Goal: Find contact information: Find contact information

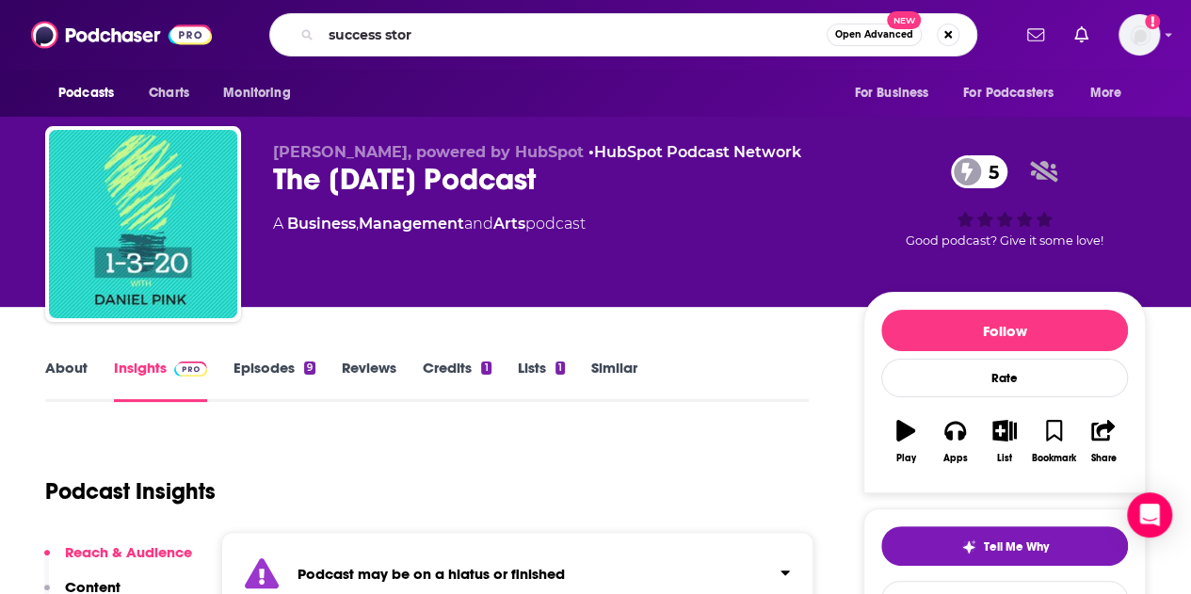
type input "success story"
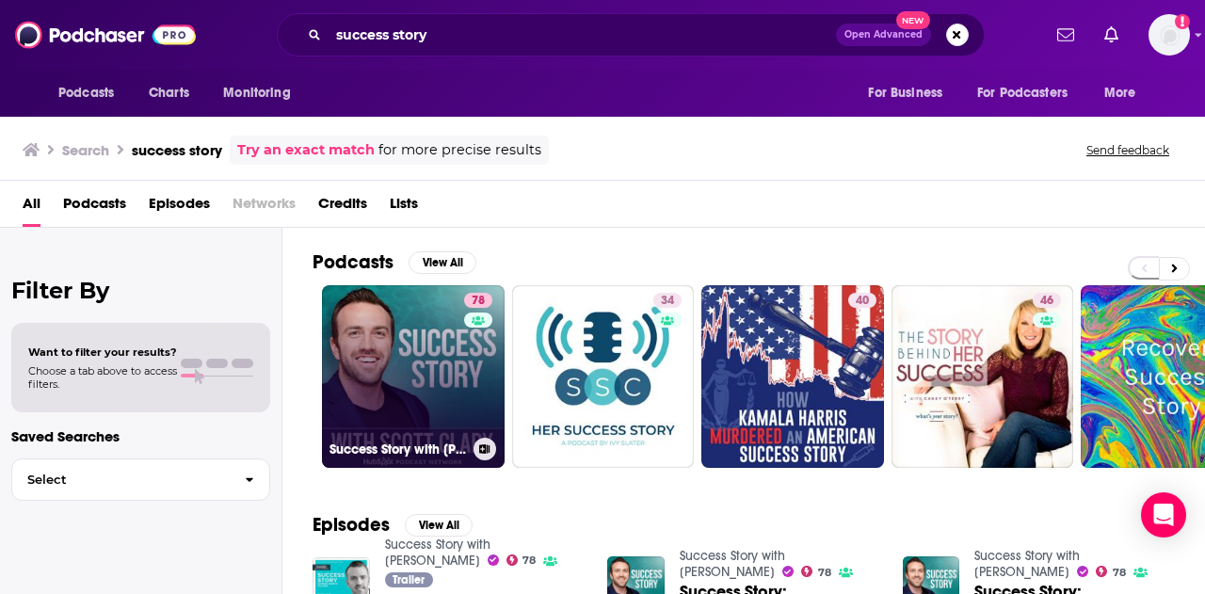
click at [401, 358] on link "78 Success Story with Scott D. Clary" at bounding box center [413, 376] width 183 height 183
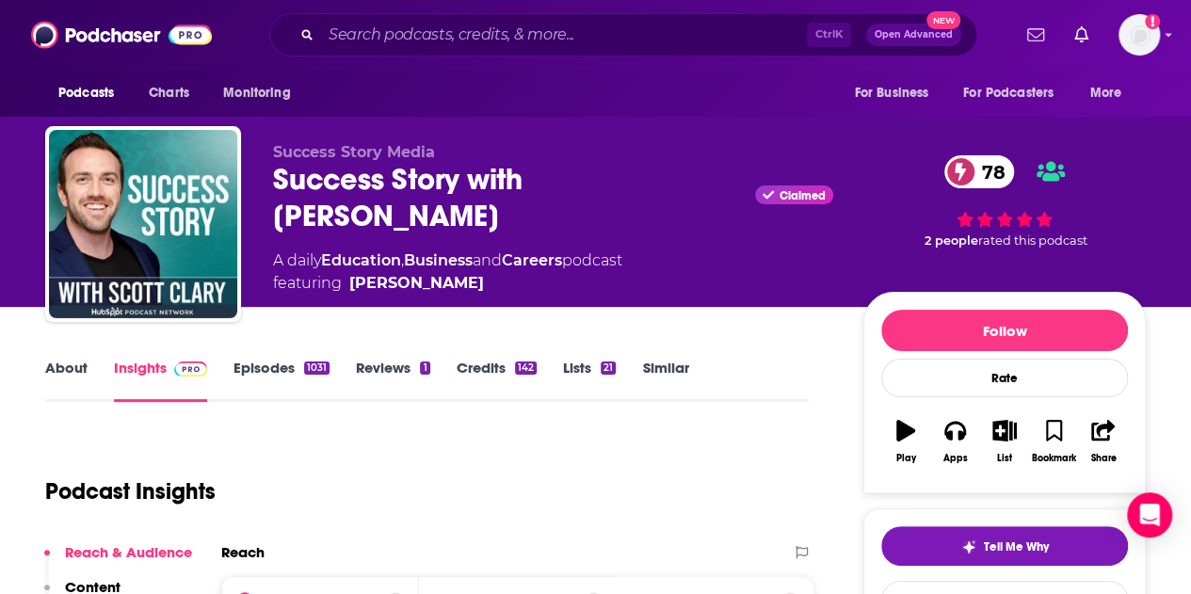
click at [152, 363] on link "Insights" at bounding box center [160, 380] width 93 height 43
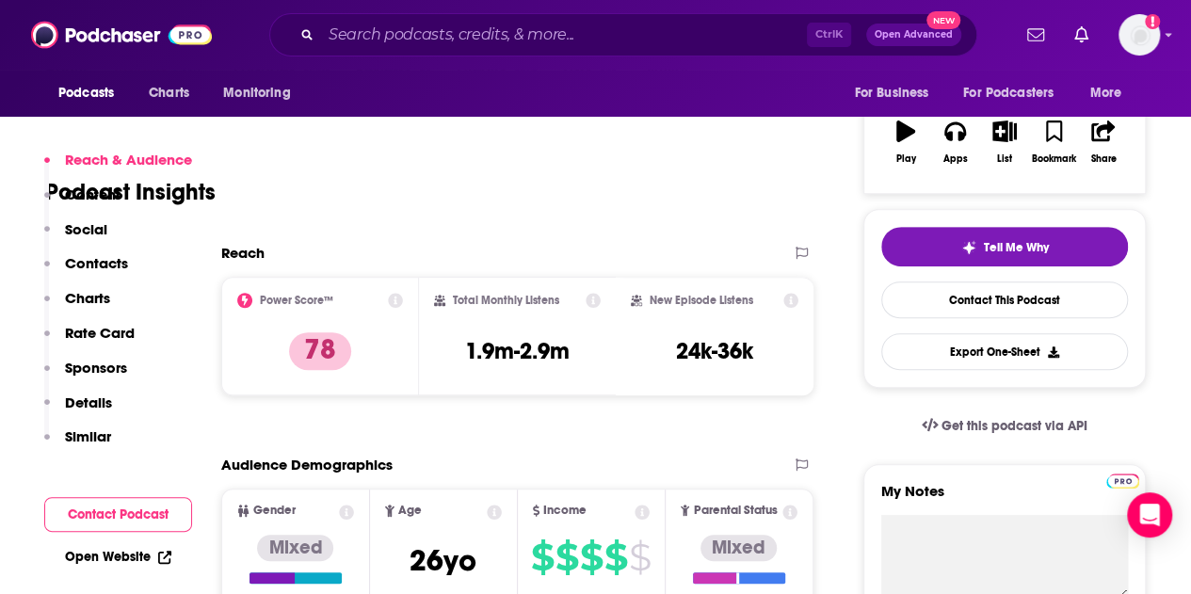
scroll to position [377, 0]
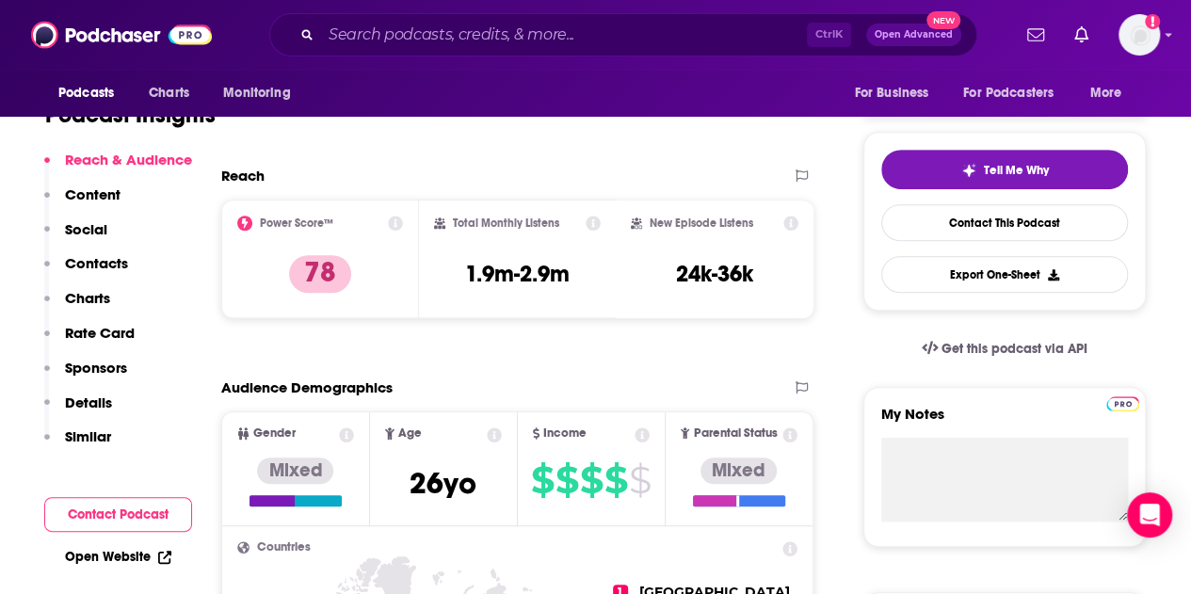
click at [115, 265] on p "Contacts" at bounding box center [96, 263] width 63 height 18
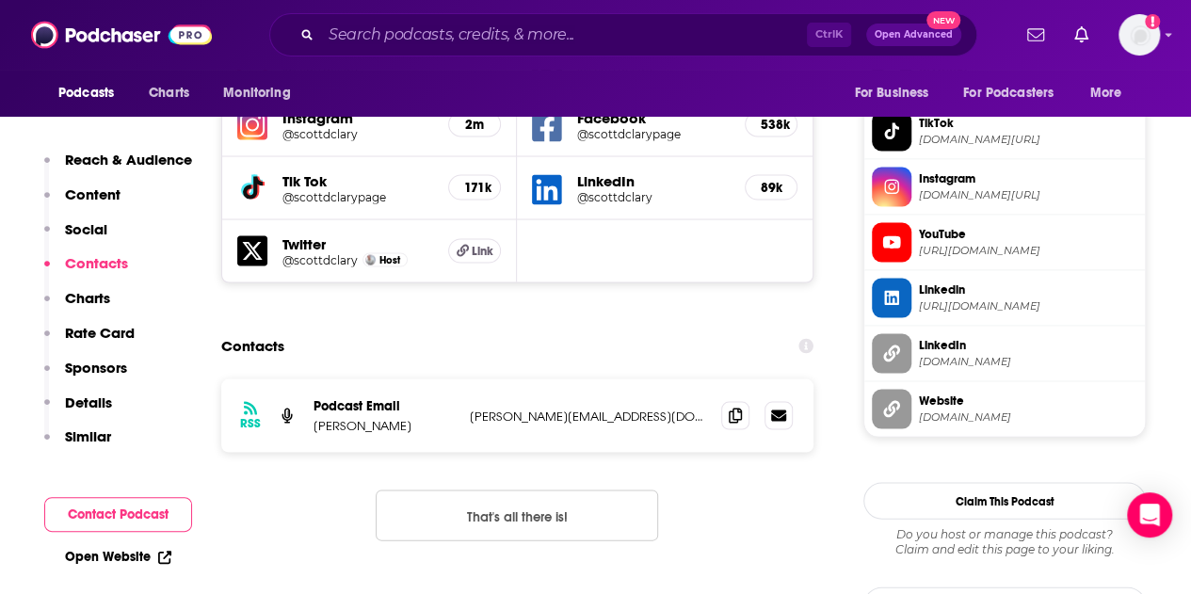
scroll to position [1722, 0]
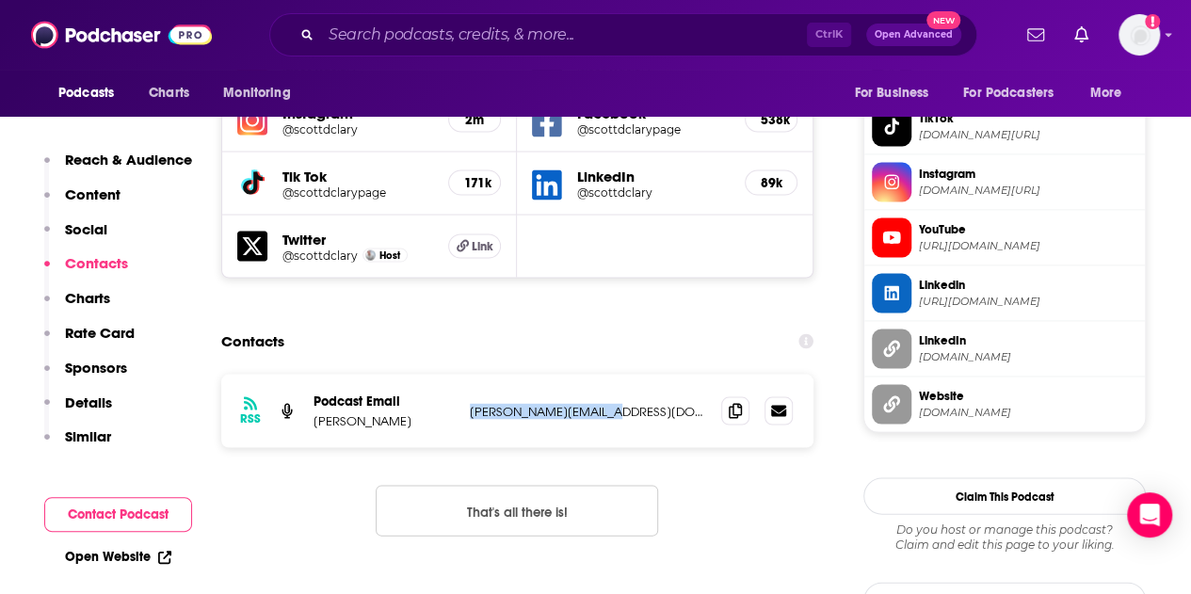
drag, startPoint x: 627, startPoint y: 352, endPoint x: 469, endPoint y: 347, distance: 158.2
click at [470, 403] on p "scott@scottdclary.com" at bounding box center [588, 411] width 236 height 16
copy p "scott@scottdclary.com"
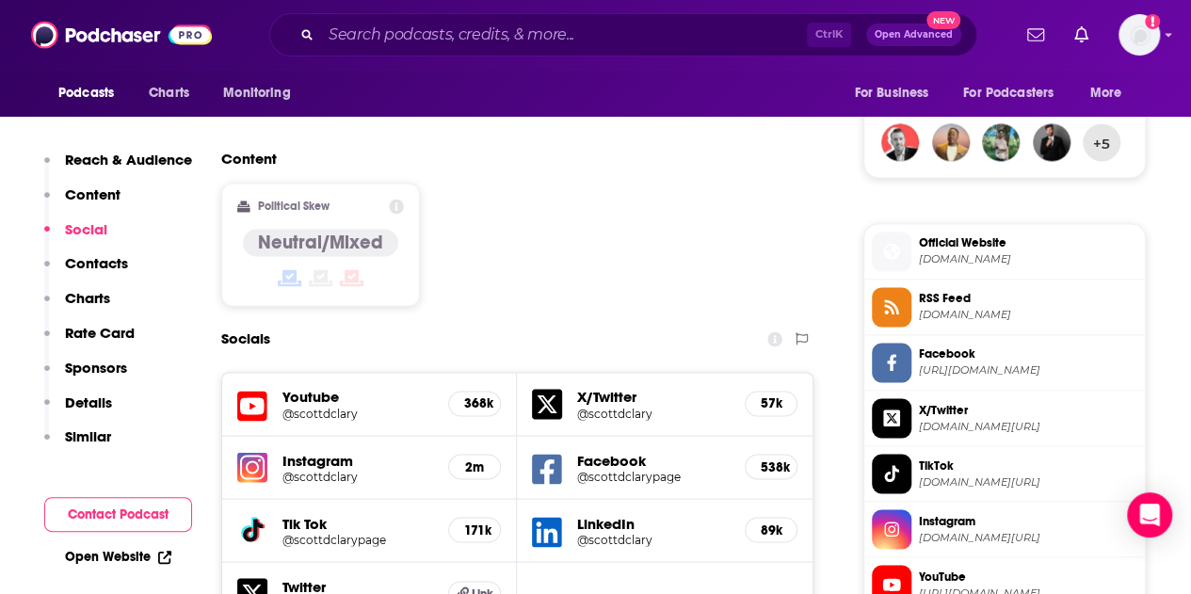
scroll to position [1440, 0]
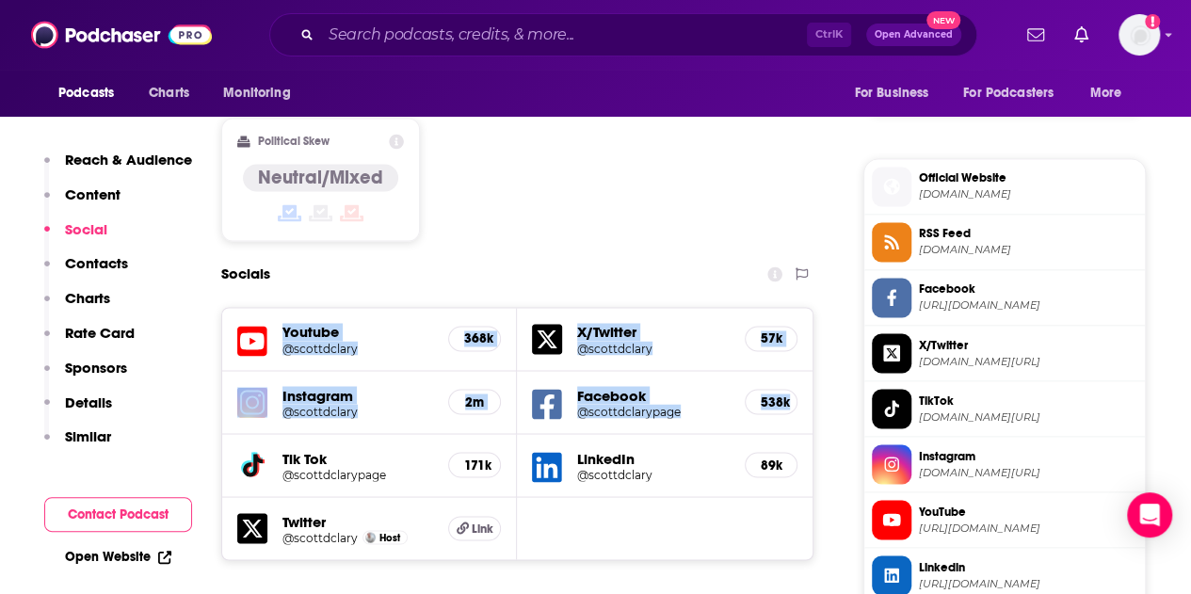
drag, startPoint x: 277, startPoint y: 263, endPoint x: 781, endPoint y: 332, distance: 509.4
click at [800, 332] on div "Youtube @scottdclary 368k X/Twitter @scottdclary 57k Instagram @scottdclary 2m …" at bounding box center [517, 434] width 592 height 254
copy div "Youtube @scottdclary 368k X/Twitter @scottdclary 57k Instagram @scottdclary 2m …"
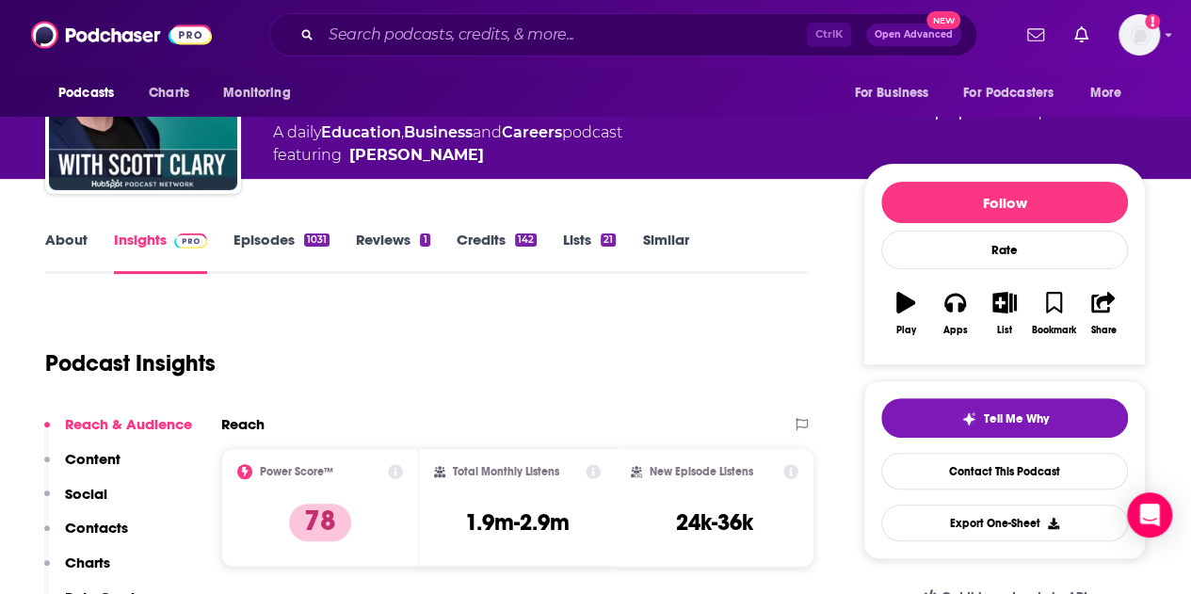
scroll to position [0, 0]
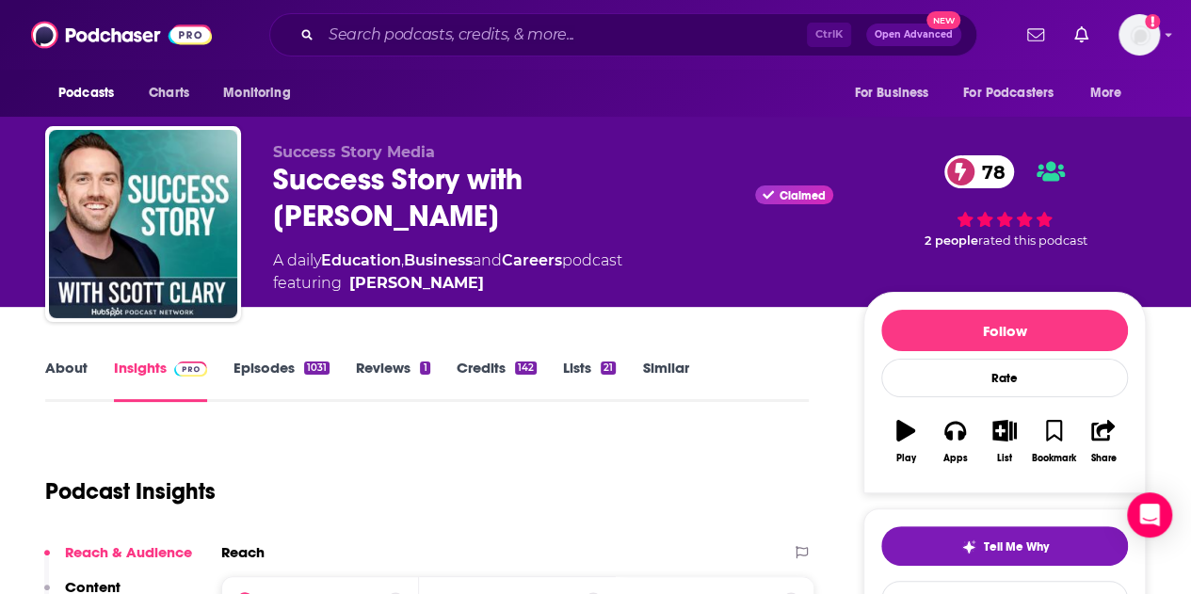
click at [68, 370] on link "About" at bounding box center [66, 380] width 42 height 43
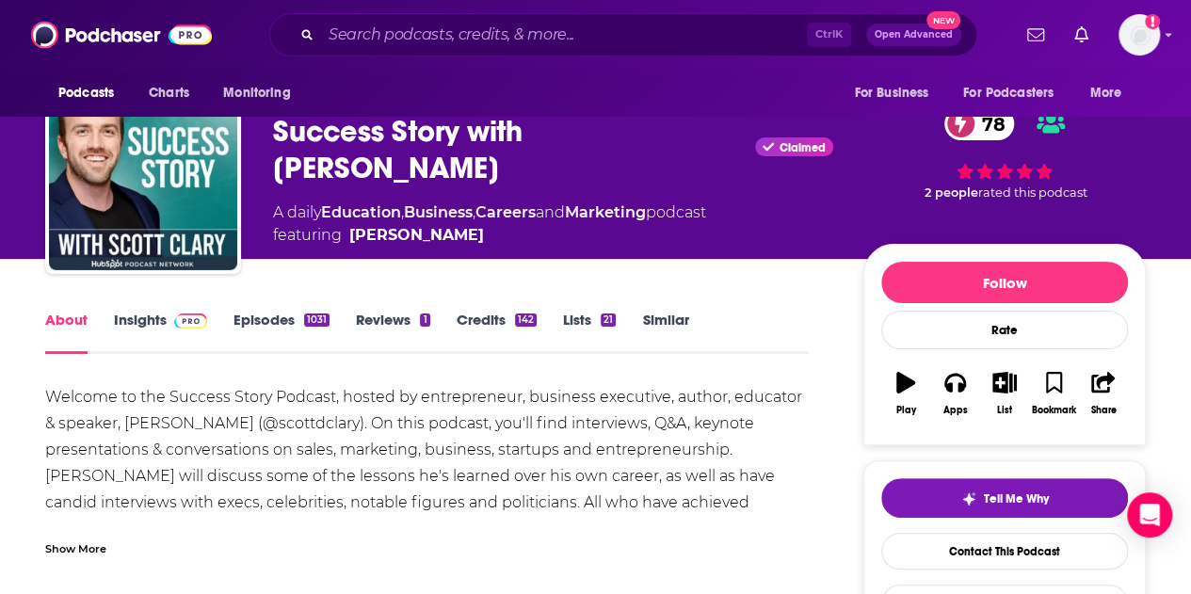
scroll to position [94, 0]
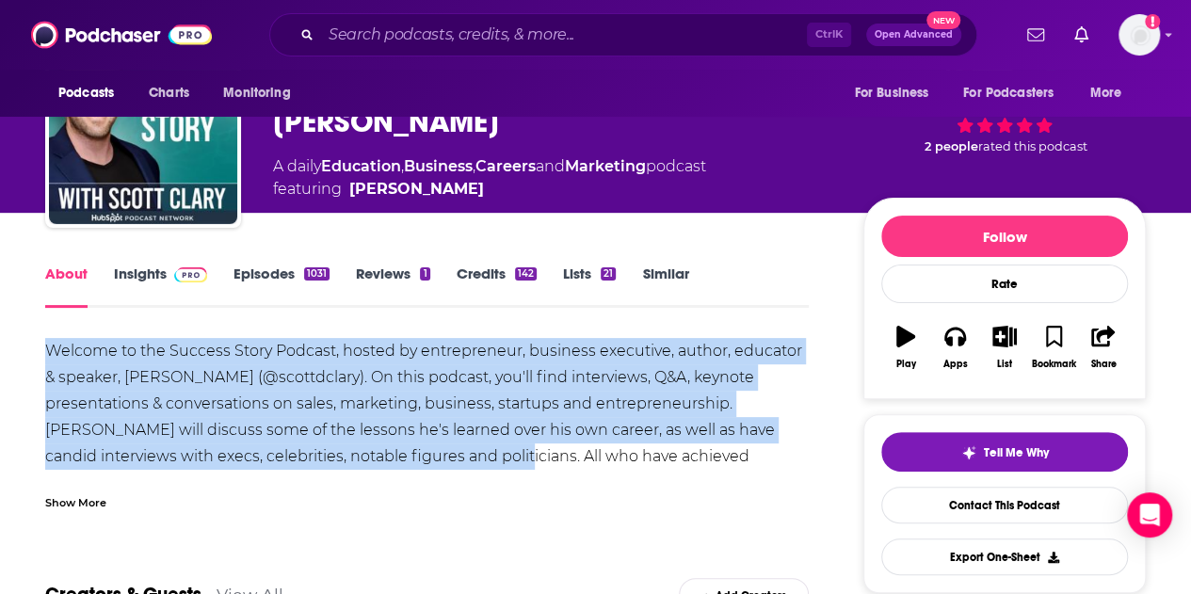
drag, startPoint x: 48, startPoint y: 347, endPoint x: 405, endPoint y: 455, distance: 372.6
click at [405, 455] on div "Welcome to the Success Story Podcast, hosted by entrepreneur, business executiv…" at bounding box center [427, 456] width 764 height 237
copy div "Welcome to the Success Story Podcast, hosted by entrepreneur, business executiv…"
click at [467, 407] on div "Welcome to the Success Story Podcast, hosted by entrepreneur, business executiv…" at bounding box center [427, 456] width 764 height 237
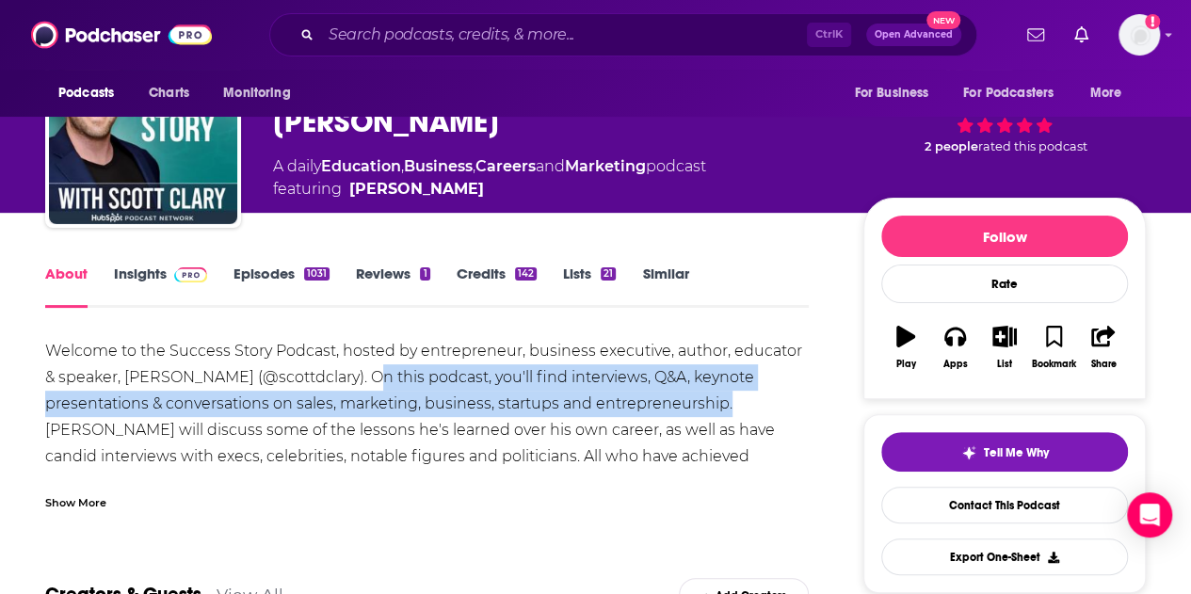
drag, startPoint x: 344, startPoint y: 378, endPoint x: 724, endPoint y: 400, distance: 381.0
click at [725, 400] on div "Welcome to the Success Story Podcast, hosted by entrepreneur, business executiv…" at bounding box center [427, 456] width 764 height 237
copy div "On this podcast, you'll find interviews, Q&A, keynote presentations & conversat…"
click at [145, 278] on link "Insights" at bounding box center [160, 286] width 93 height 43
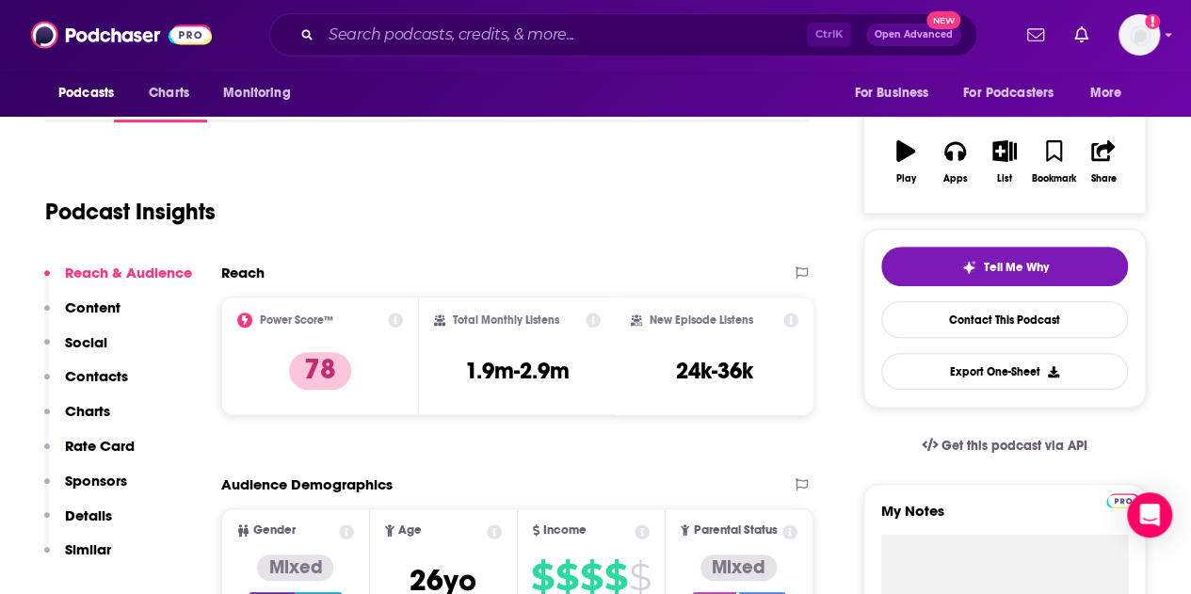
scroll to position [282, 0]
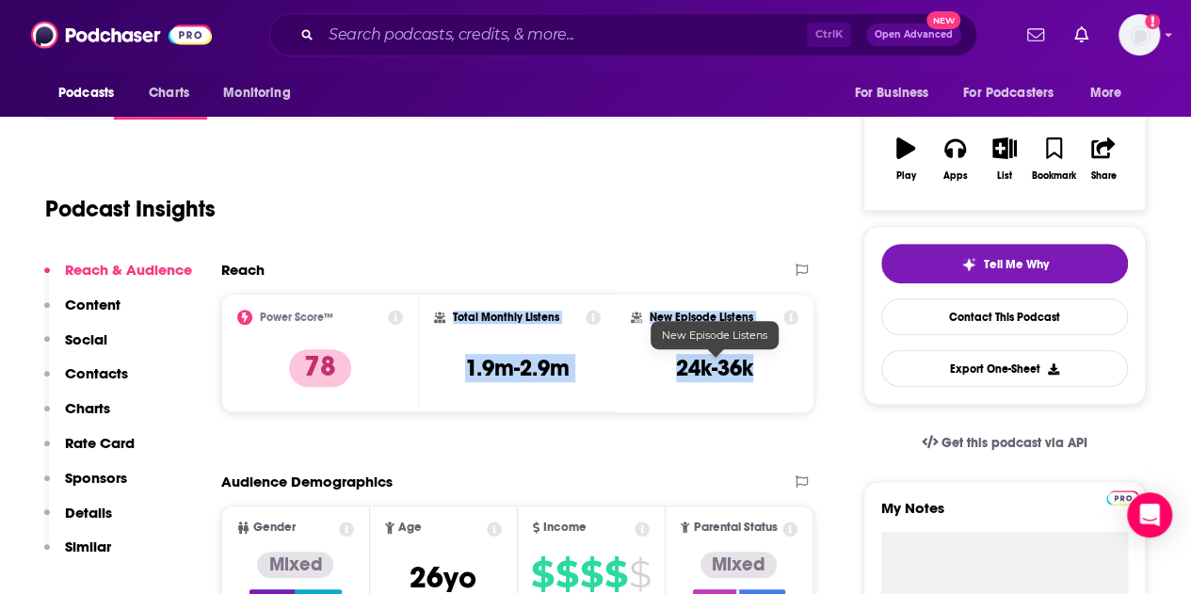
drag, startPoint x: 782, startPoint y: 374, endPoint x: 452, endPoint y: 310, distance: 336.6
click at [452, 310] on div "Power Score™ 78 Total Monthly Listens 1.9m-2.9m New Episode Listens 24k-36k" at bounding box center [517, 353] width 592 height 119
copy div "Total Monthly Listens 1.9m-2.9m New Episode Listens 24k-36k"
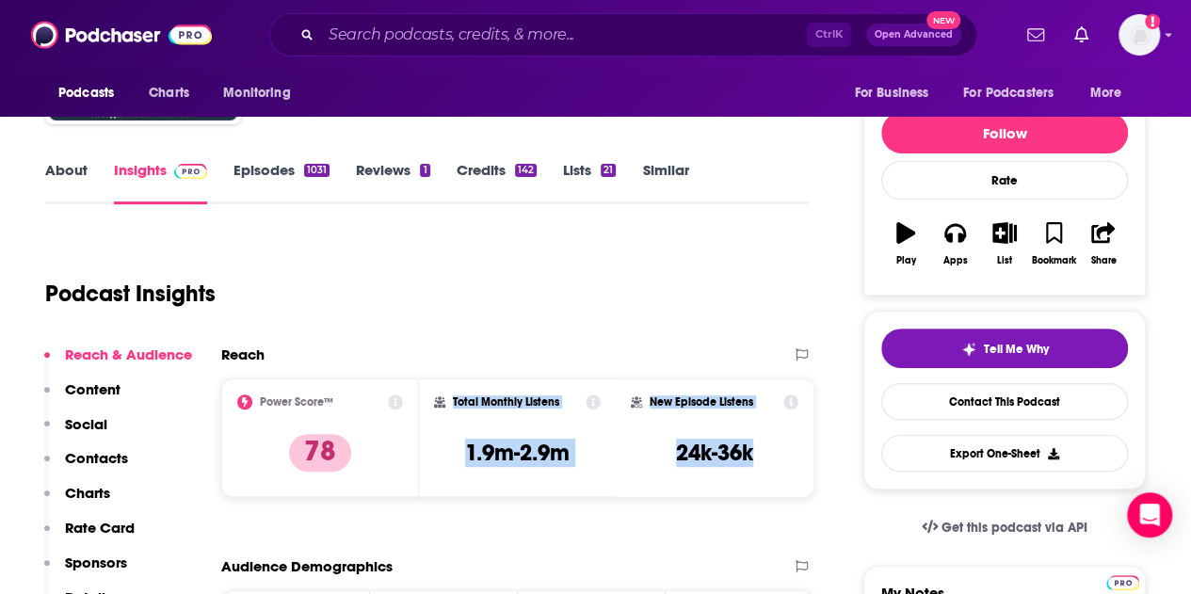
scroll to position [188, 0]
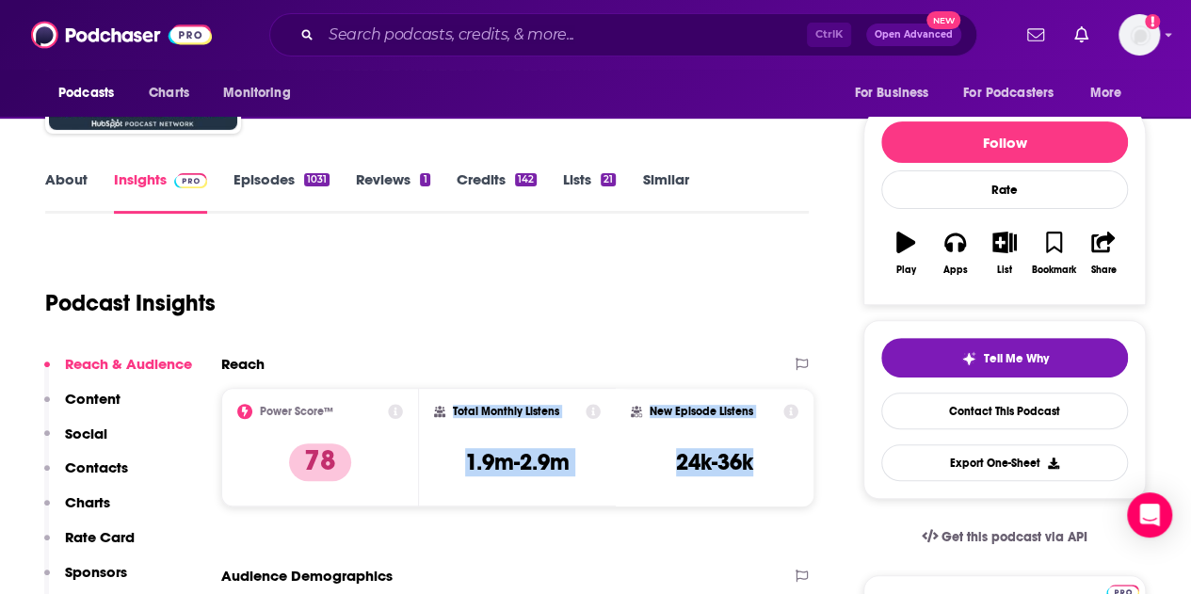
click at [645, 181] on link "Similar" at bounding box center [665, 191] width 46 height 43
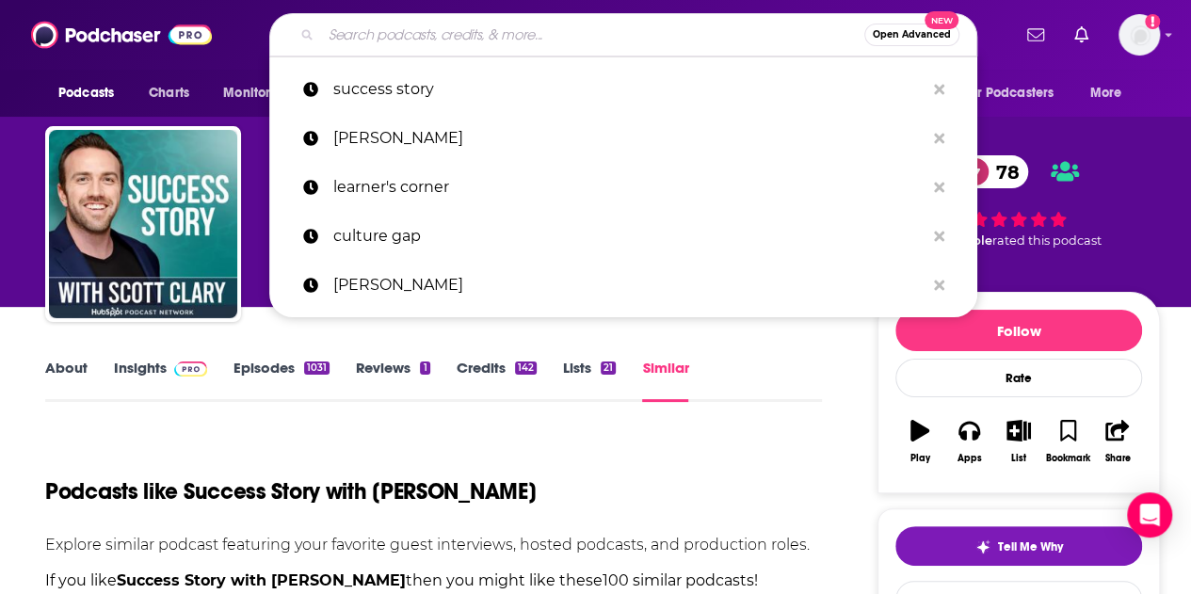
click at [411, 34] on input "Search podcasts, credits, & more..." at bounding box center [592, 35] width 543 height 30
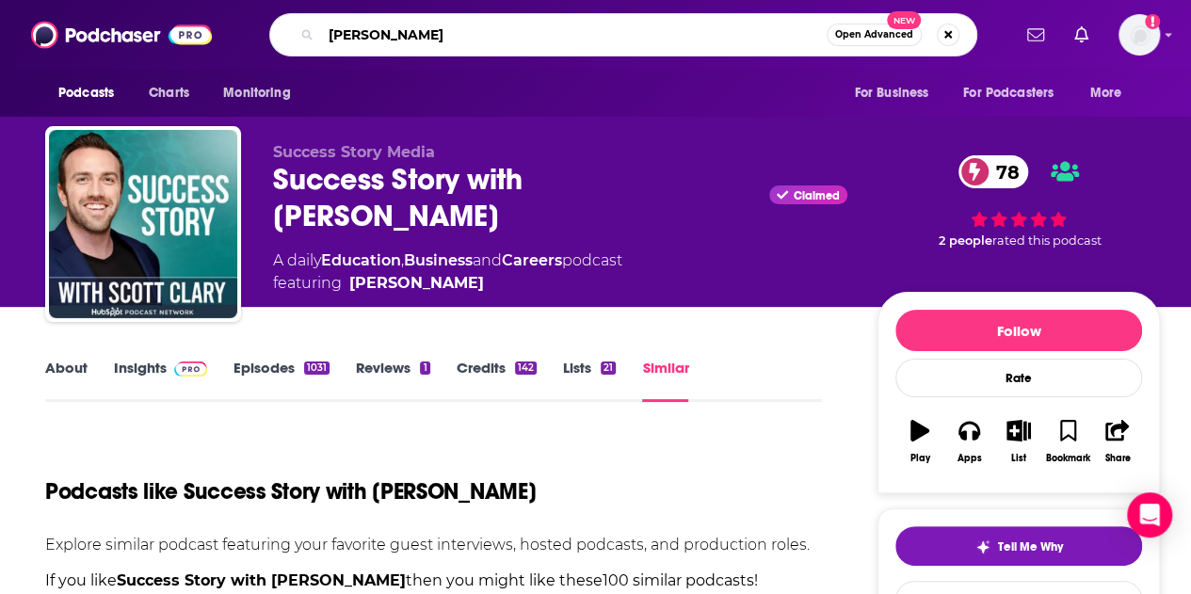
type input "duhigg"
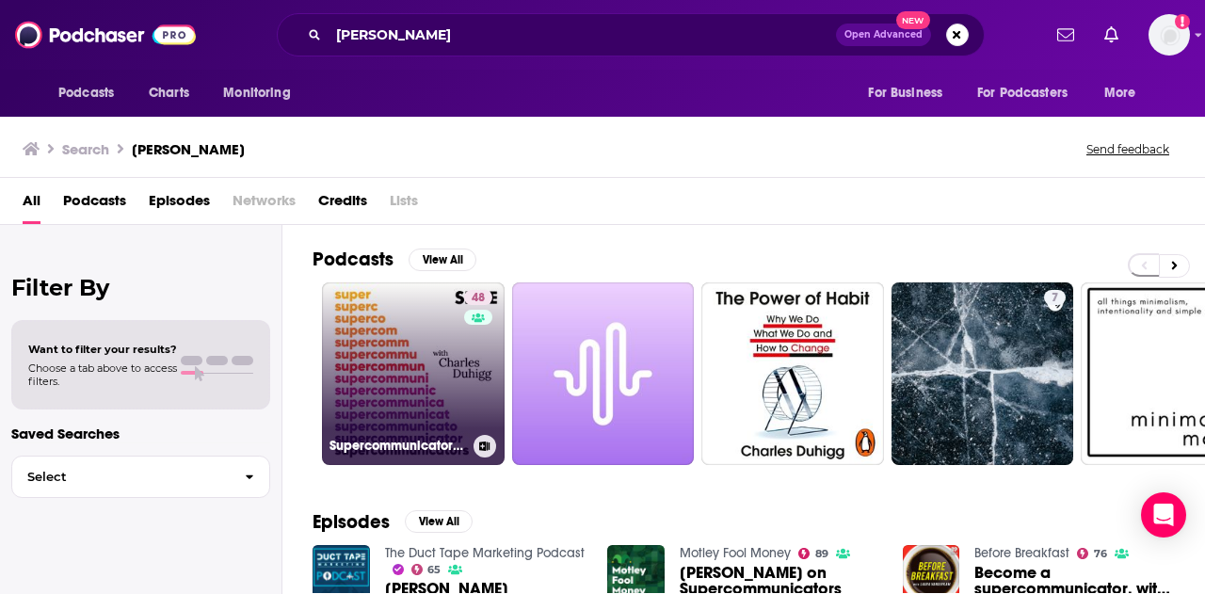
click at [378, 360] on link "48 Supercommunicators with Charles Duhigg" at bounding box center [413, 373] width 183 height 183
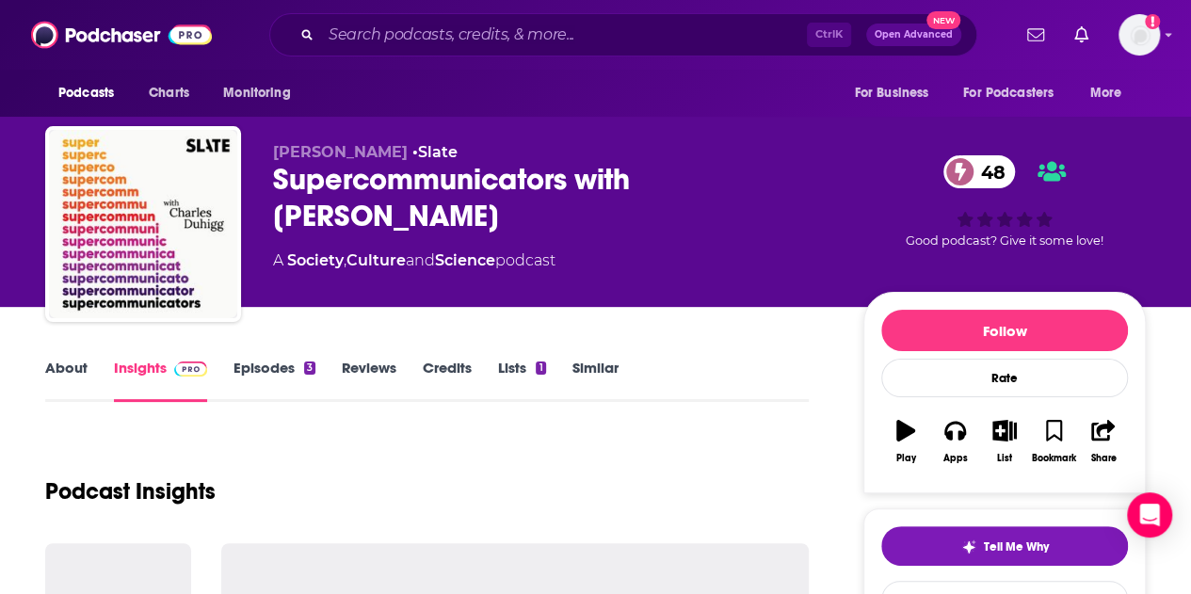
click at [586, 366] on link "Similar" at bounding box center [595, 380] width 46 height 43
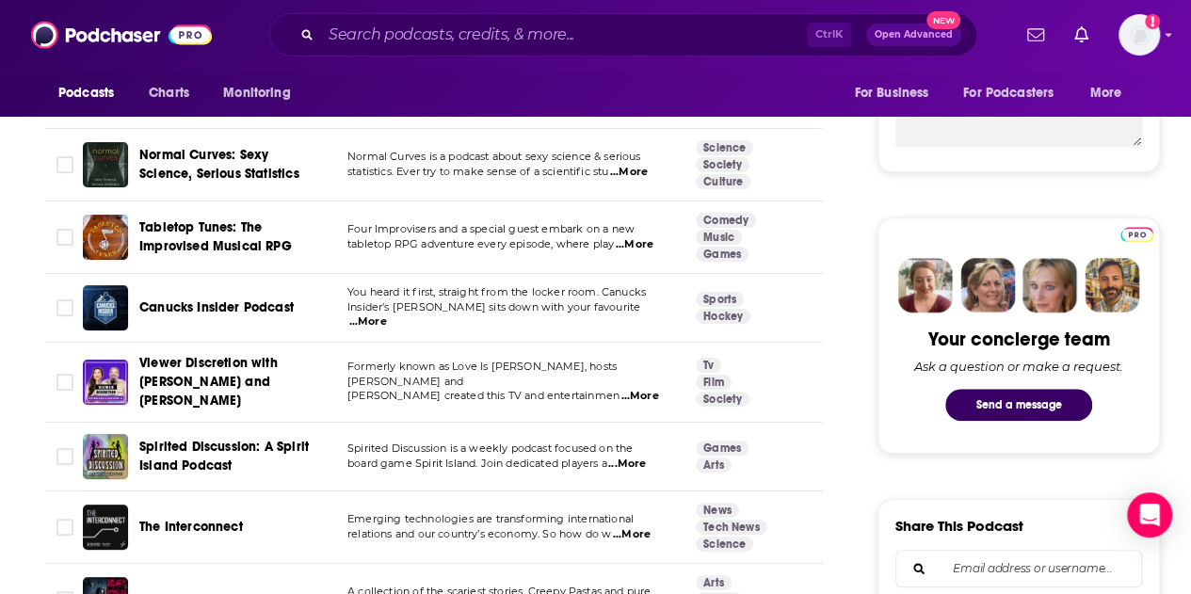
scroll to position [751, 0]
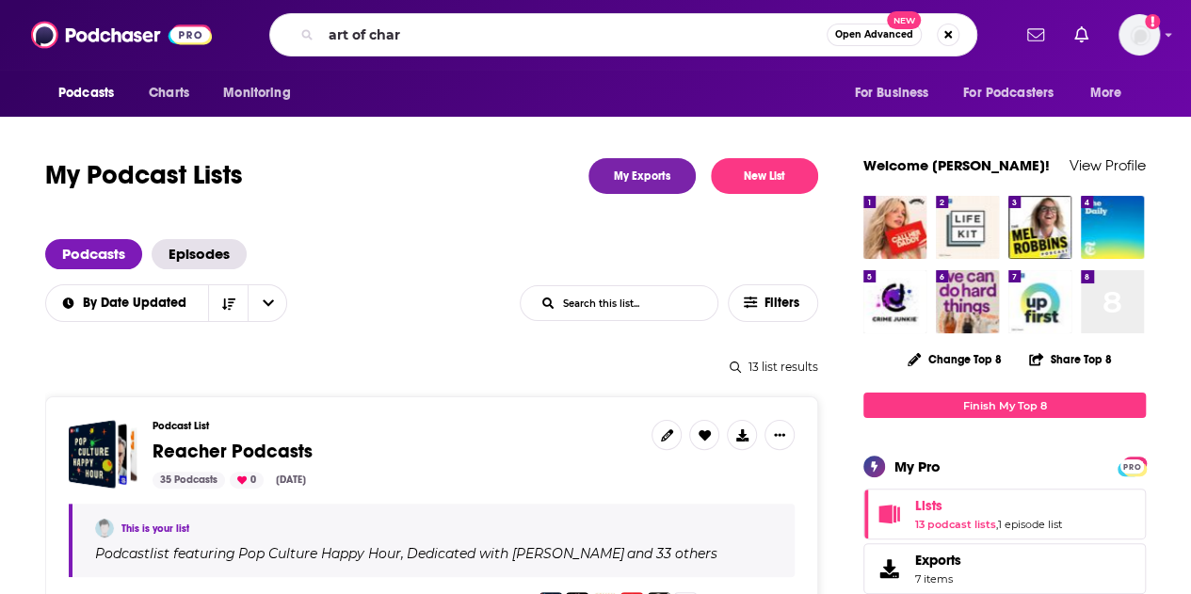
type input "art of charm"
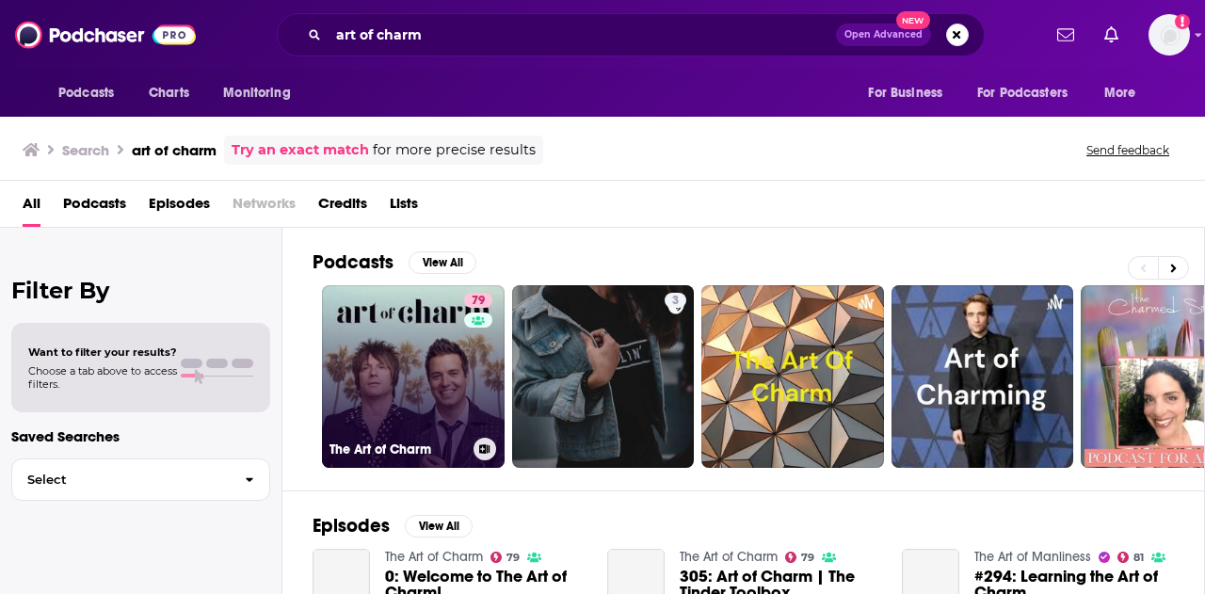
click at [389, 376] on link "79 The Art of Charm" at bounding box center [413, 376] width 183 height 183
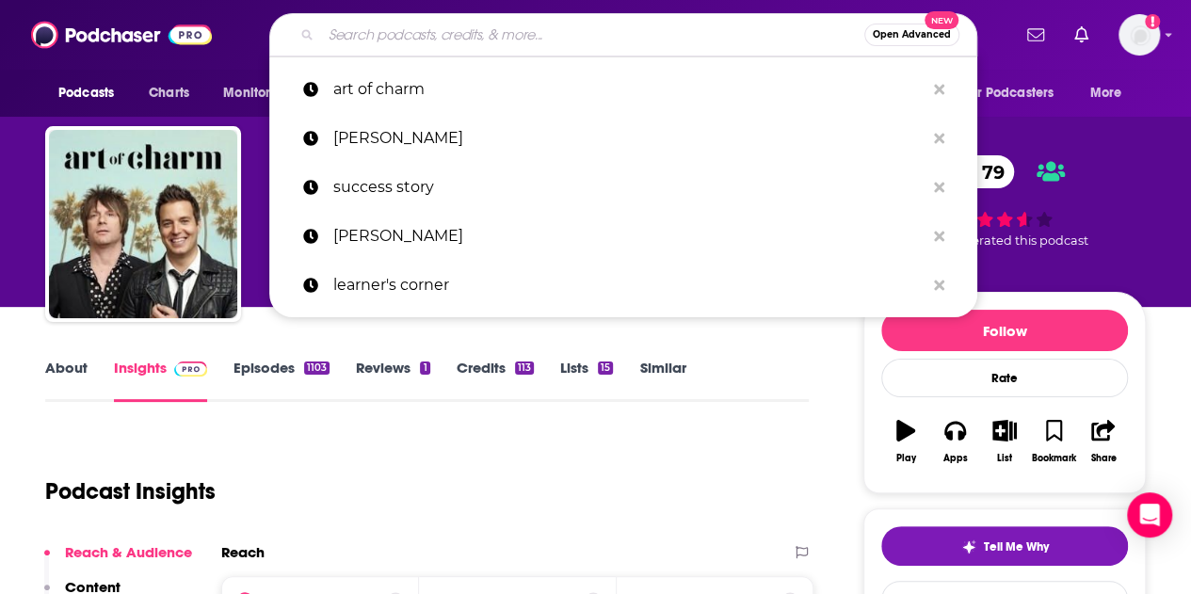
click at [333, 40] on input "Search podcasts, credits, & more..." at bounding box center [592, 35] width 543 height 30
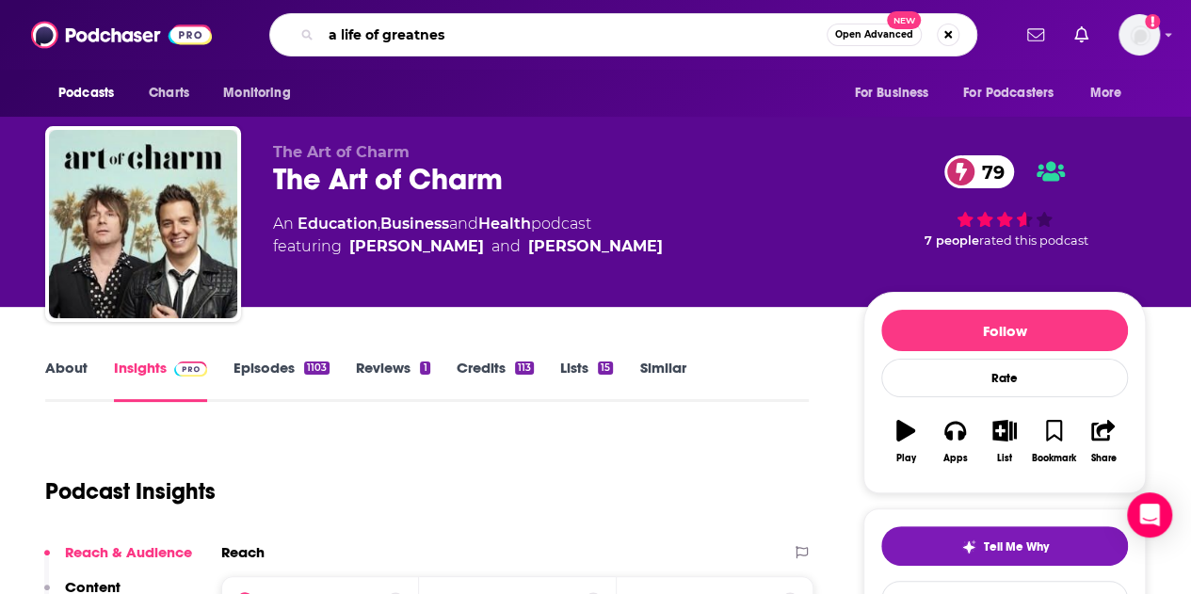
type input "a life of greatness"
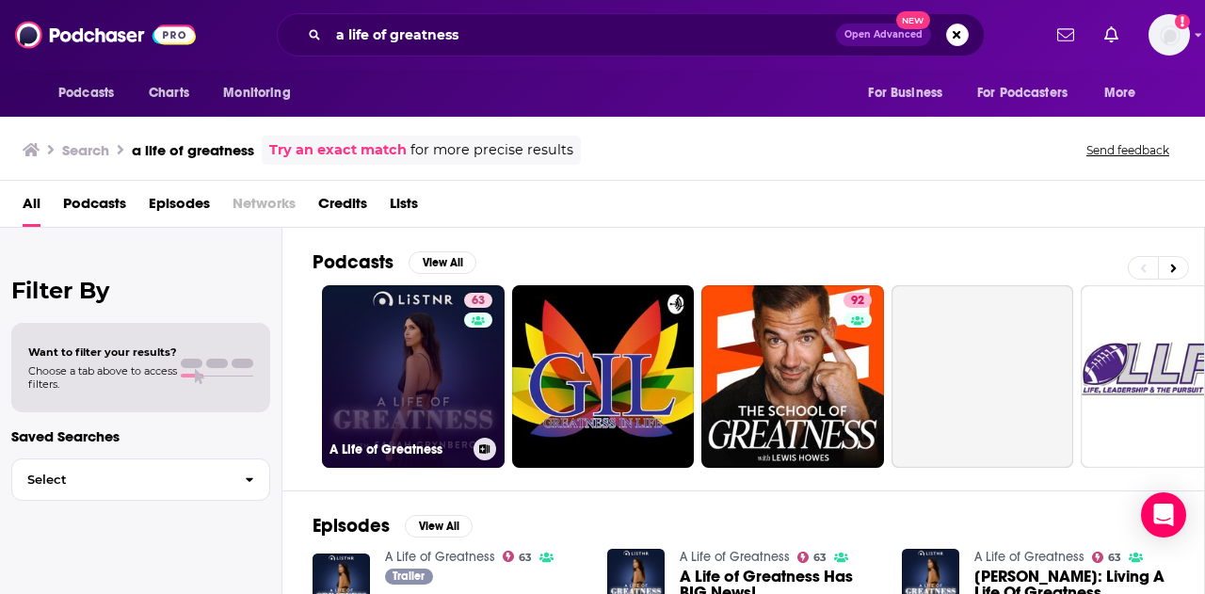
click at [397, 373] on link "63 A Life of Greatness" at bounding box center [413, 376] width 183 height 183
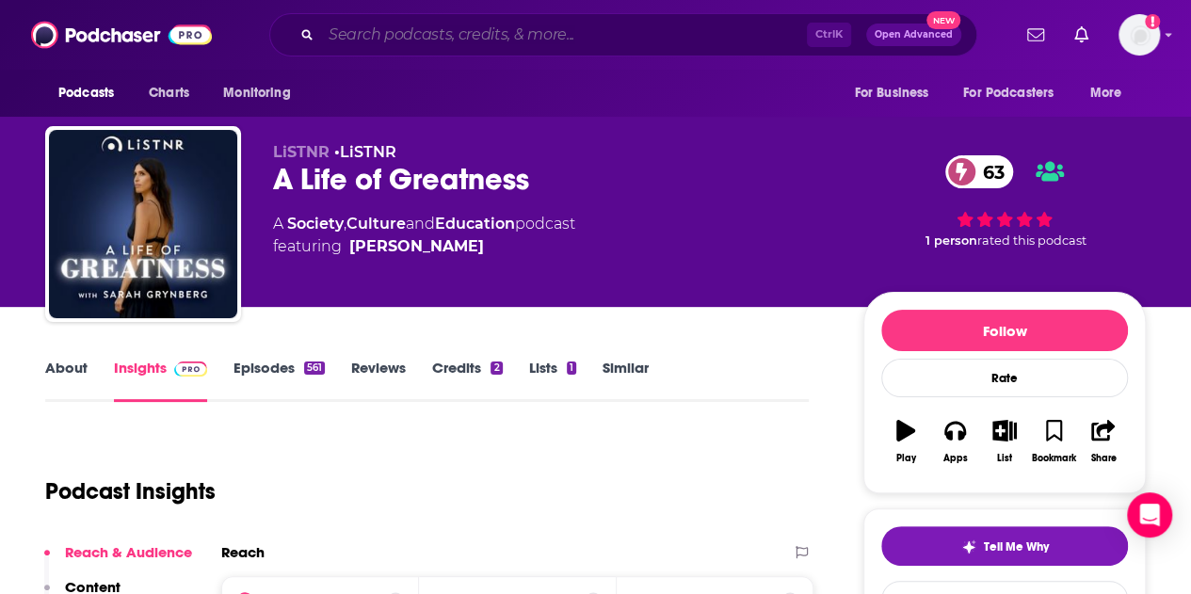
click at [386, 35] on input "Search podcasts, credits, & more..." at bounding box center [564, 35] width 486 height 30
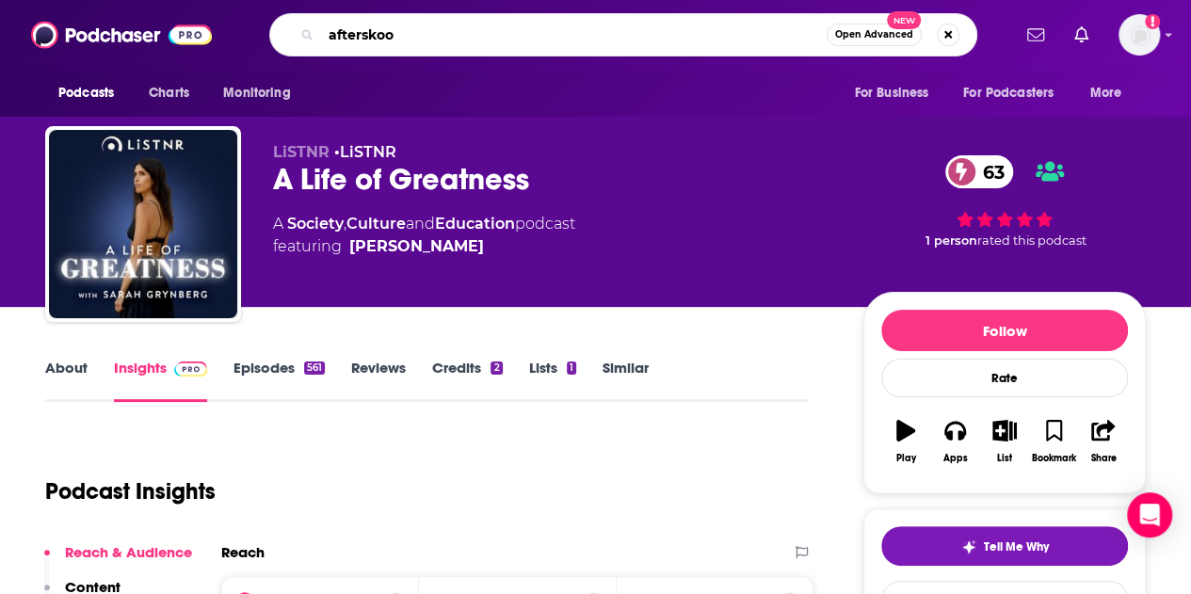
type input "afterskool"
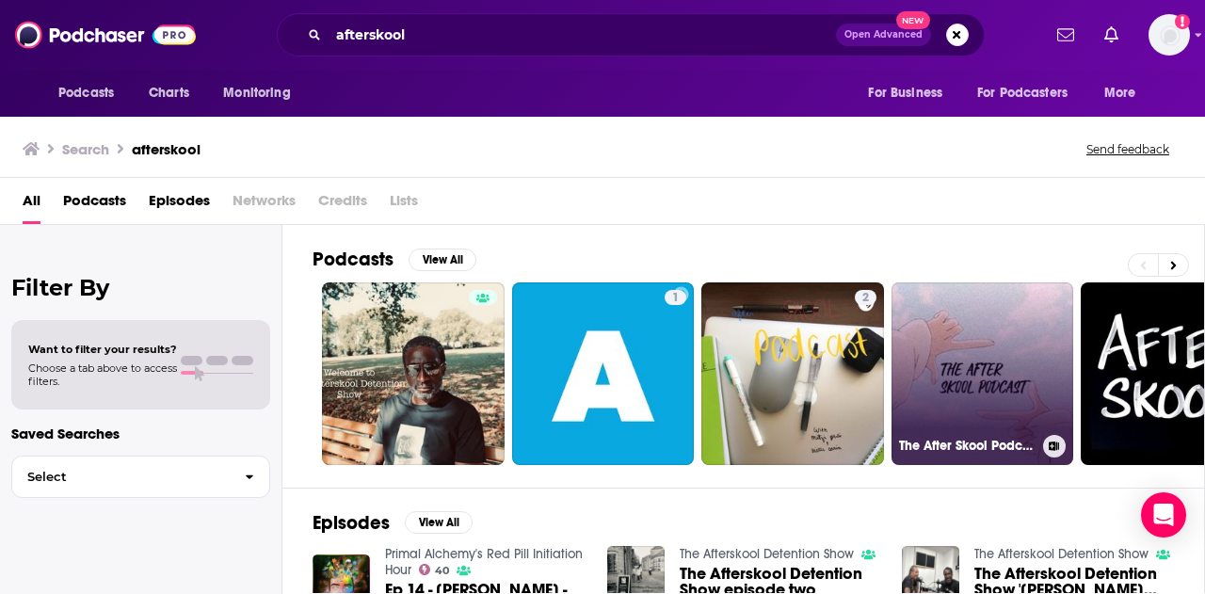
click at [983, 370] on link "The After Skool Podcast" at bounding box center [983, 373] width 183 height 183
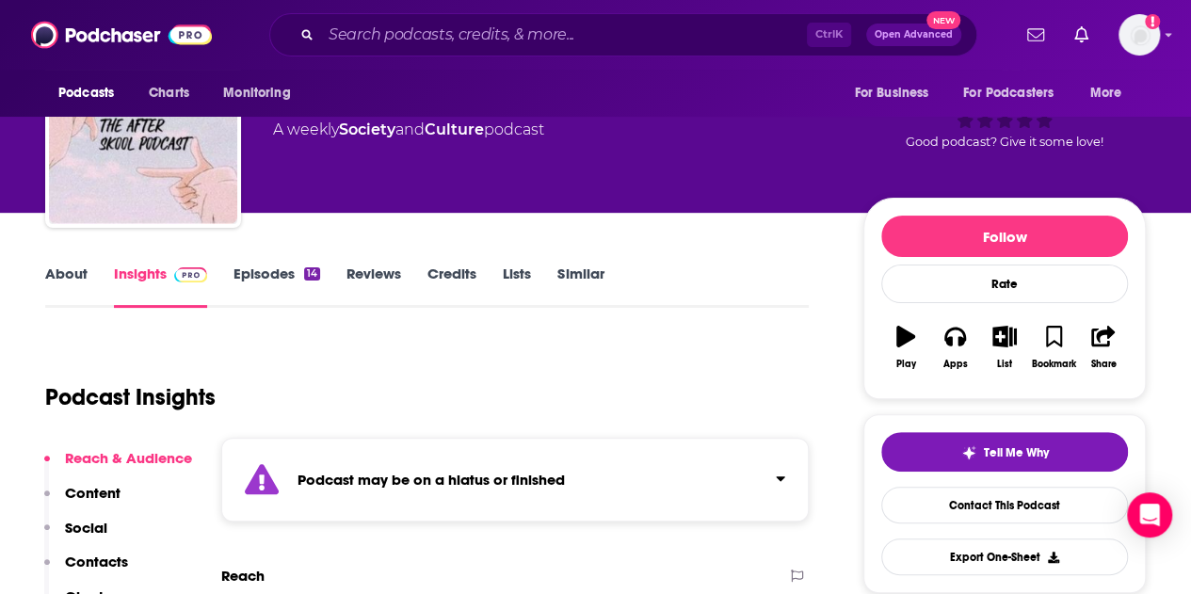
scroll to position [377, 0]
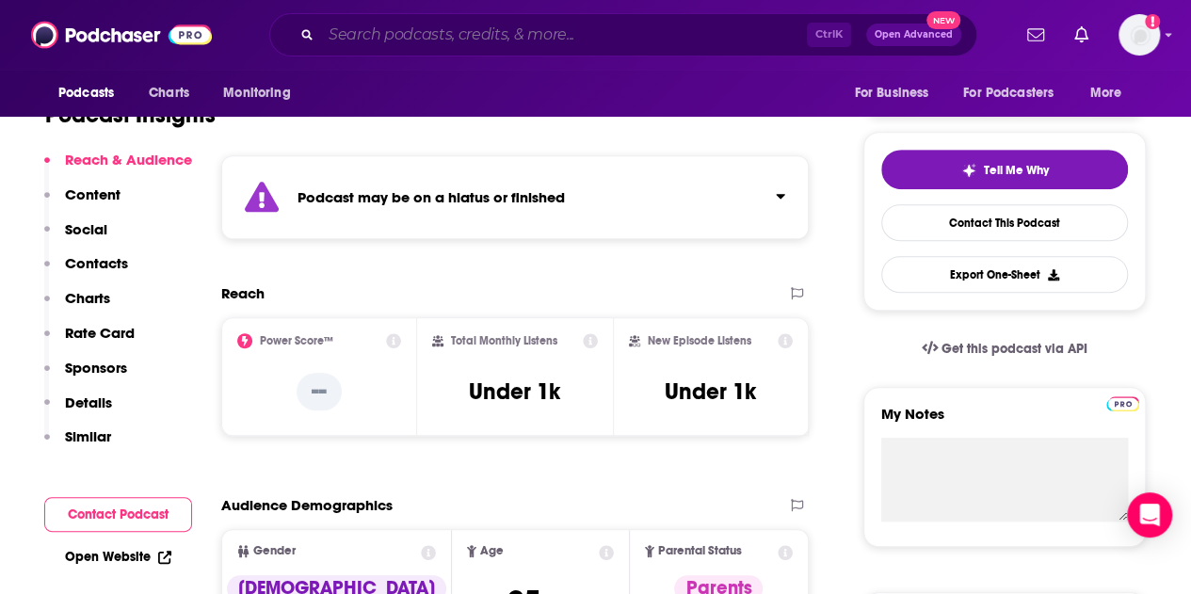
click at [418, 40] on input "Search podcasts, credits, & more..." at bounding box center [564, 35] width 486 height 30
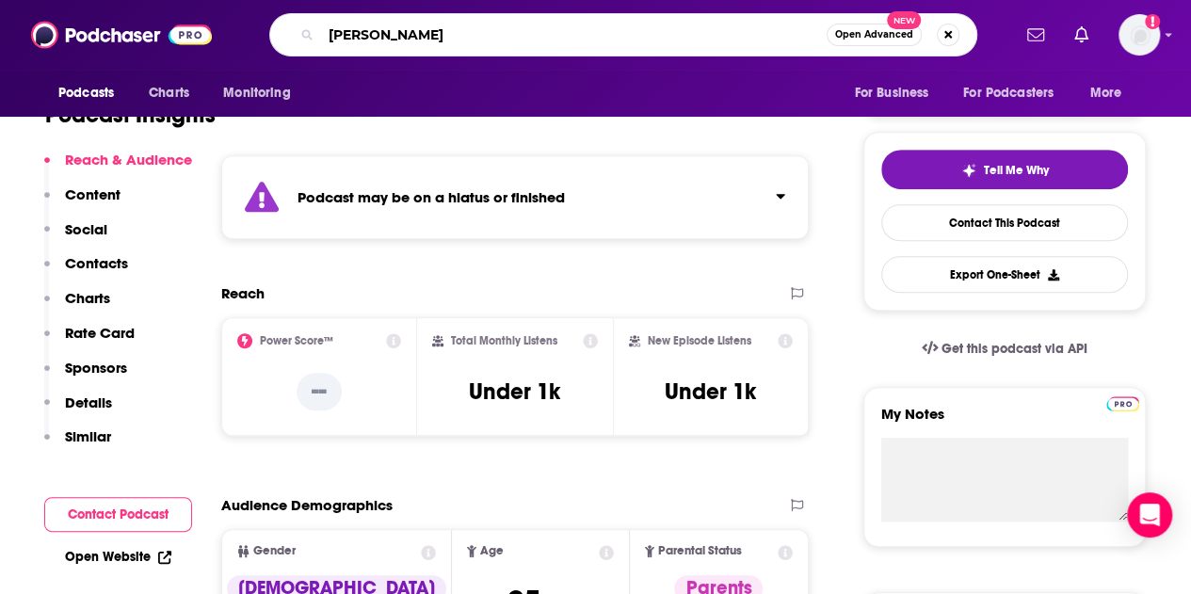
type input "james altucher"
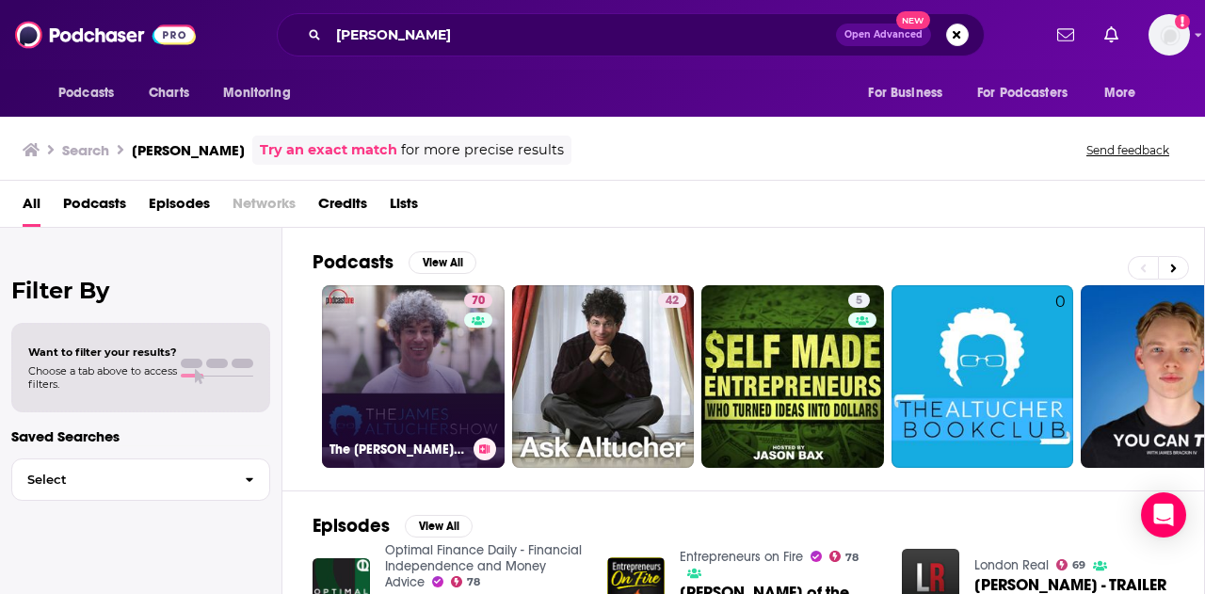
click at [439, 353] on link "70 The James Altucher Show" at bounding box center [413, 376] width 183 height 183
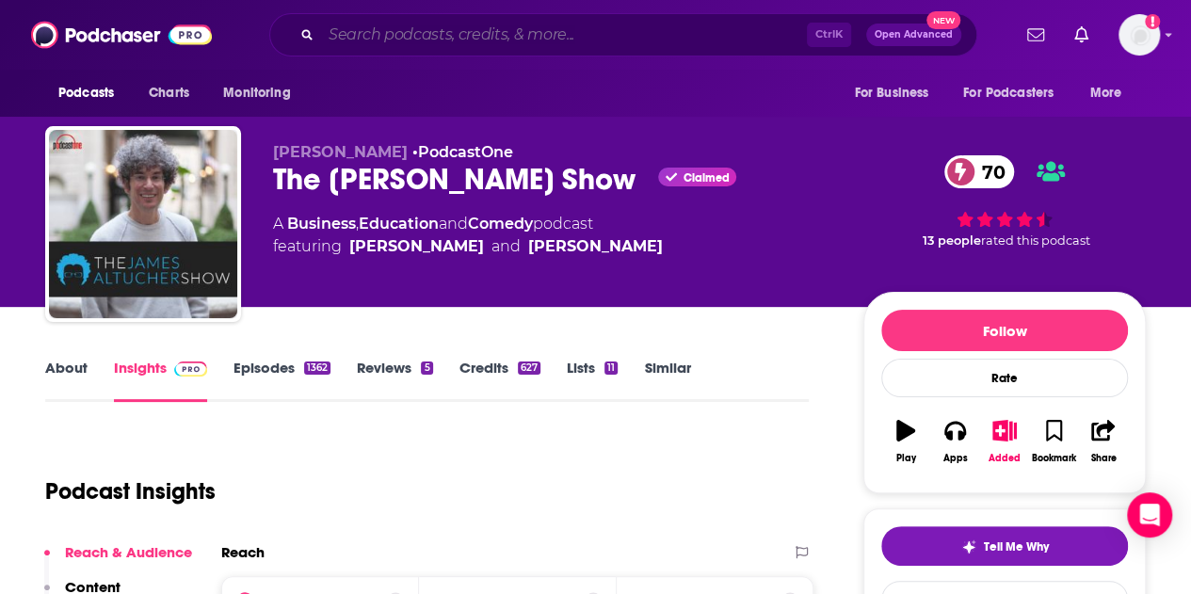
click at [358, 33] on input "Search podcasts, credits, & more..." at bounding box center [564, 35] width 486 height 30
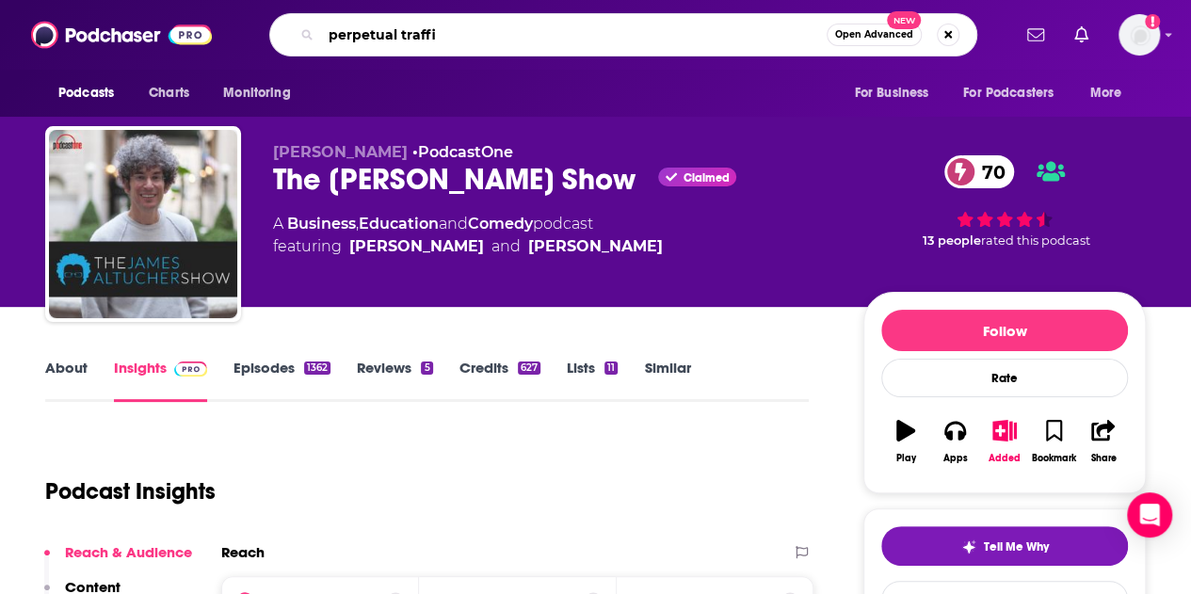
type input "perpetual traffic"
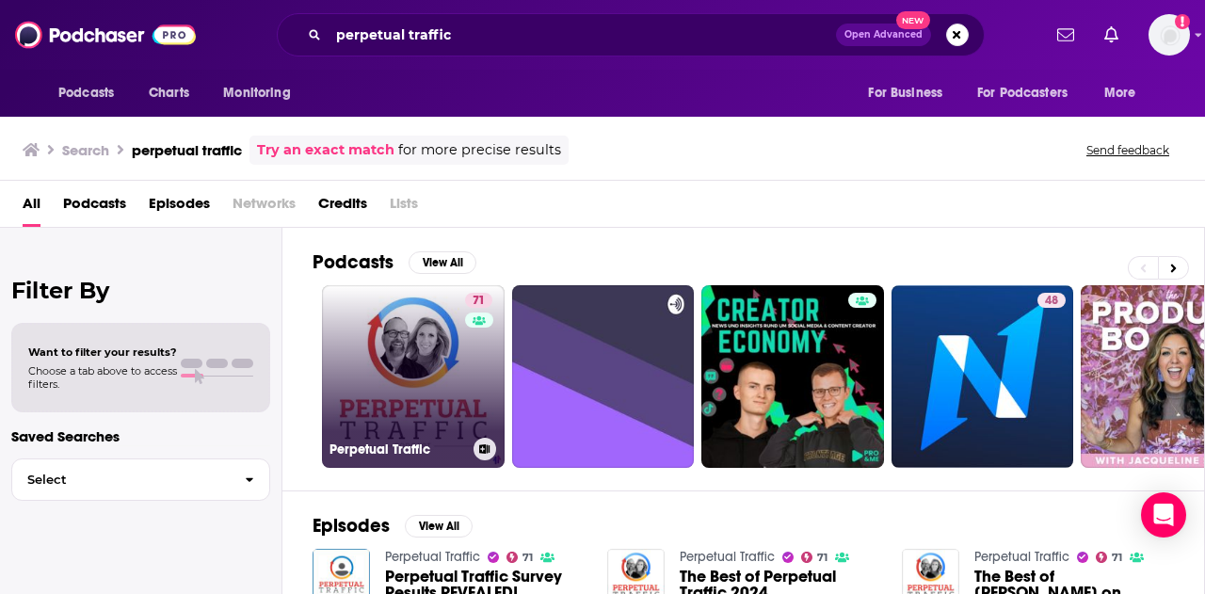
click at [399, 376] on link "71 Perpetual Traffic" at bounding box center [413, 376] width 183 height 183
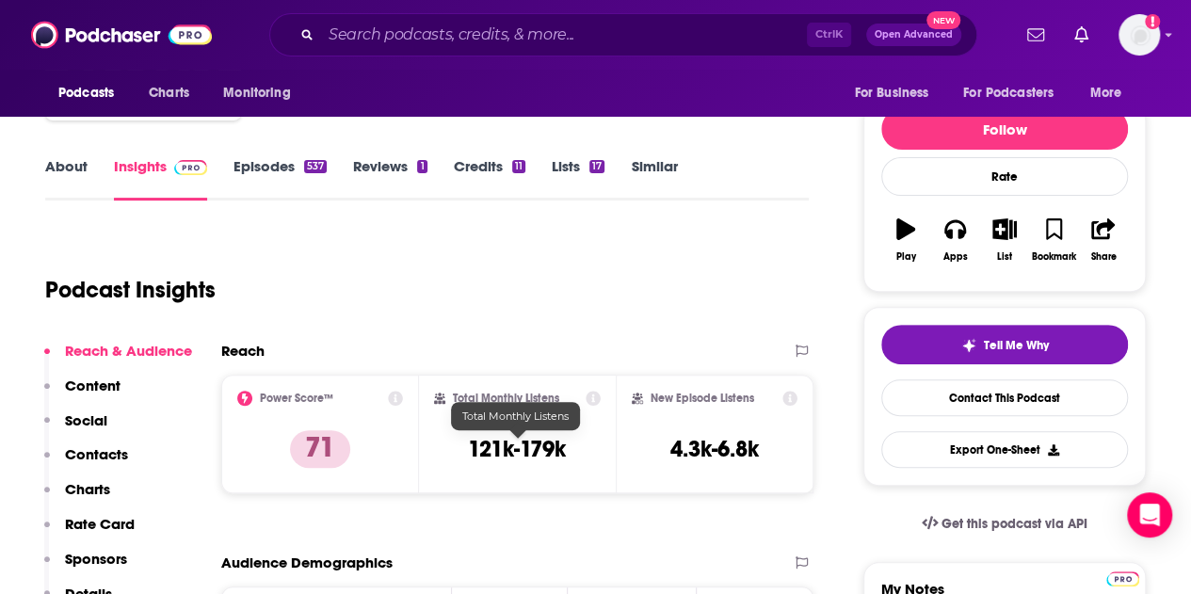
scroll to position [282, 0]
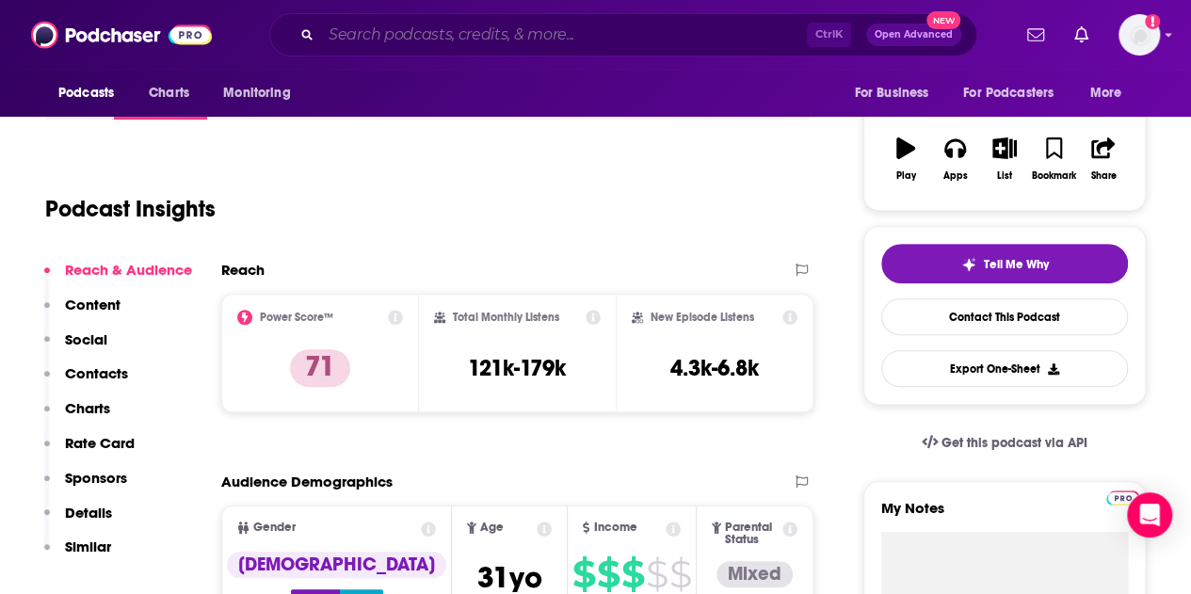
click at [400, 42] on input "Search podcasts, credits, & more..." at bounding box center [564, 35] width 486 height 30
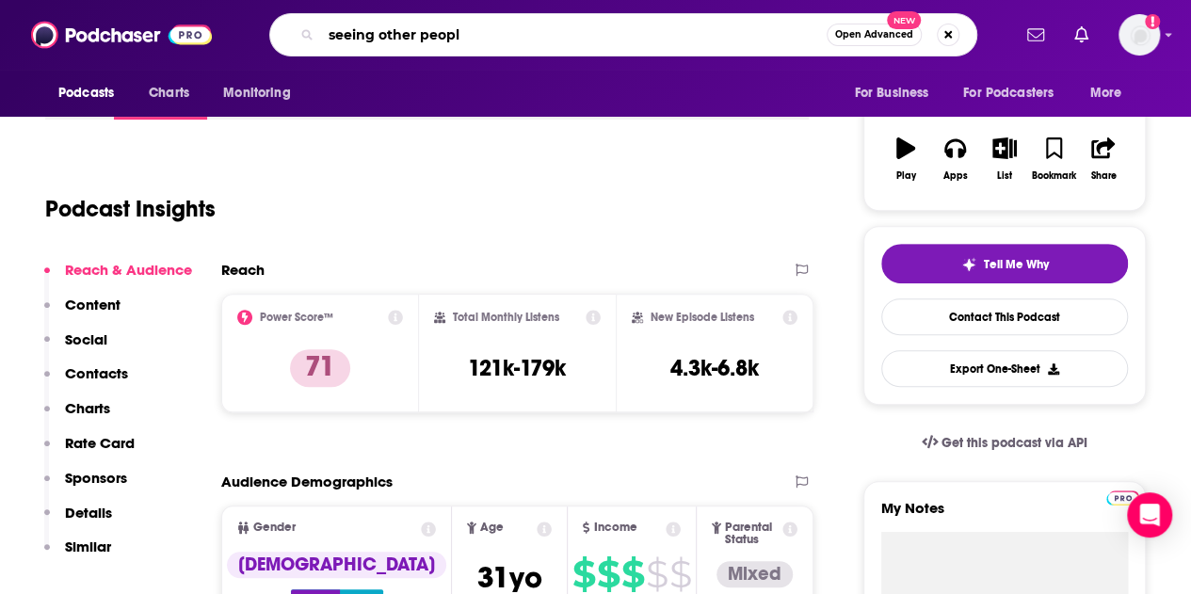
type input "seeing other people"
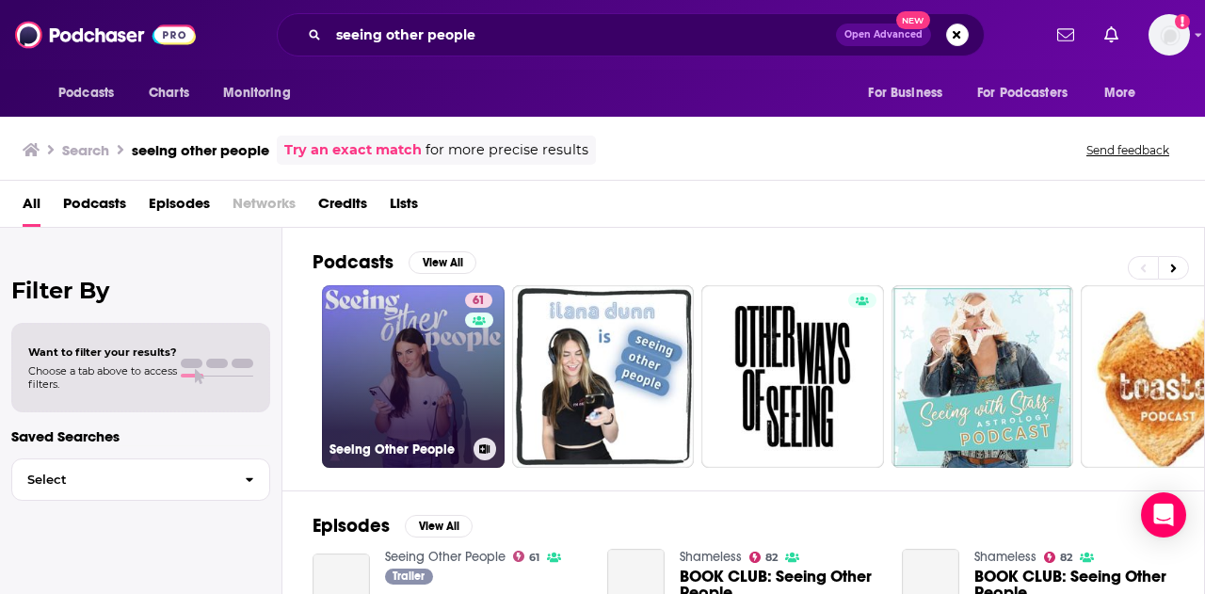
click at [422, 359] on link "61 Seeing Other People" at bounding box center [413, 376] width 183 height 183
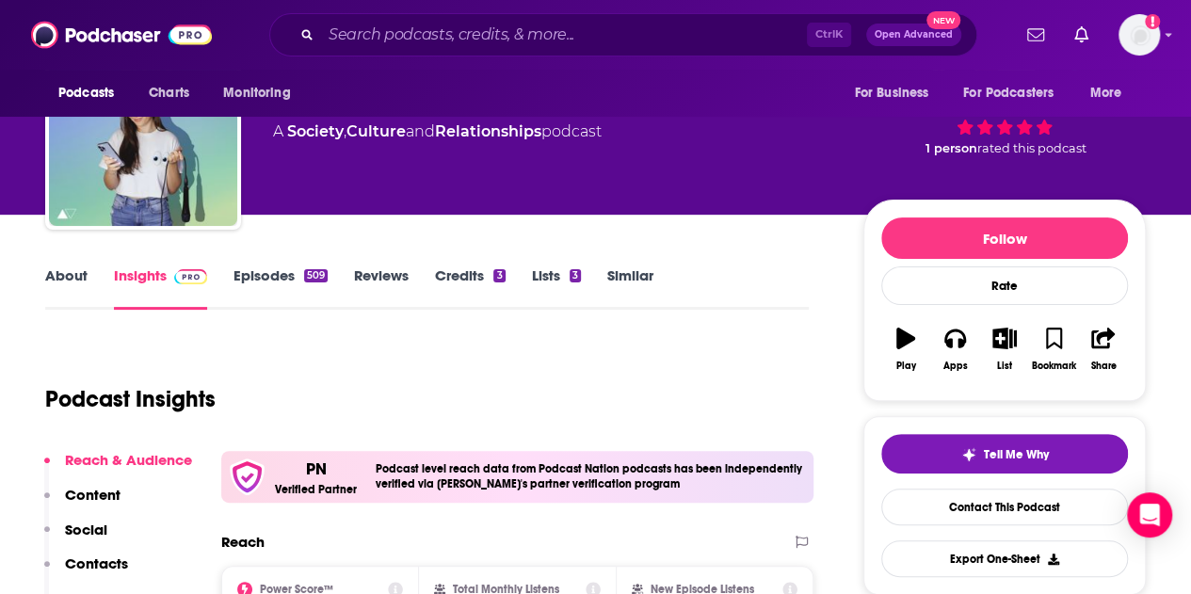
scroll to position [377, 0]
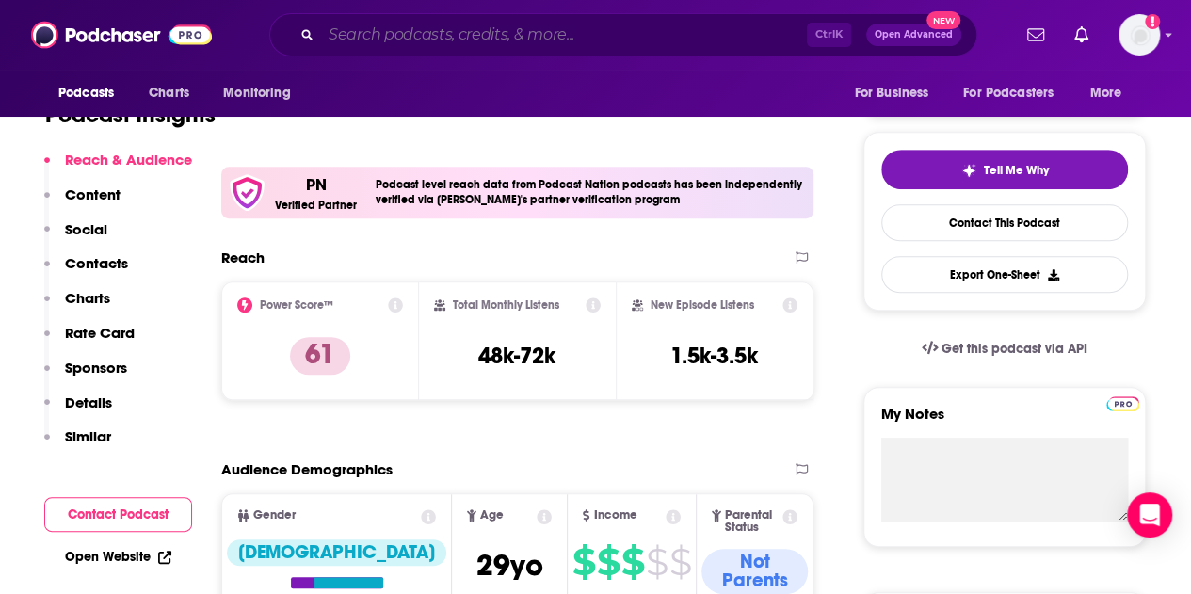
click at [465, 40] on input "Search podcasts, credits, & more..." at bounding box center [564, 35] width 486 height 30
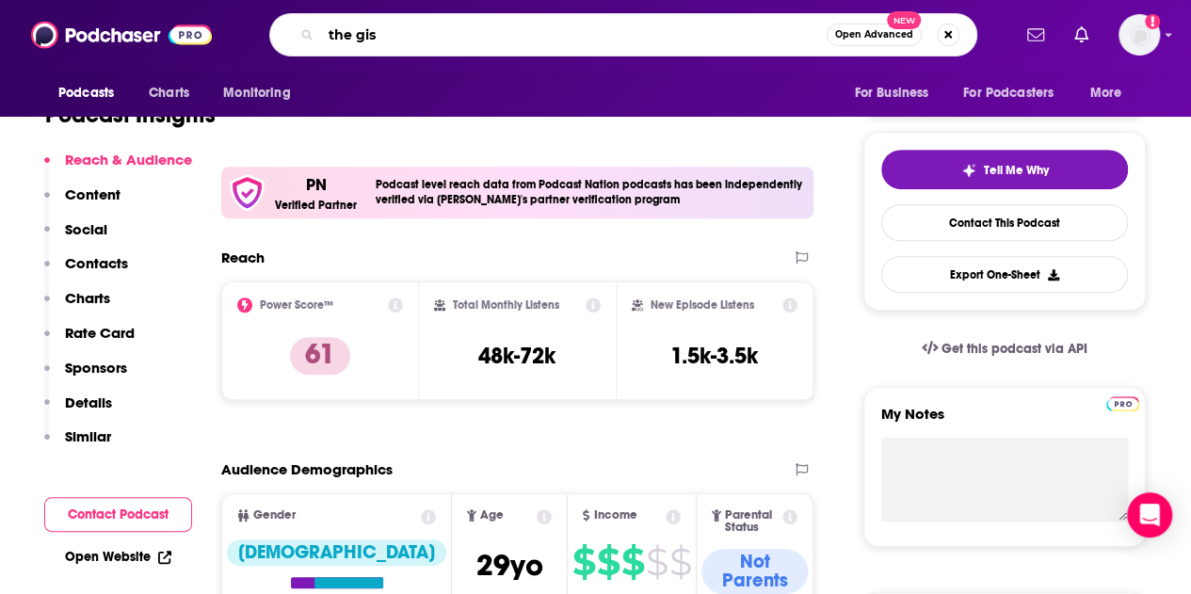
type input "the gist"
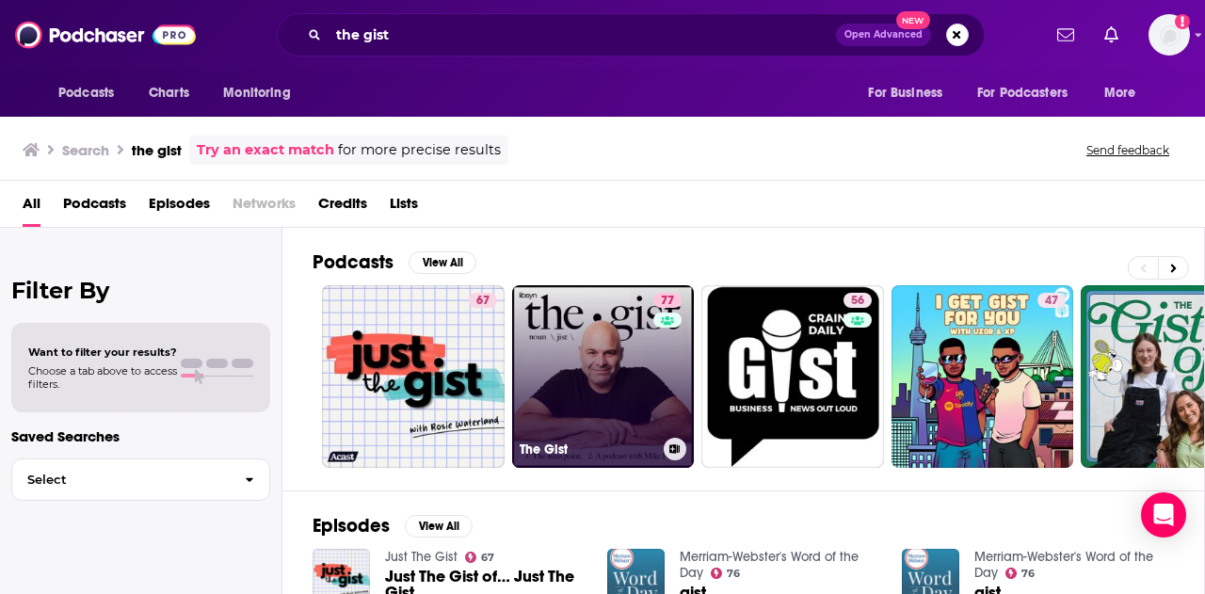
click at [582, 370] on link "77 The Gist" at bounding box center [603, 376] width 183 height 183
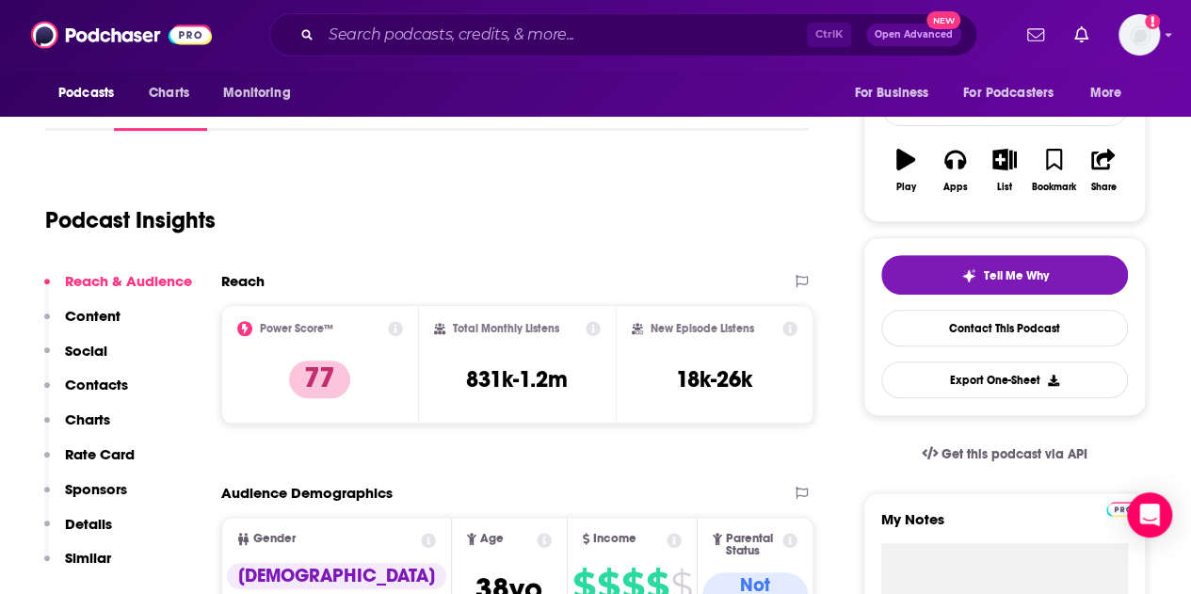
scroll to position [282, 0]
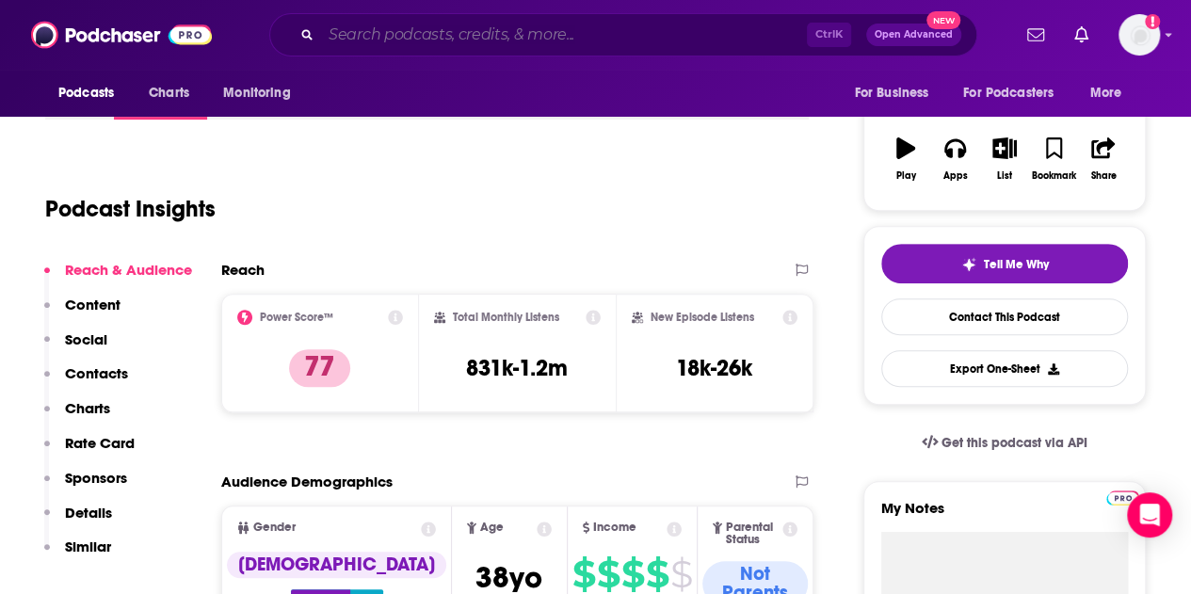
click at [403, 34] on input "Search podcasts, credits, & more..." at bounding box center [564, 35] width 486 height 30
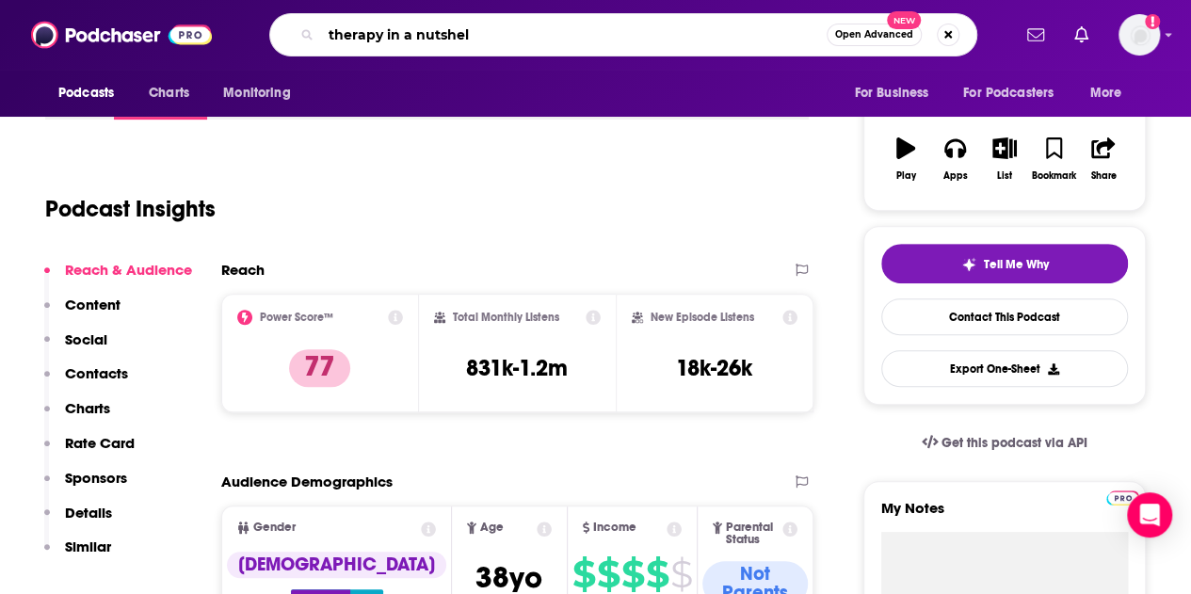
type input "therapy in a nutshell"
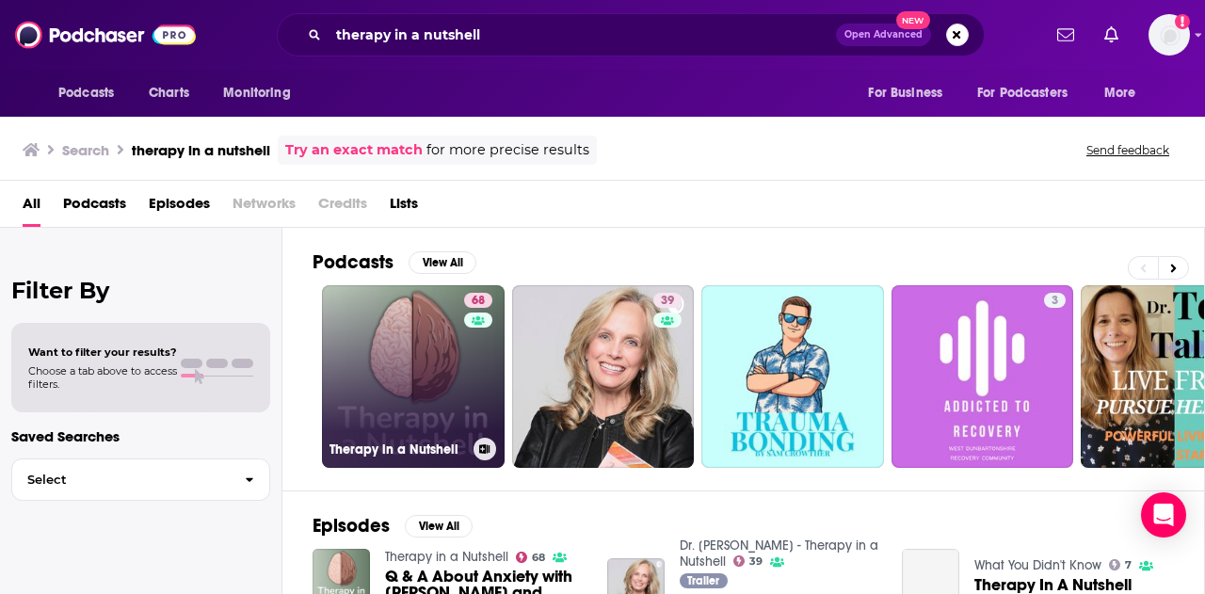
click at [430, 410] on link "68 Therapy in a Nutshell" at bounding box center [413, 376] width 183 height 183
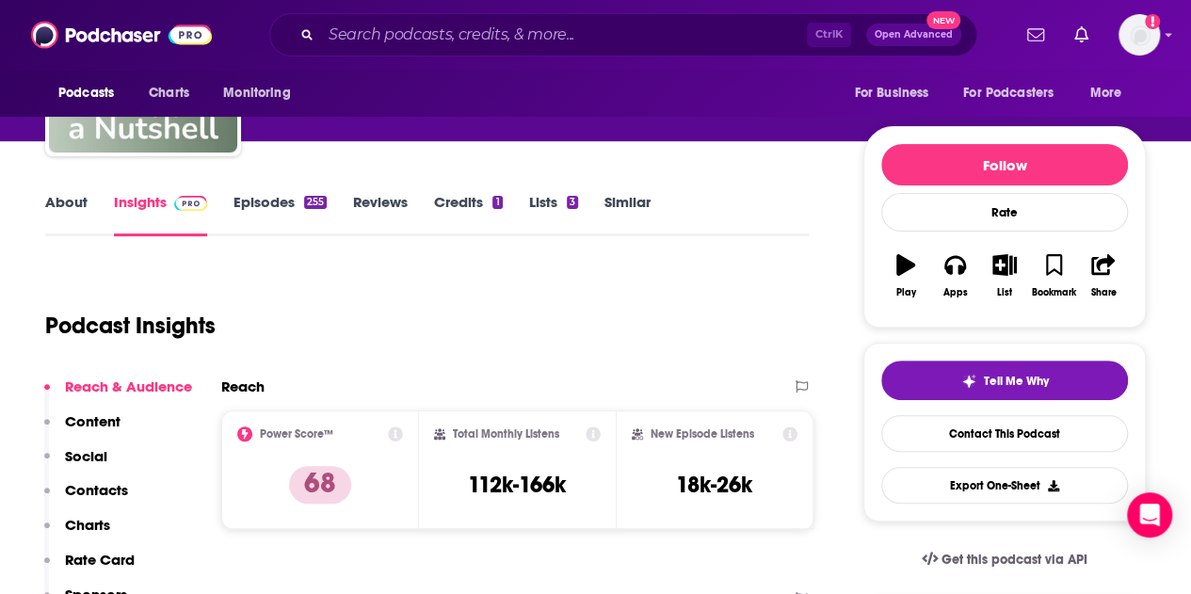
scroll to position [377, 0]
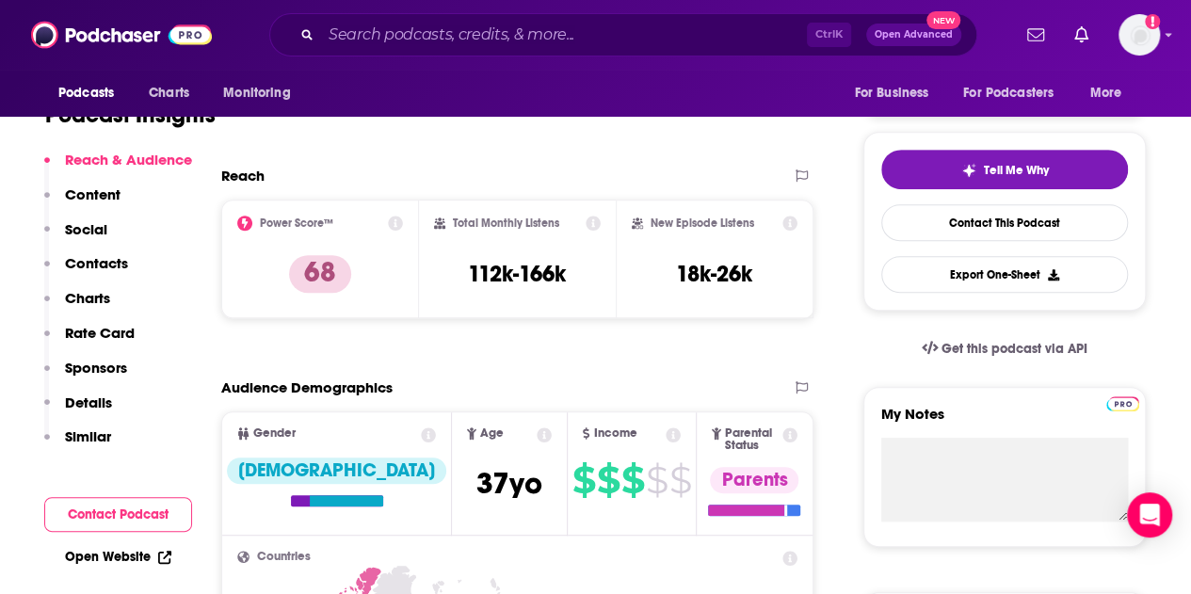
click at [443, 12] on div "Podcasts Charts Monitoring Ctrl K Open Advanced New For Business For Podcasters…" at bounding box center [595, 35] width 1191 height 70
click at [443, 18] on div "Ctrl K Open Advanced New" at bounding box center [623, 34] width 708 height 43
click at [446, 34] on input "Search podcasts, credits, & more..." at bounding box center [564, 35] width 486 height 30
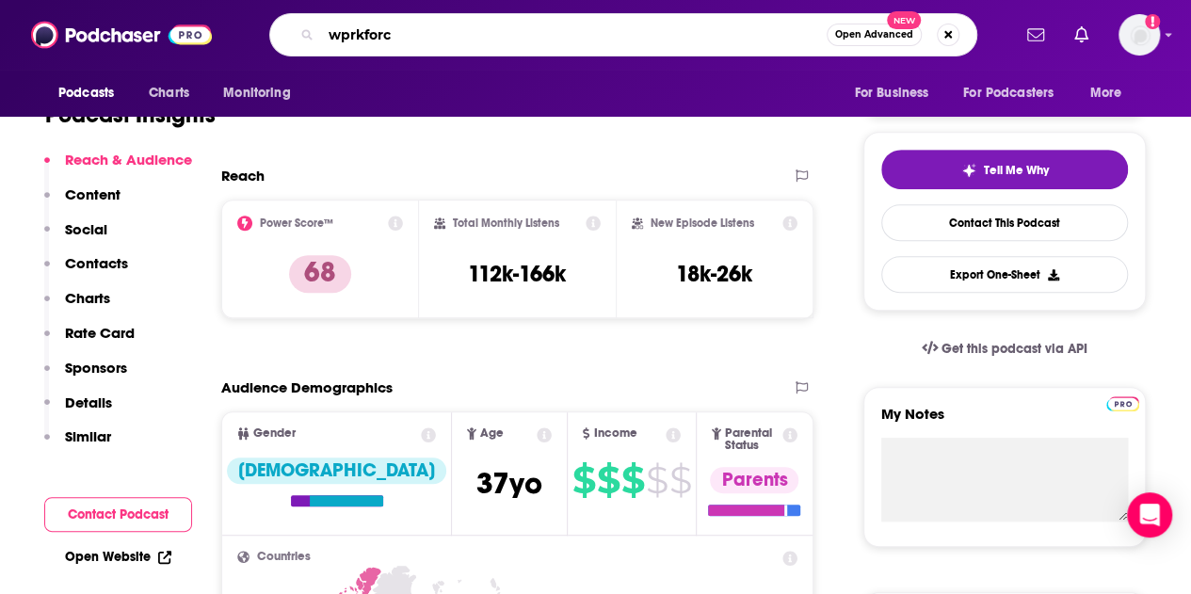
type input "wprkforce"
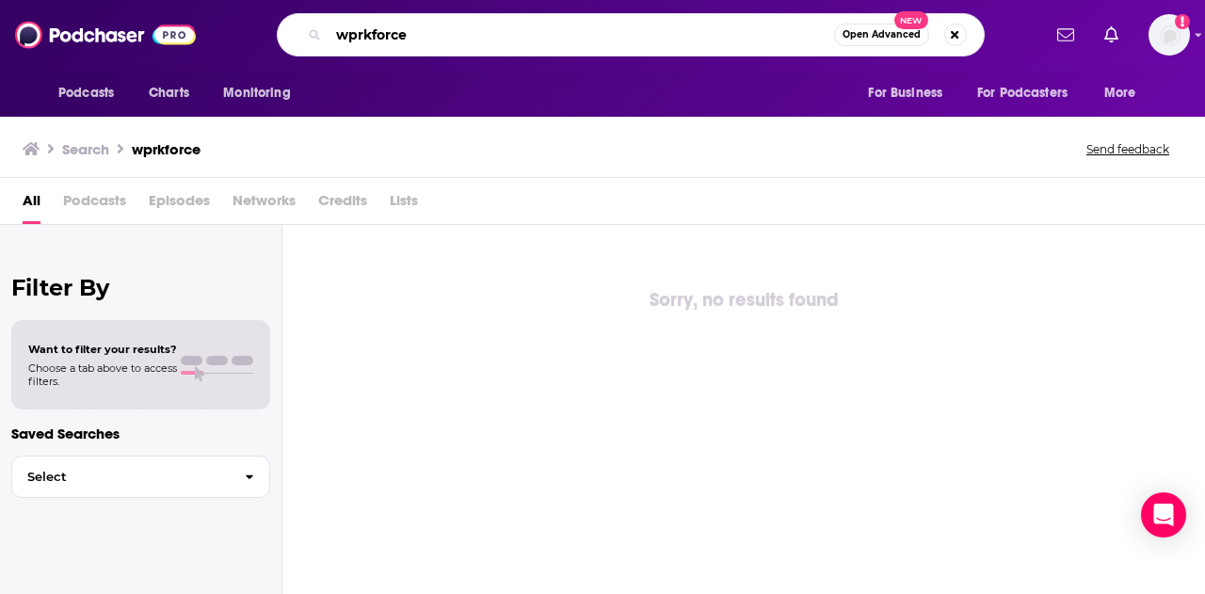
click at [446, 34] on input "wprkforce" at bounding box center [582, 35] width 506 height 30
click at [358, 39] on input "wprkforce" at bounding box center [582, 35] width 506 height 30
type input "workforce"
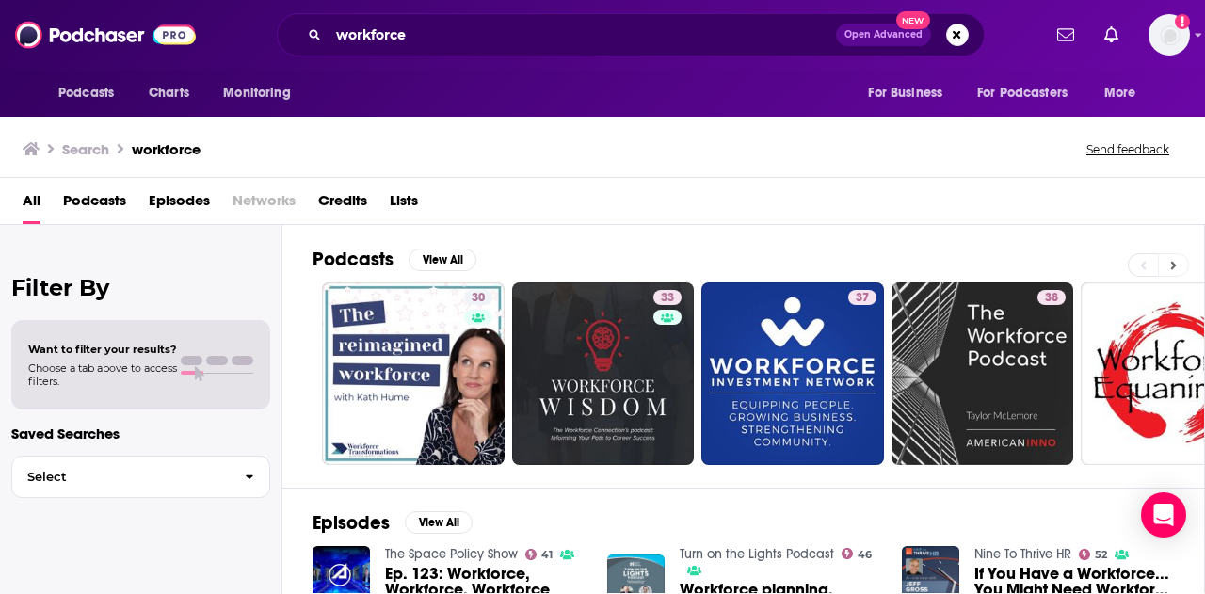
click at [1179, 257] on button at bounding box center [1173, 265] width 31 height 24
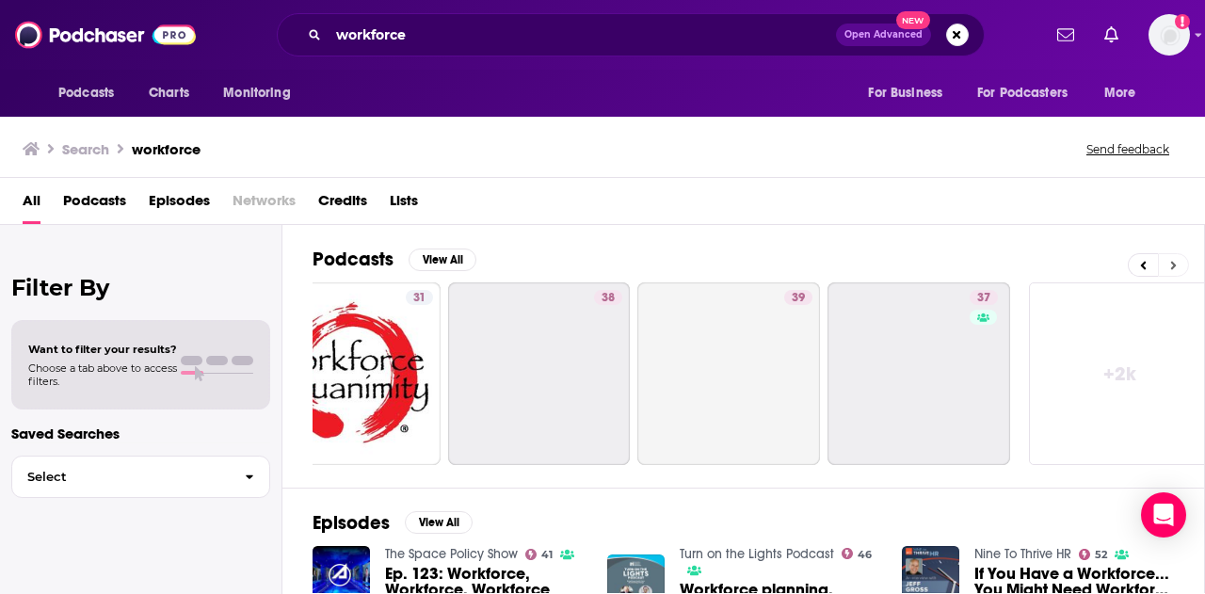
scroll to position [0, 836]
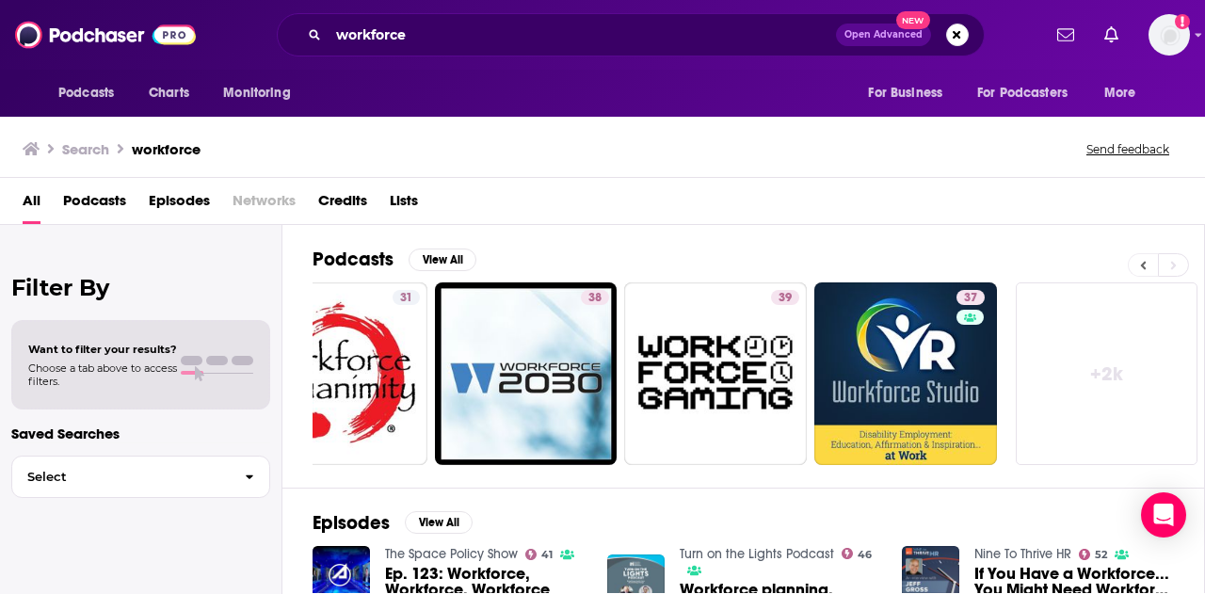
click at [1140, 263] on button at bounding box center [1143, 265] width 30 height 24
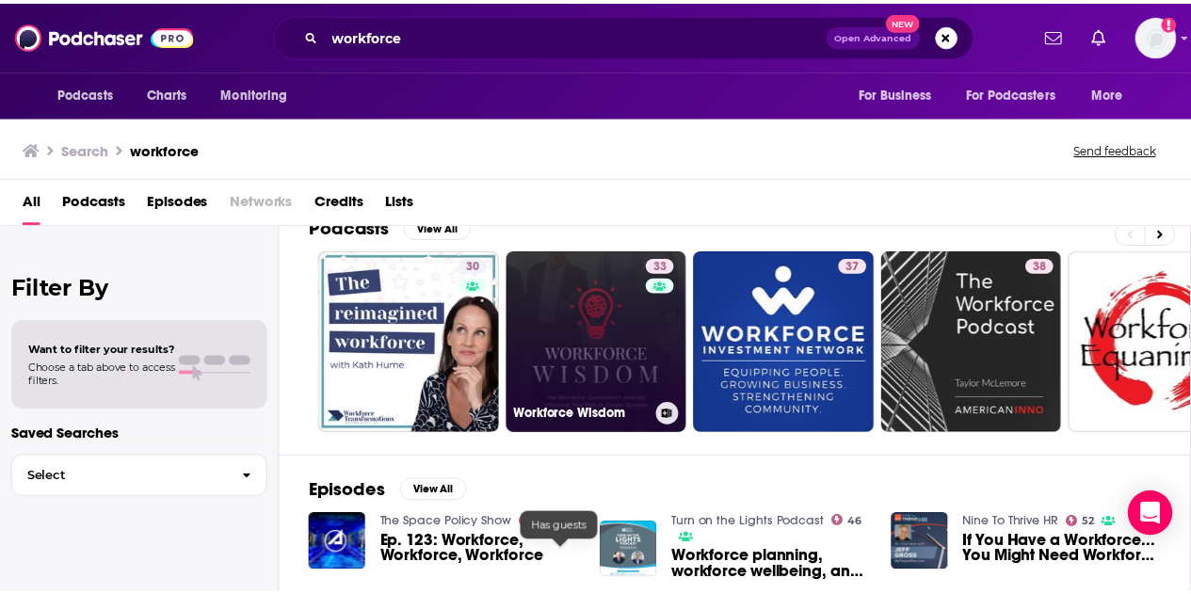
scroll to position [0, 0]
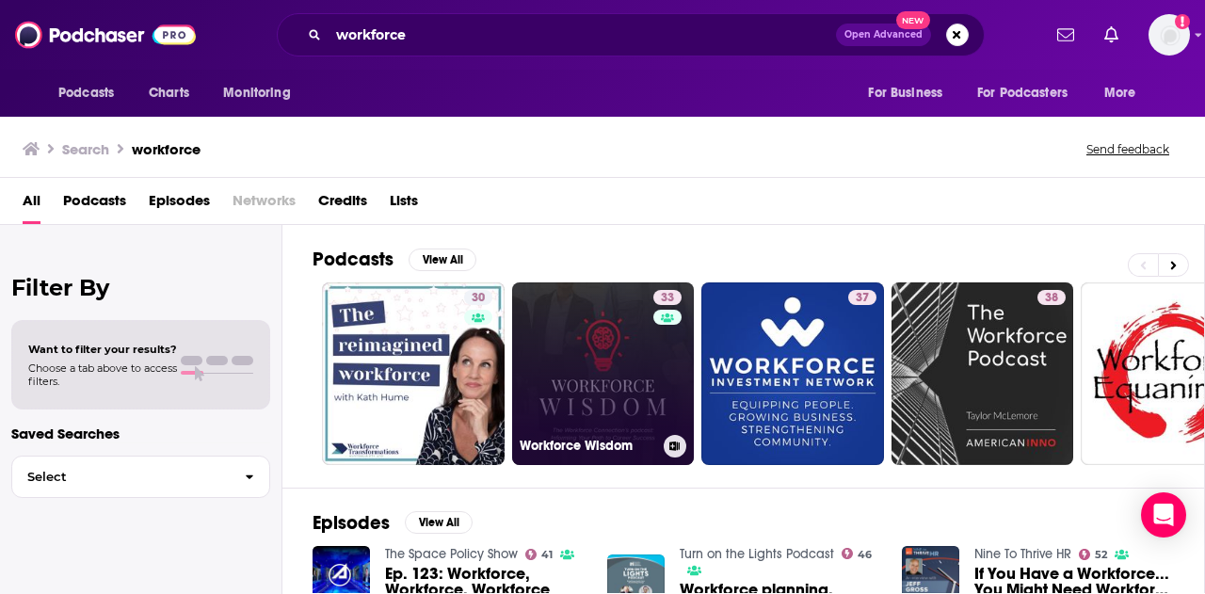
click at [596, 340] on link "33 Workforce Wisdom" at bounding box center [603, 373] width 183 height 183
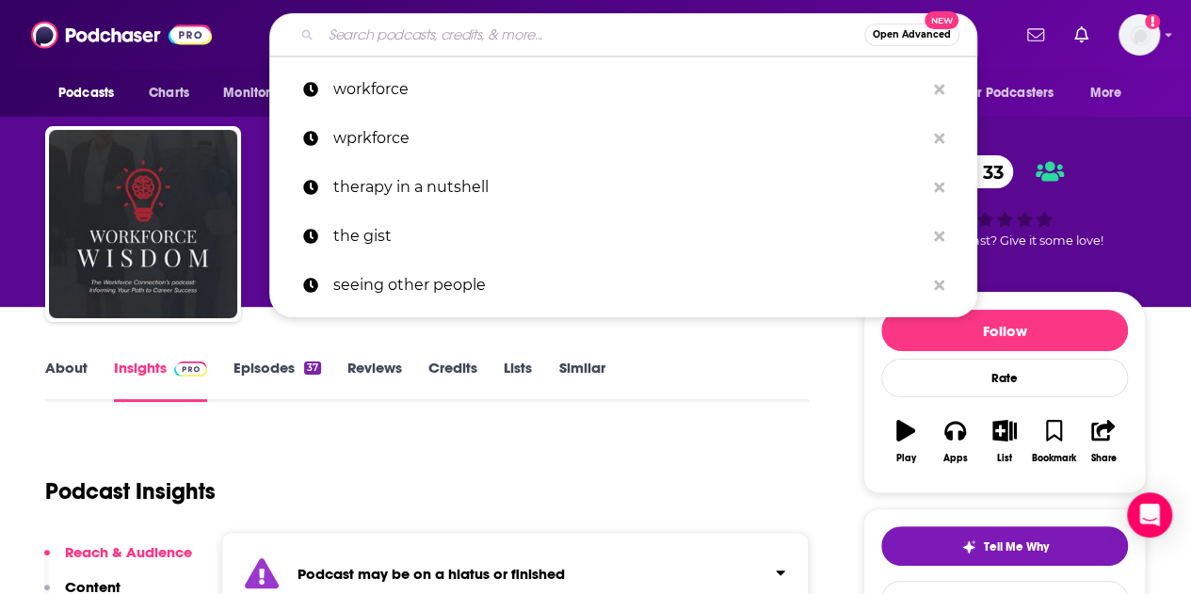
click at [446, 44] on input "Search podcasts, credits, & more..." at bounding box center [592, 35] width 543 height 30
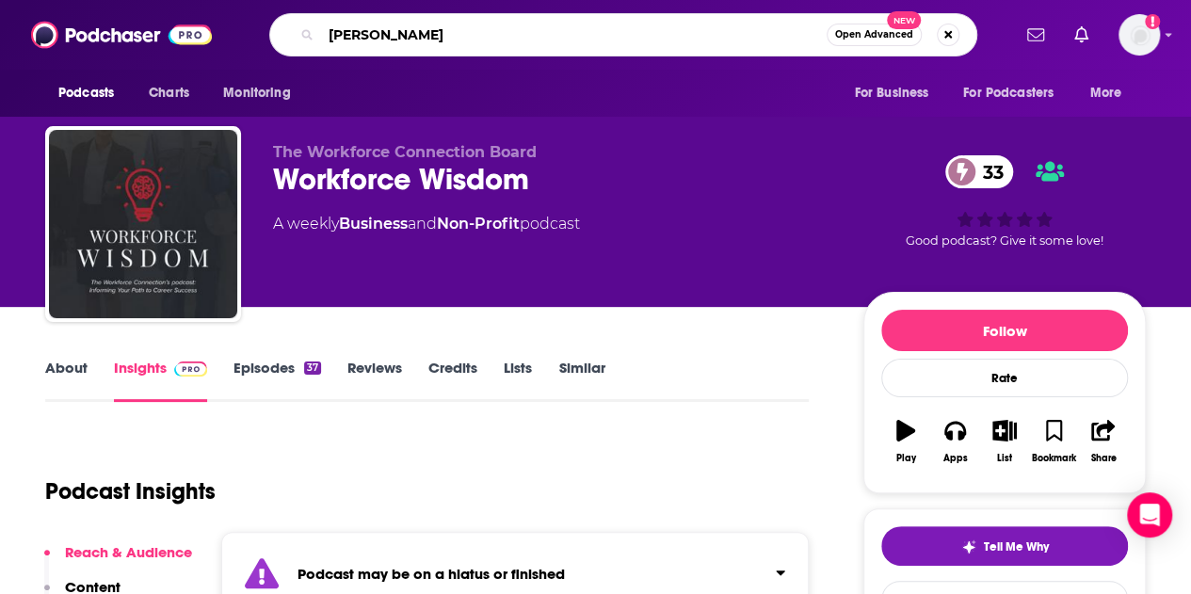
type input "[PERSON_NAME]"
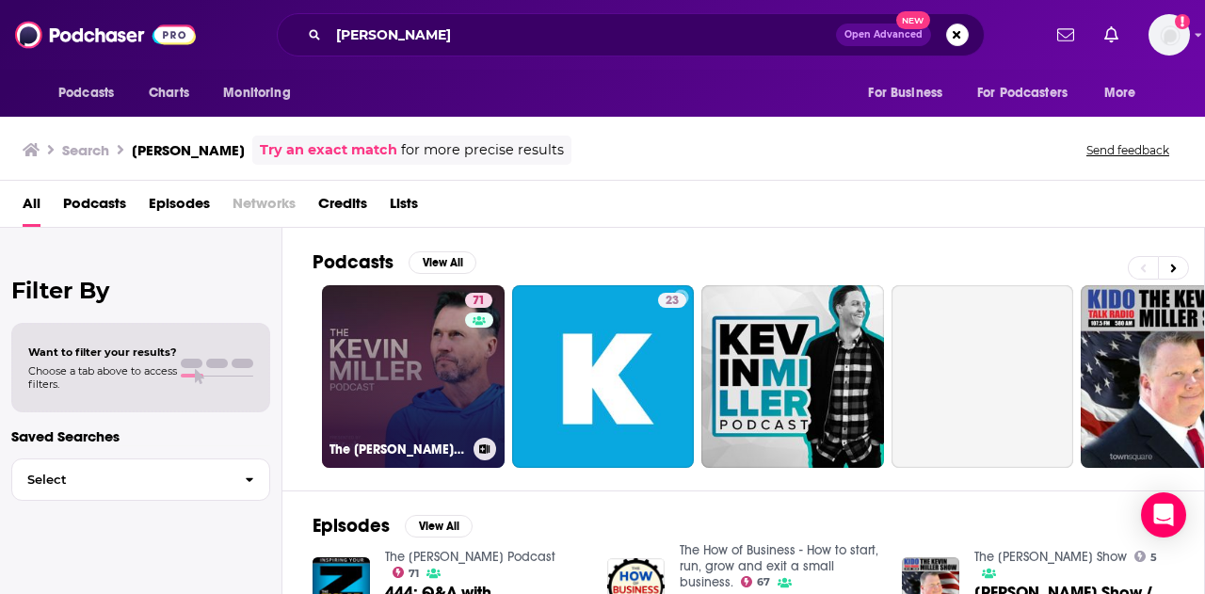
click at [429, 362] on link "71 The [PERSON_NAME] Podcast" at bounding box center [413, 376] width 183 height 183
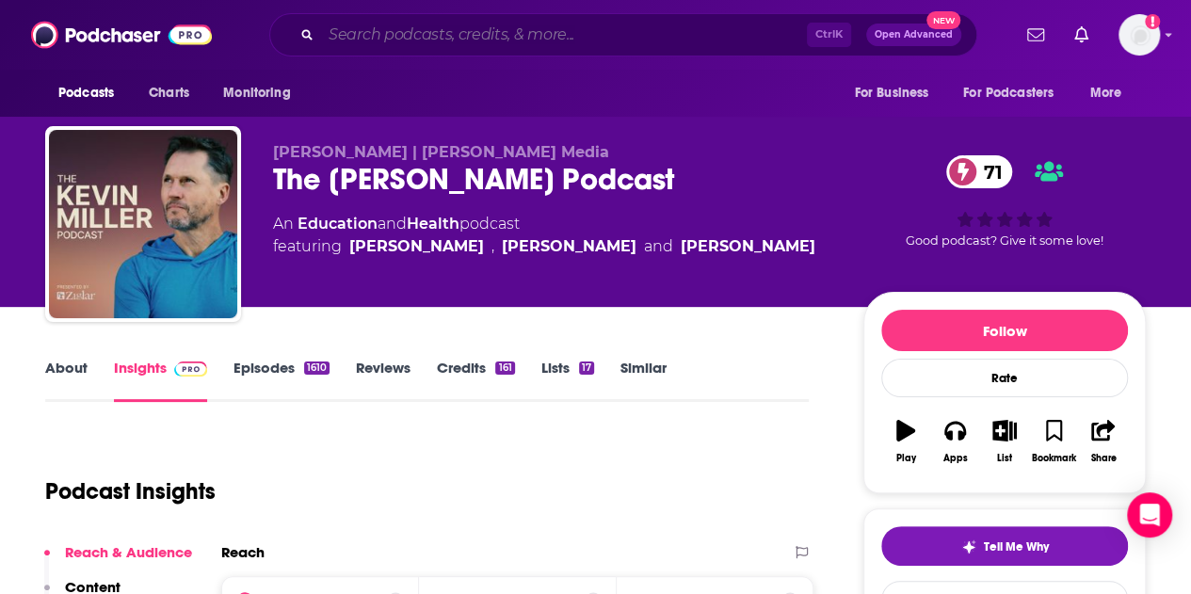
click at [401, 41] on input "Search podcasts, credits, & more..." at bounding box center [564, 35] width 486 height 30
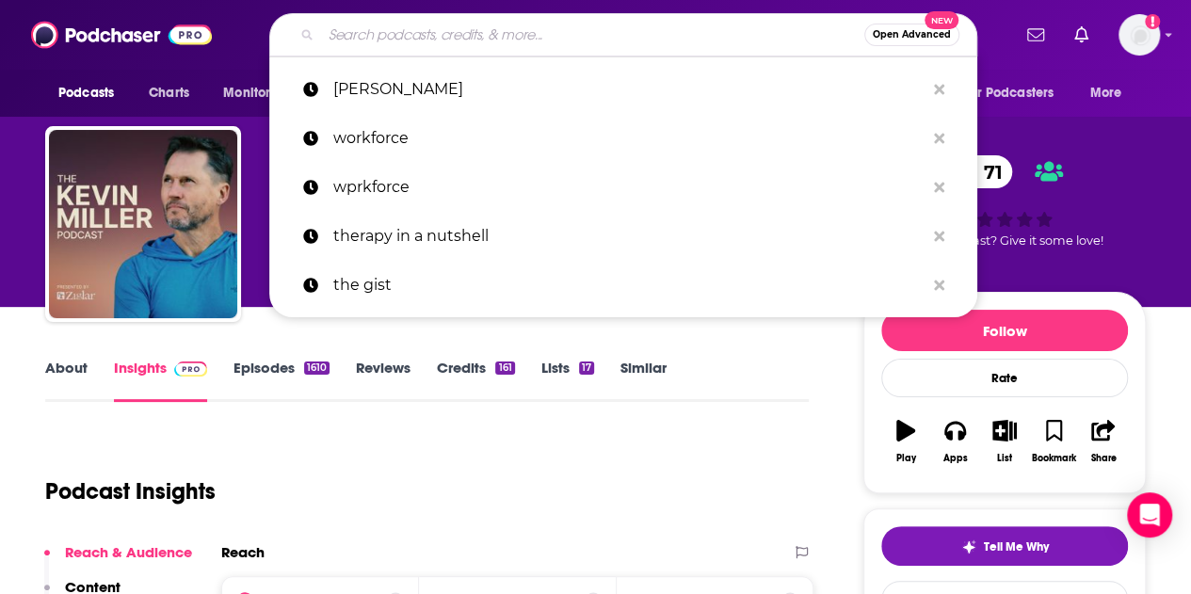
paste input "• 3 Takeaways with [PERSON_NAME]"
type input "• 3 Takeaways with [PERSON_NAME]"
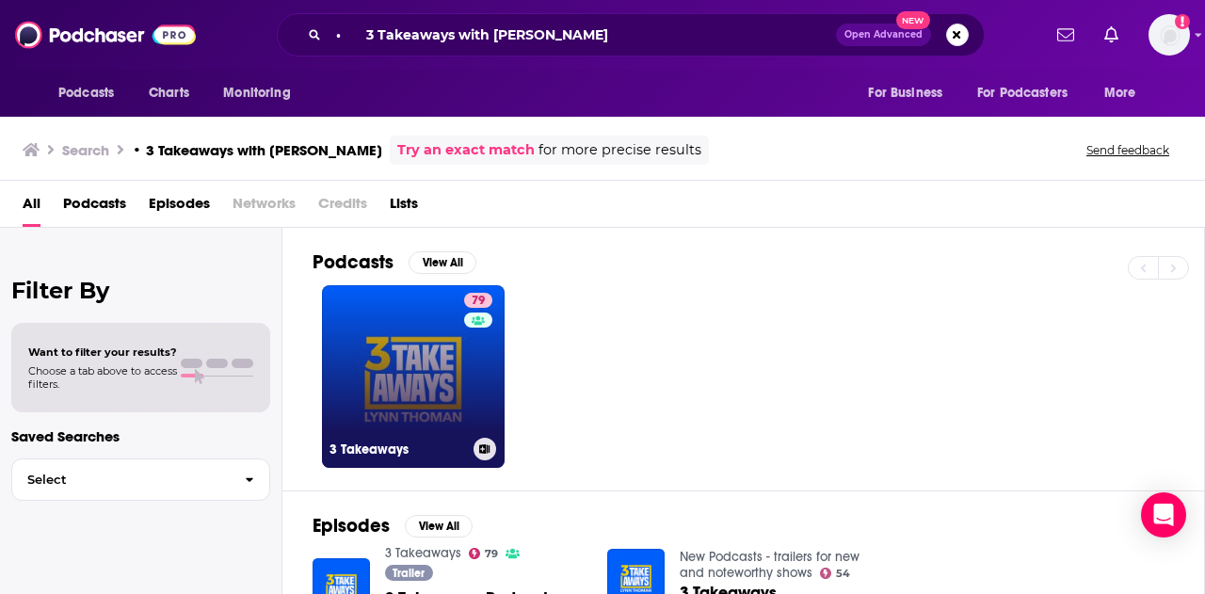
click at [424, 354] on link "79 3 Takeaways" at bounding box center [413, 376] width 183 height 183
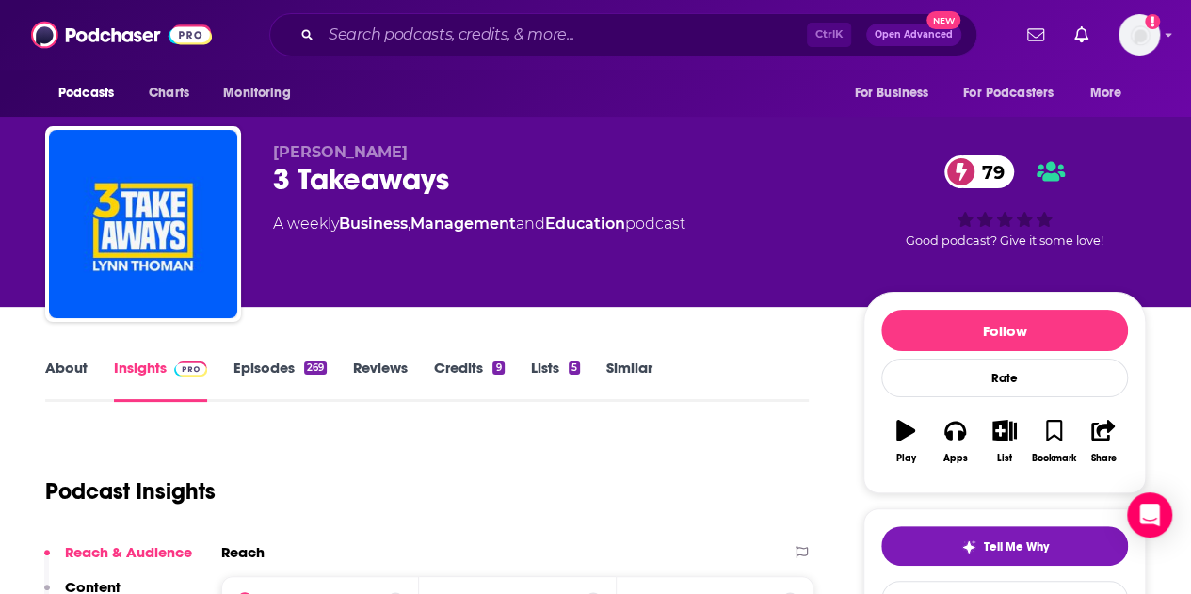
scroll to position [377, 0]
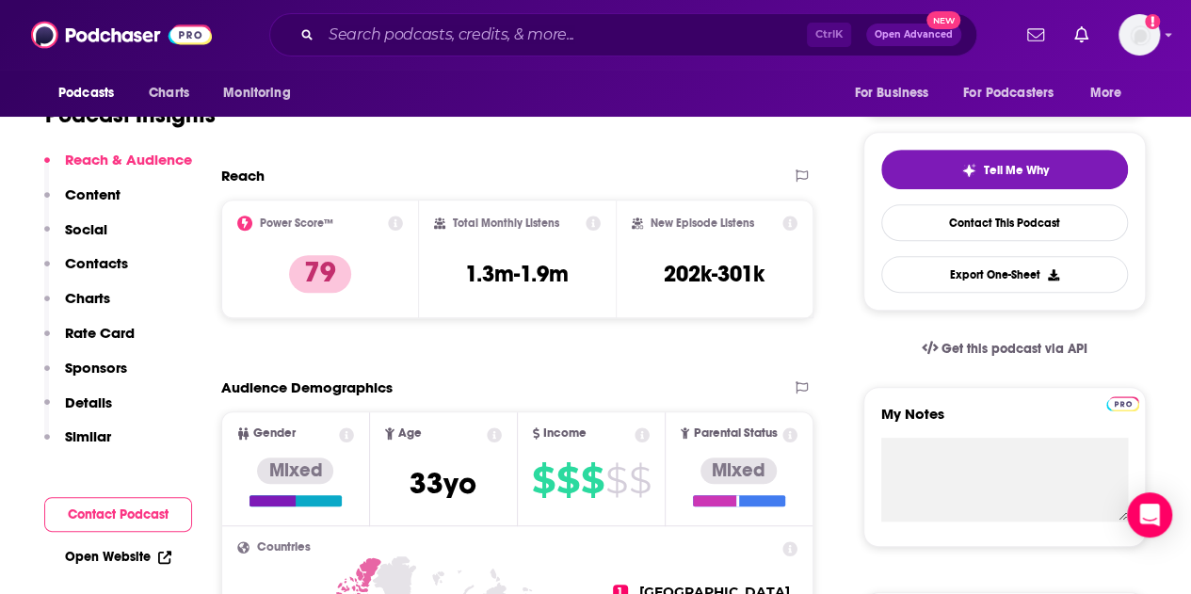
click at [96, 266] on p "Contacts" at bounding box center [96, 263] width 63 height 18
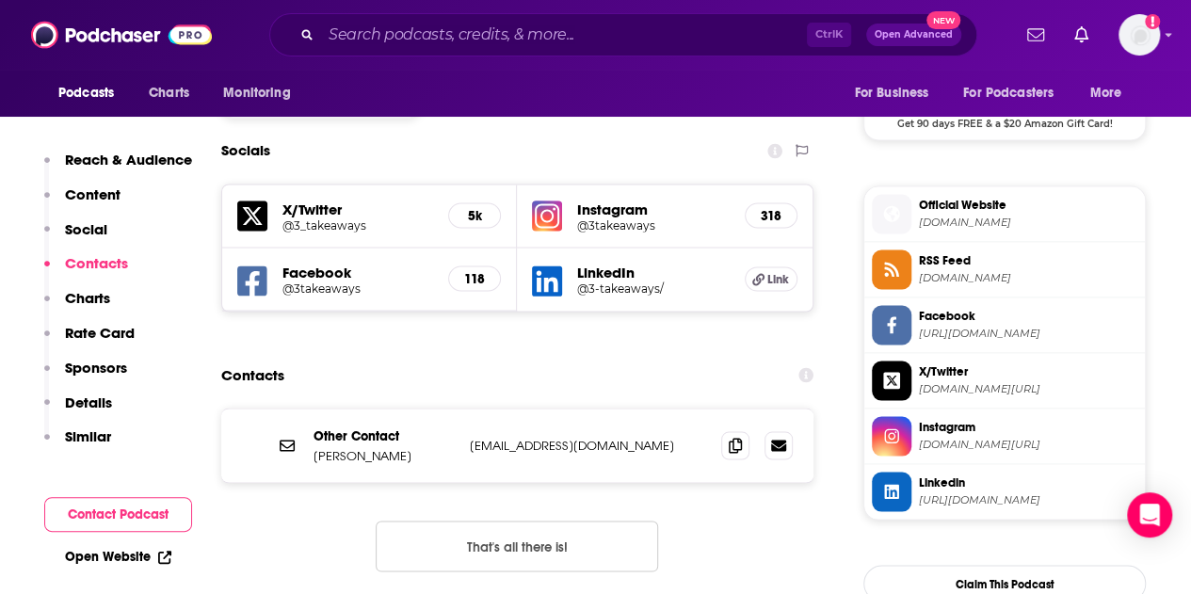
scroll to position [1593, 0]
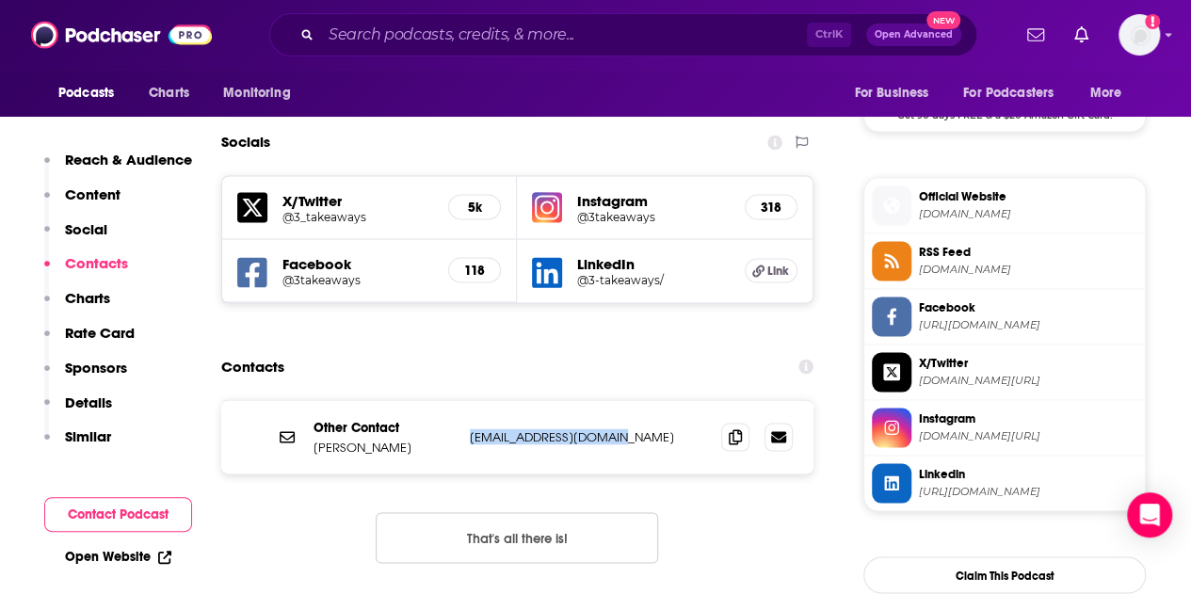
drag, startPoint x: 488, startPoint y: 345, endPoint x: 467, endPoint y: 347, distance: 20.9
click at [467, 400] on div "Other Contact Lynn Thoman lthoman@3takeaways.com lthoman@3takeaways.com" at bounding box center [517, 436] width 592 height 73
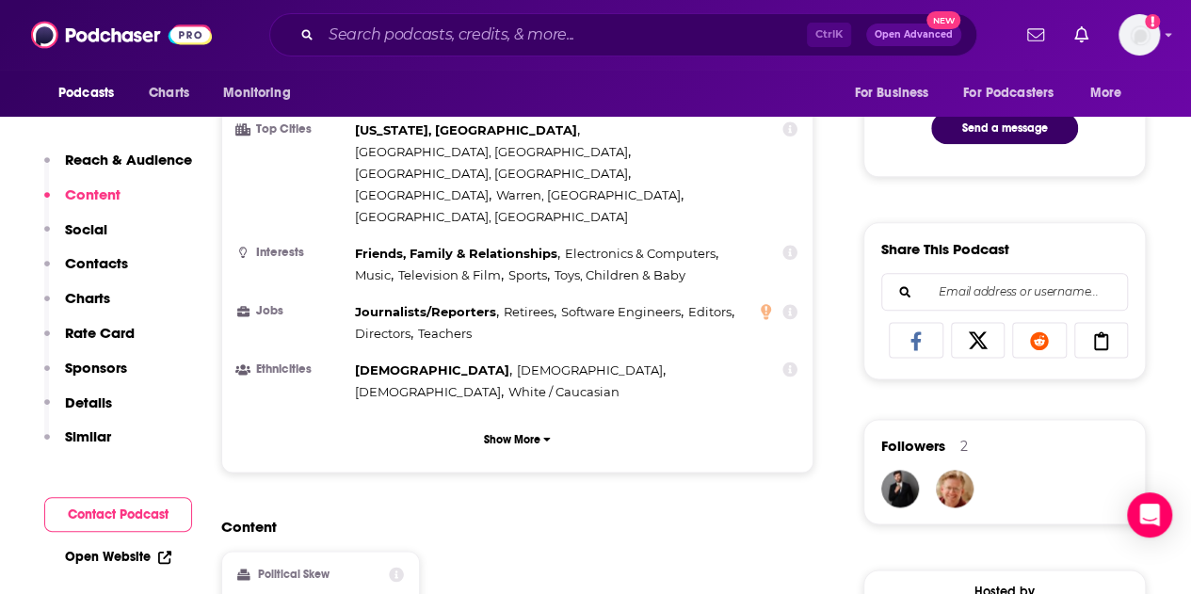
scroll to position [369, 0]
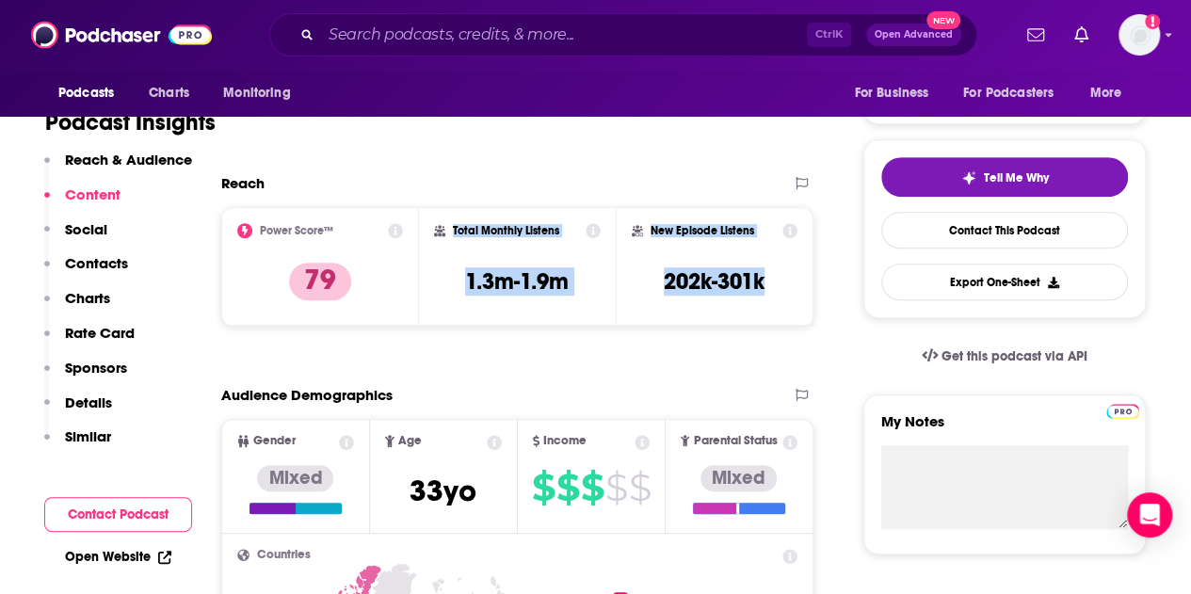
drag, startPoint x: 772, startPoint y: 284, endPoint x: 446, endPoint y: 217, distance: 332.7
click at [446, 217] on div "Power Score™ 79 Total Monthly Listens 1.3m-1.9m New Episode Listens 202k-301k" at bounding box center [517, 266] width 592 height 119
copy div "Total Monthly Listens 1.3m-1.9m New Episode Listens 202k-301k"
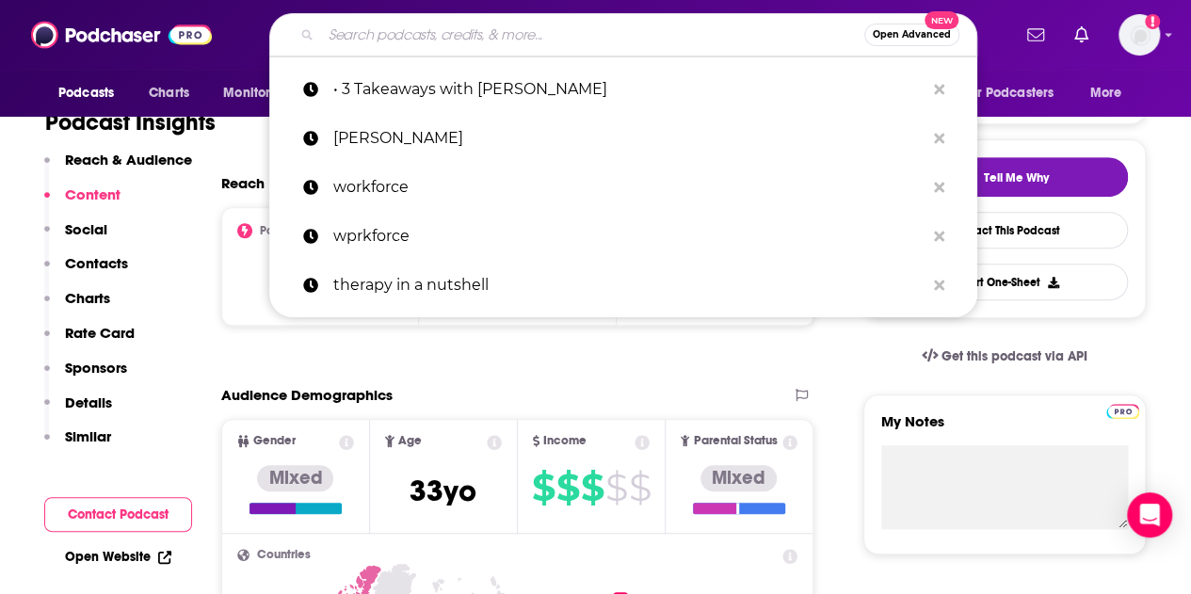
click at [390, 39] on input "Search podcasts, credits, & more..." at bounding box center [592, 35] width 543 height 30
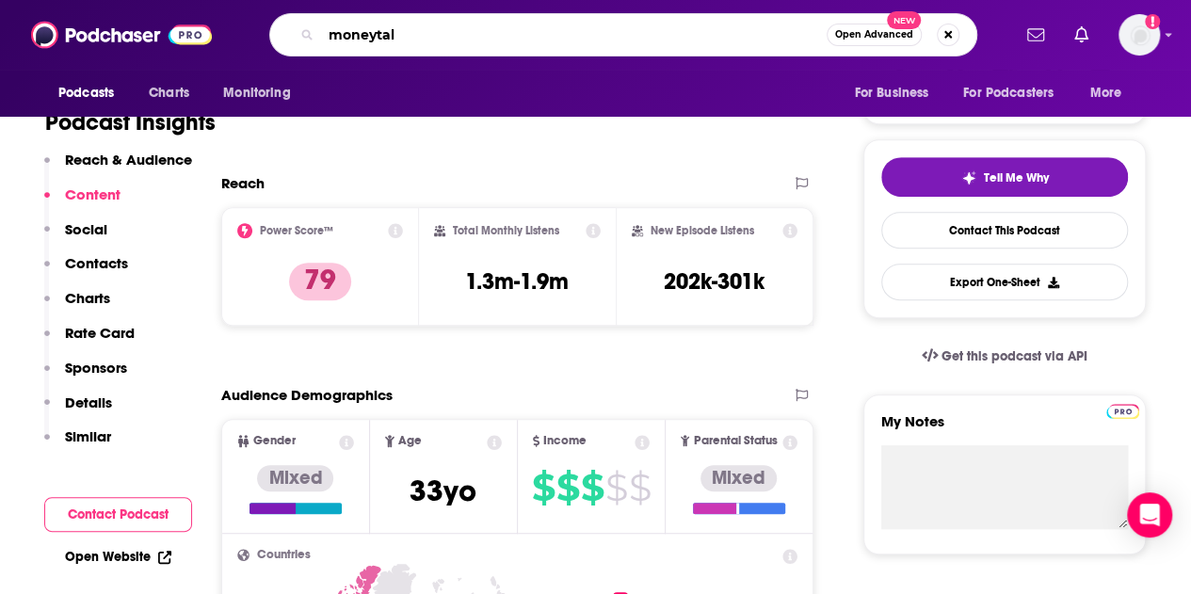
type input "moneytalk"
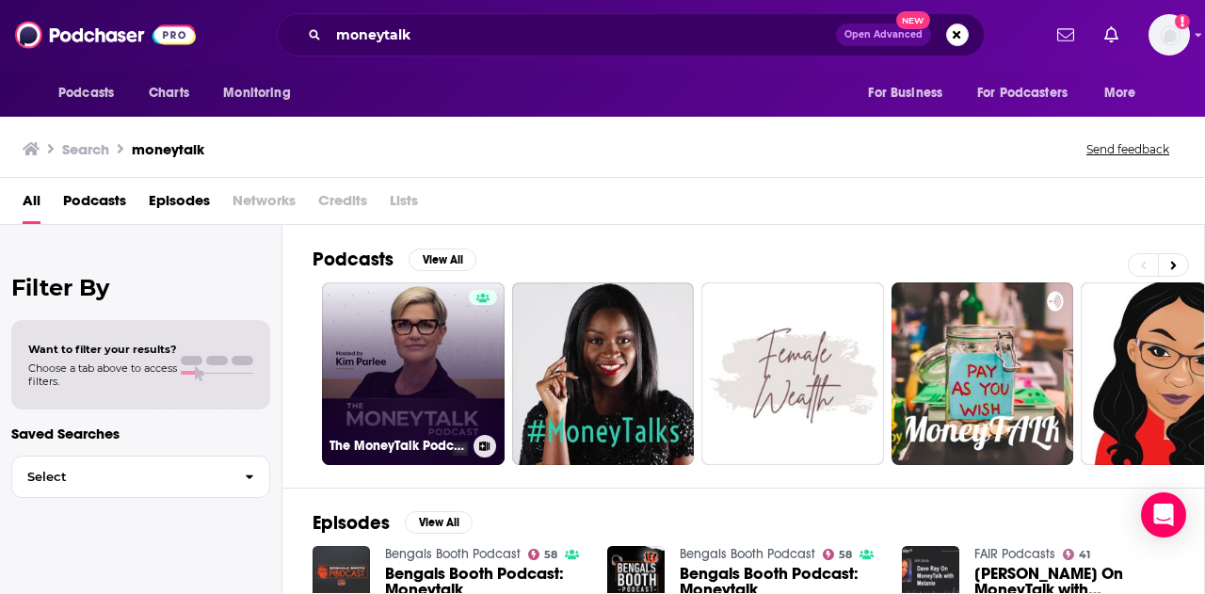
click at [415, 346] on link "The MoneyTalk Podcast" at bounding box center [413, 373] width 183 height 183
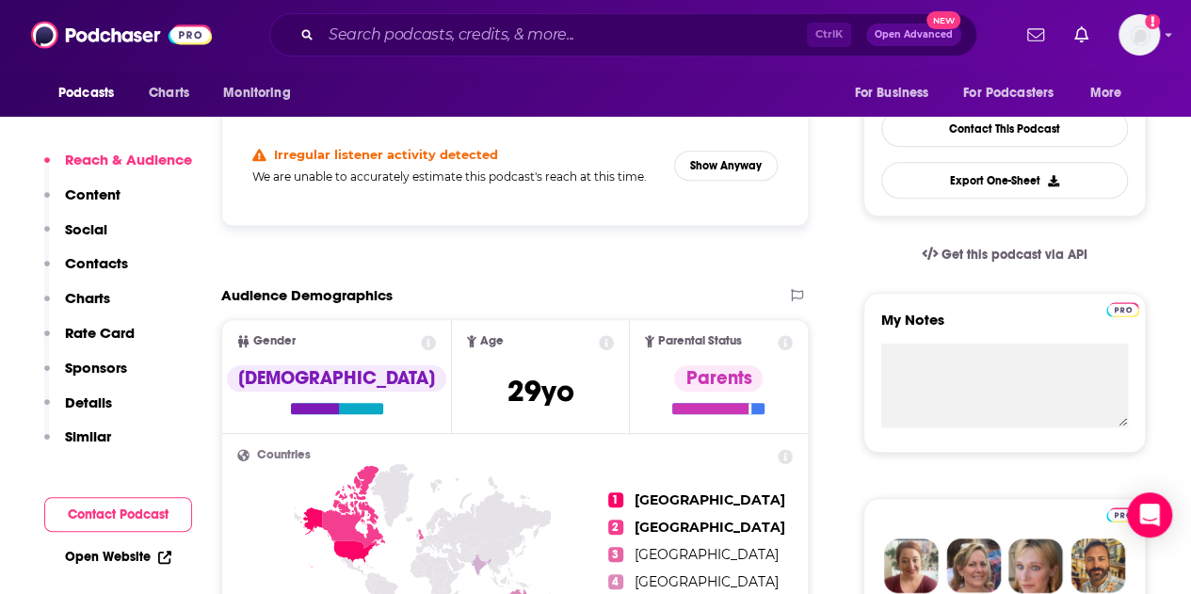
scroll to position [282, 0]
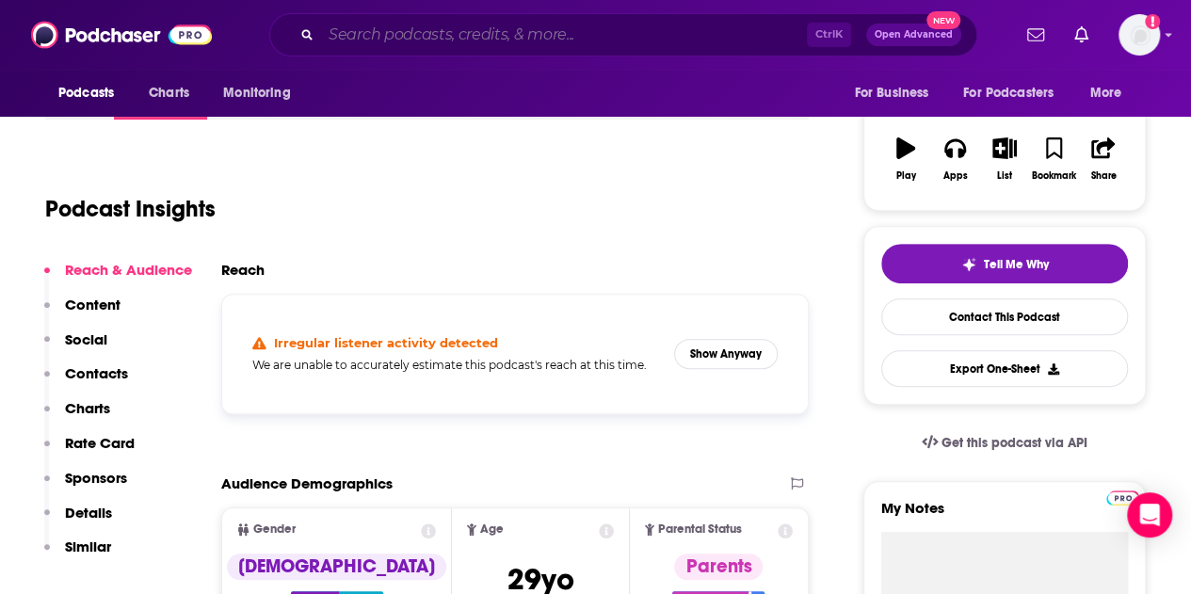
click at [432, 31] on input "Search podcasts, credits, & more..." at bounding box center [564, 35] width 486 height 30
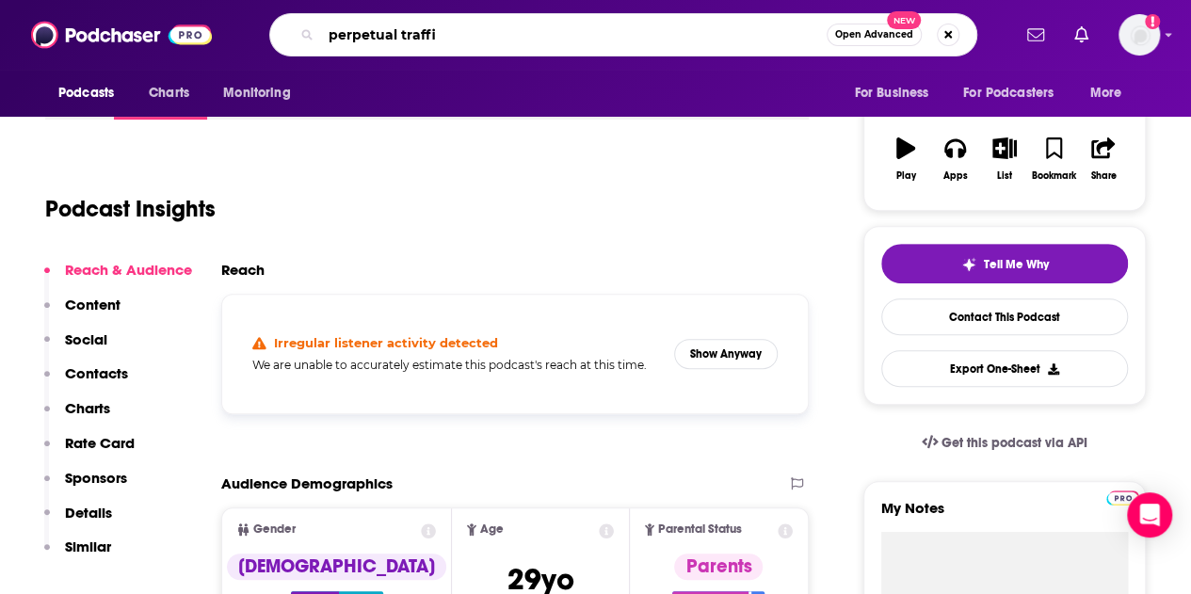
type input "perpetual traffic"
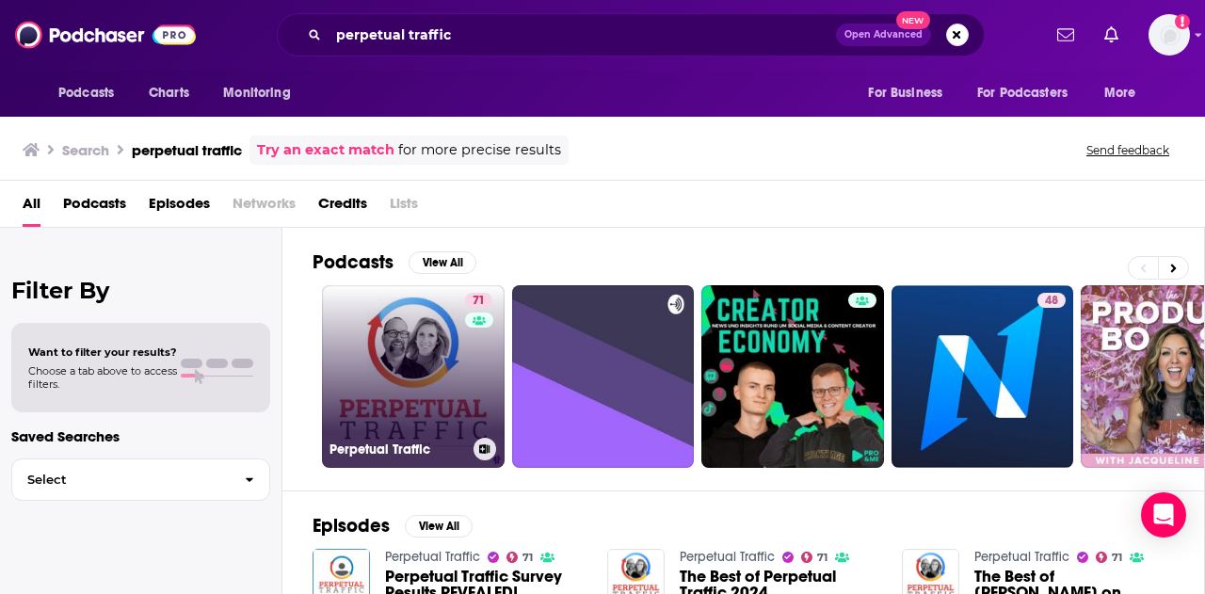
click at [380, 361] on link "71 Perpetual Traffic" at bounding box center [413, 376] width 183 height 183
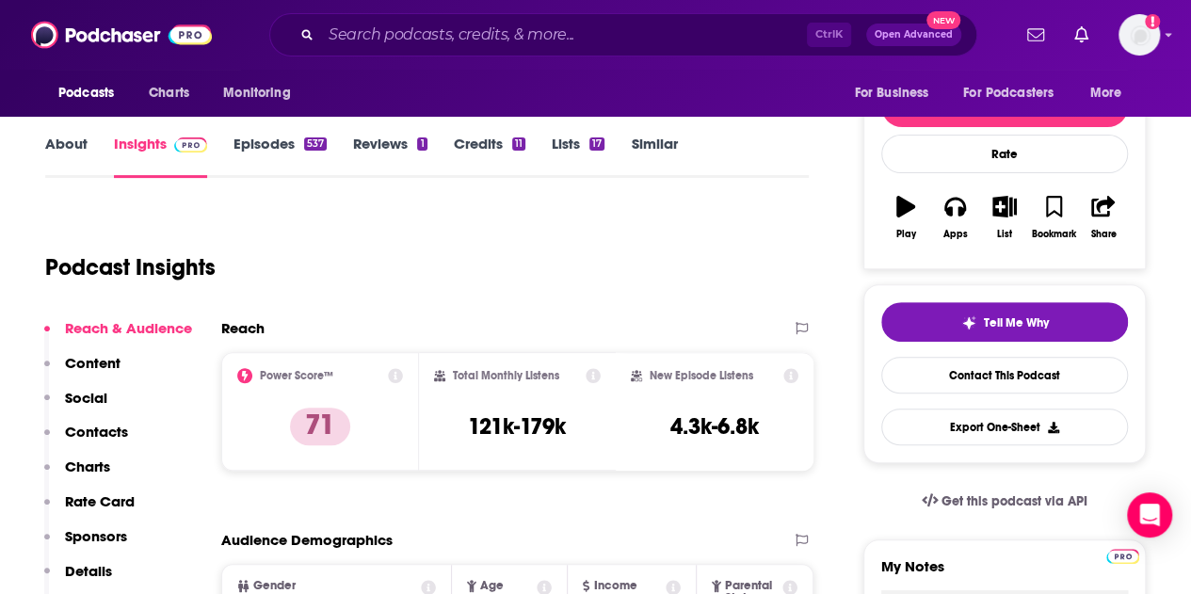
scroll to position [282, 0]
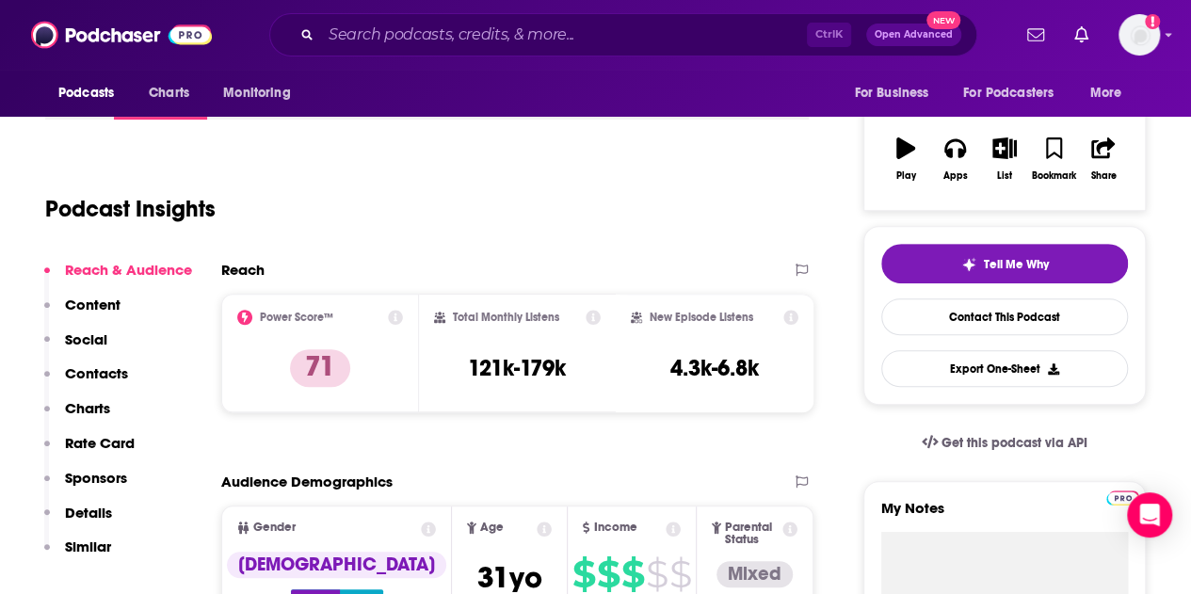
click at [113, 370] on p "Contacts" at bounding box center [96, 373] width 63 height 18
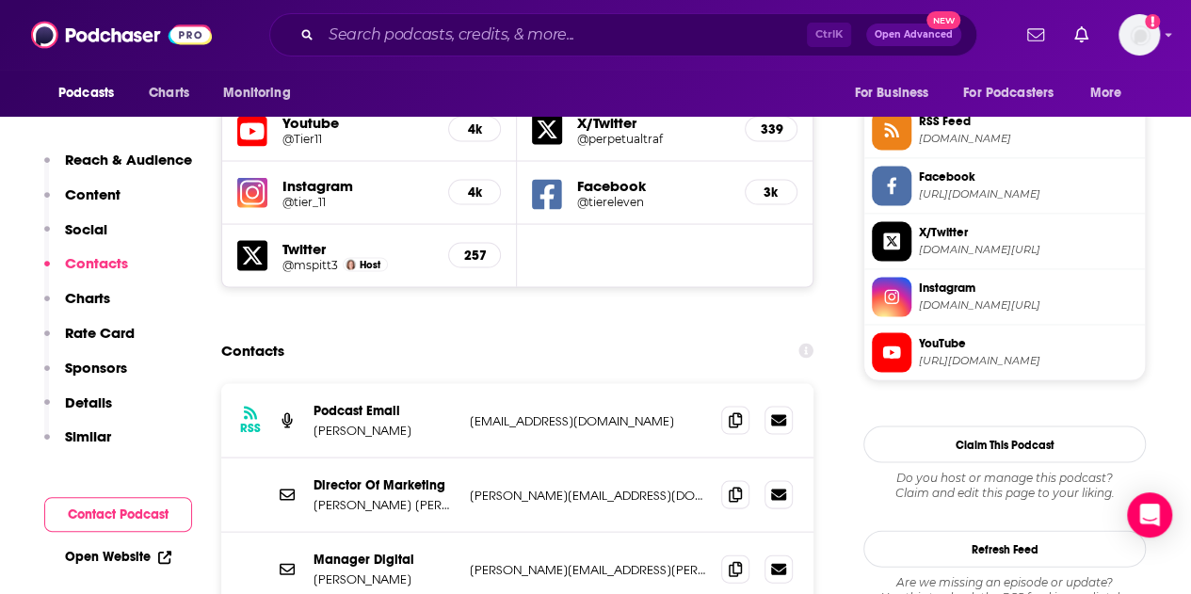
scroll to position [1818, 0]
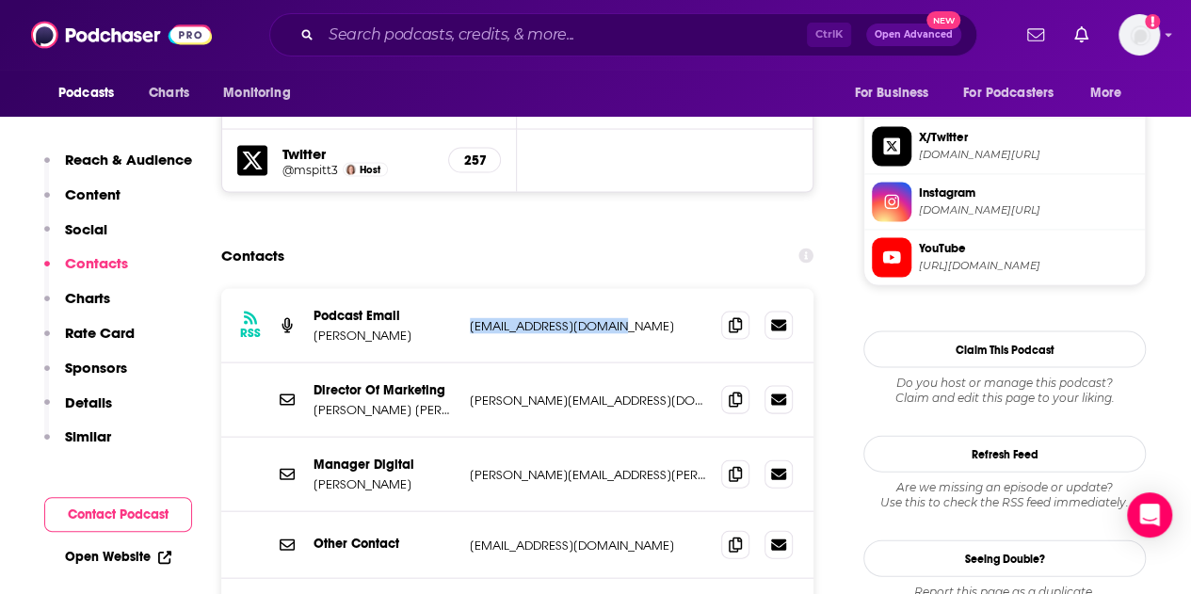
drag, startPoint x: 640, startPoint y: 255, endPoint x: 471, endPoint y: 252, distance: 169.5
click at [471, 318] on p "[EMAIL_ADDRESS][DOMAIN_NAME]" at bounding box center [588, 326] width 236 height 16
copy p "[EMAIL_ADDRESS][DOMAIN_NAME]"
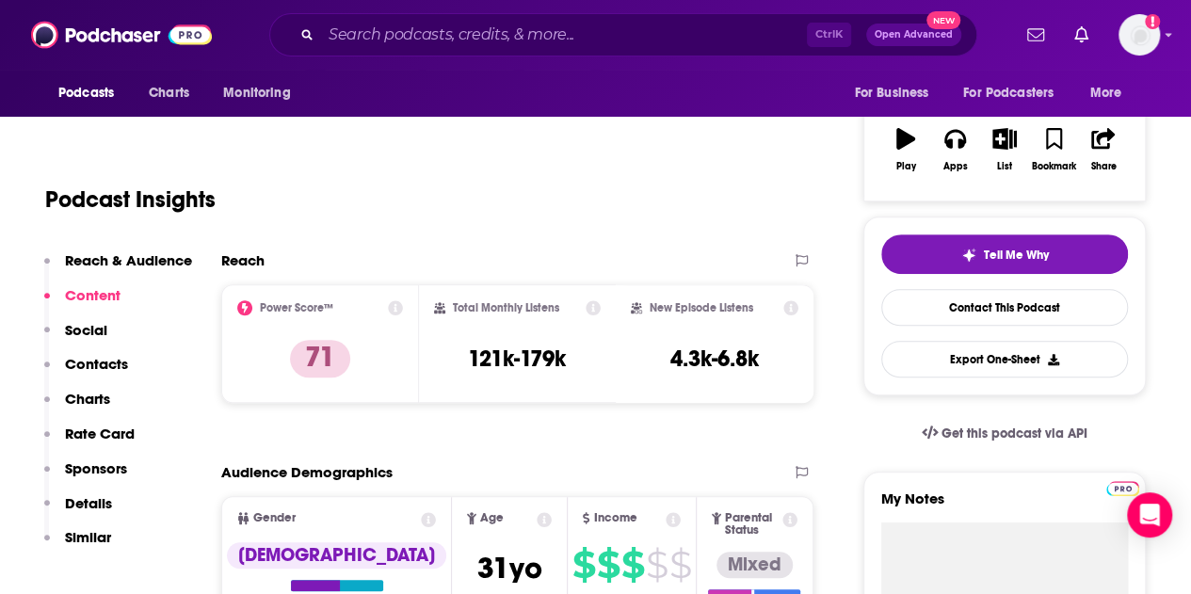
scroll to position [0, 0]
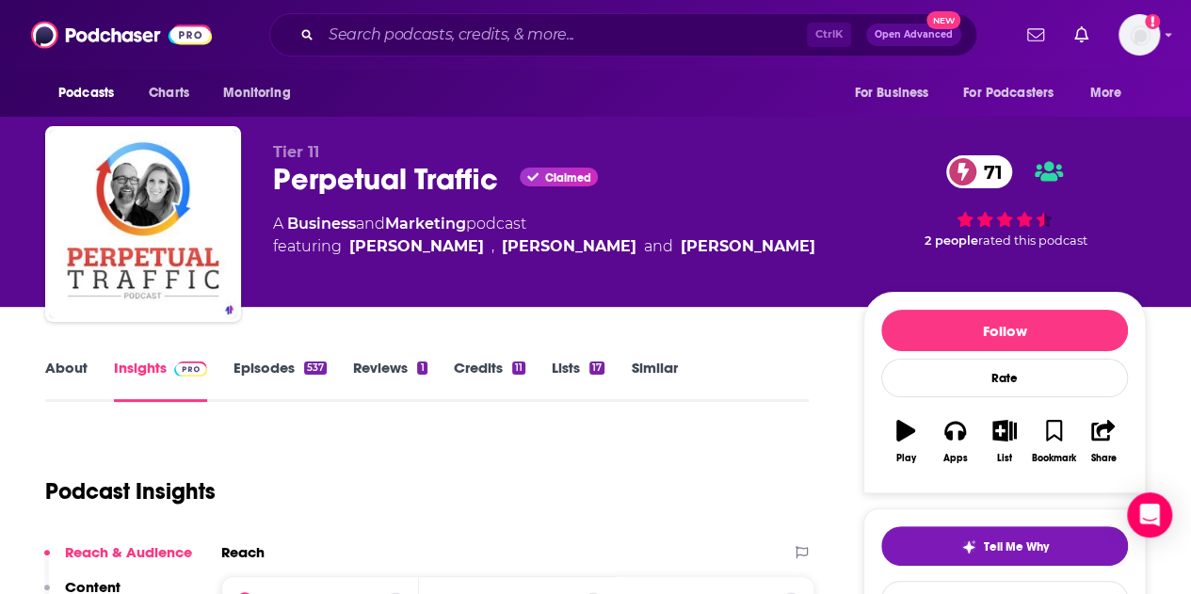
click at [49, 367] on link "About" at bounding box center [66, 380] width 42 height 43
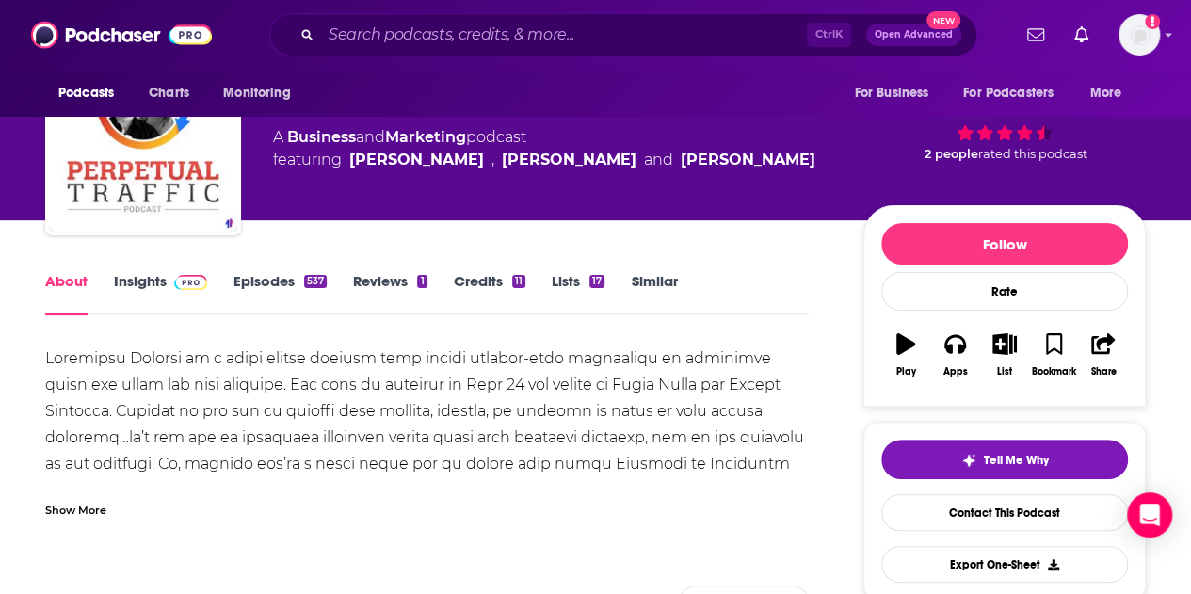
scroll to position [94, 0]
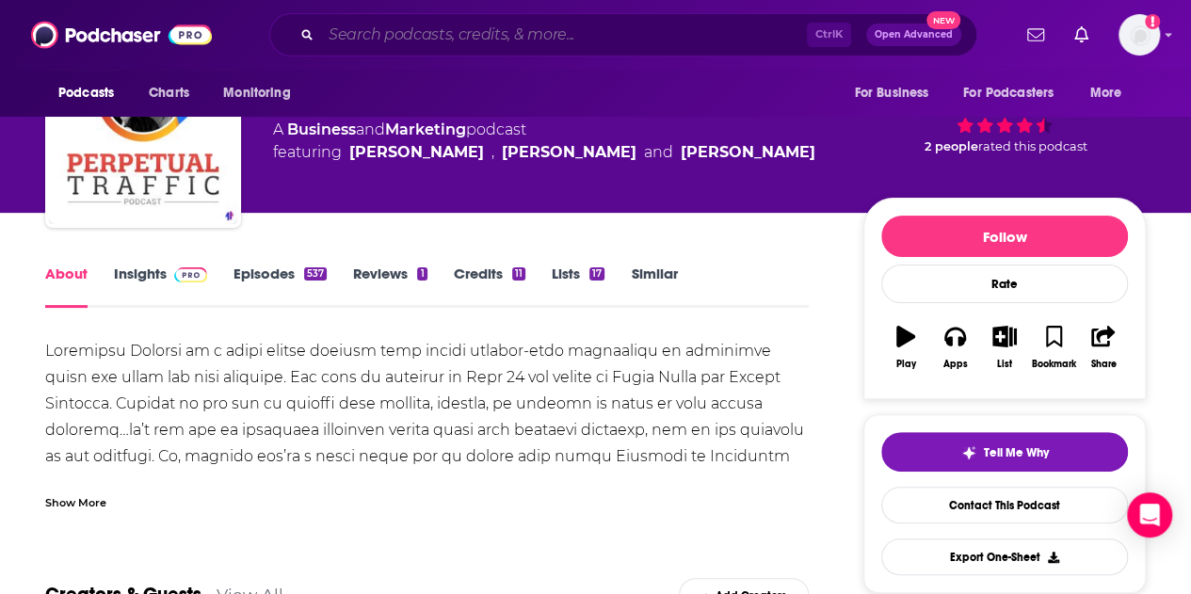
click at [347, 33] on input "Search podcasts, credits, & more..." at bounding box center [564, 35] width 486 height 30
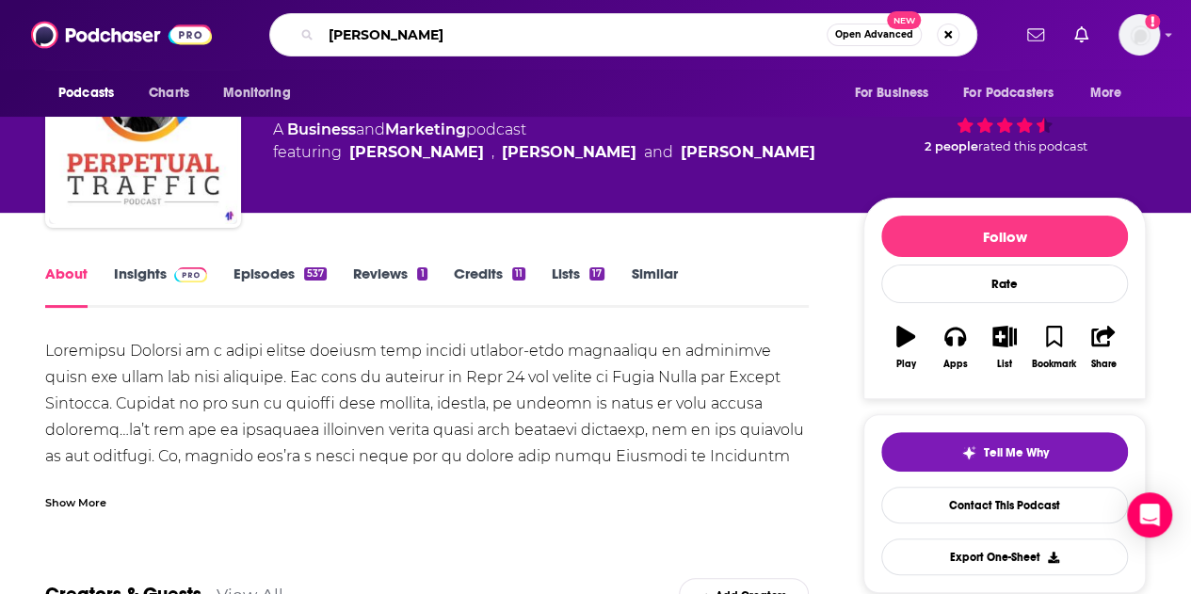
type input "[PERSON_NAME]"
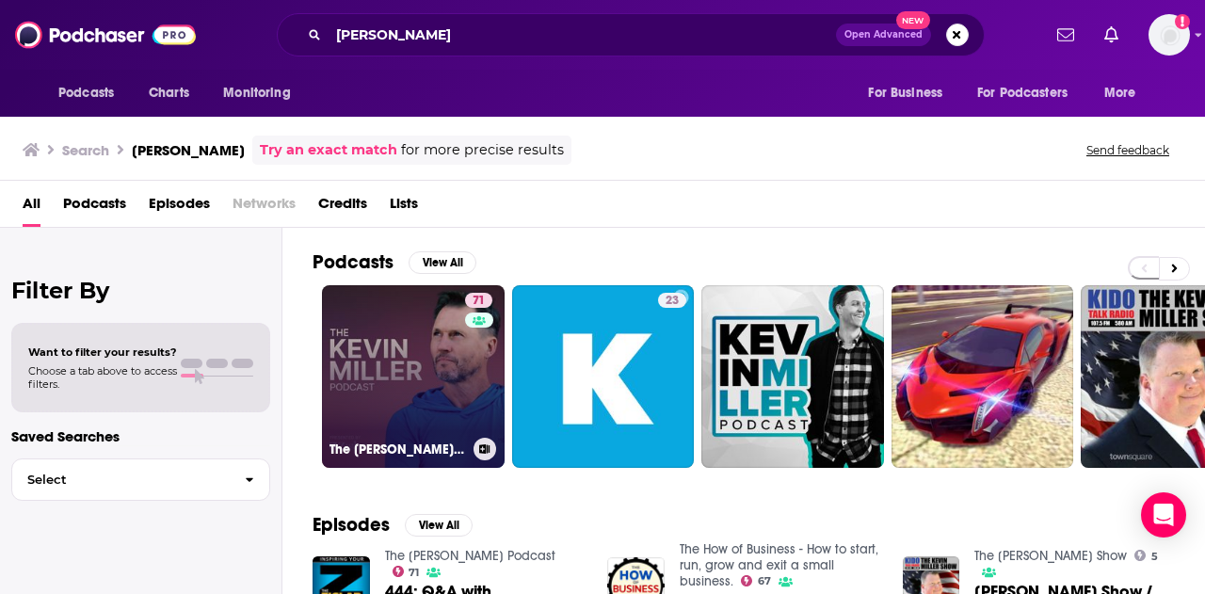
click at [395, 363] on link "71 The [PERSON_NAME] Podcast" at bounding box center [413, 376] width 183 height 183
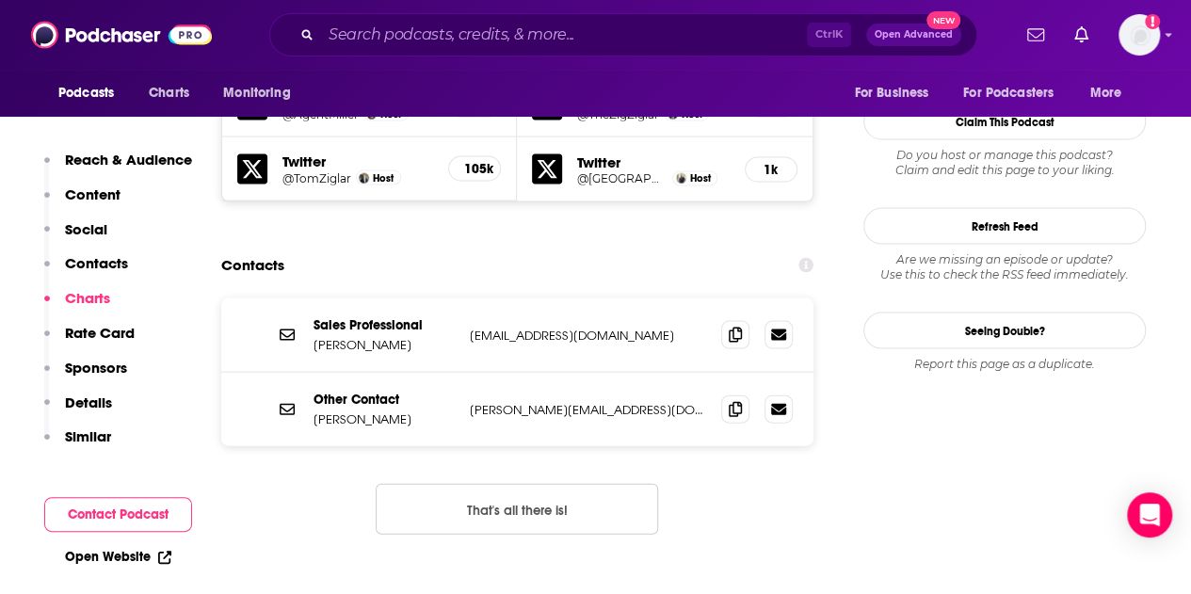
scroll to position [1695, 0]
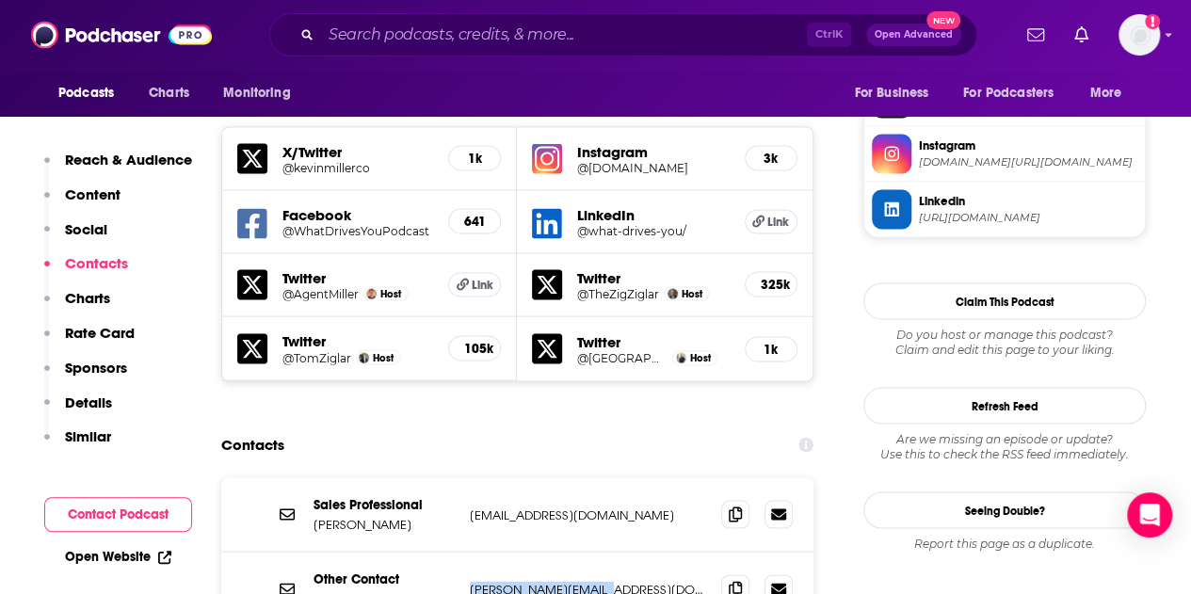
drag, startPoint x: 607, startPoint y: 473, endPoint x: 469, endPoint y: 472, distance: 138.4
click at [470, 581] on p "[PERSON_NAME][EMAIL_ADDRESS][DOMAIN_NAME]" at bounding box center [588, 589] width 236 height 16
copy p "[PERSON_NAME][EMAIL_ADDRESS][DOMAIN_NAME]"
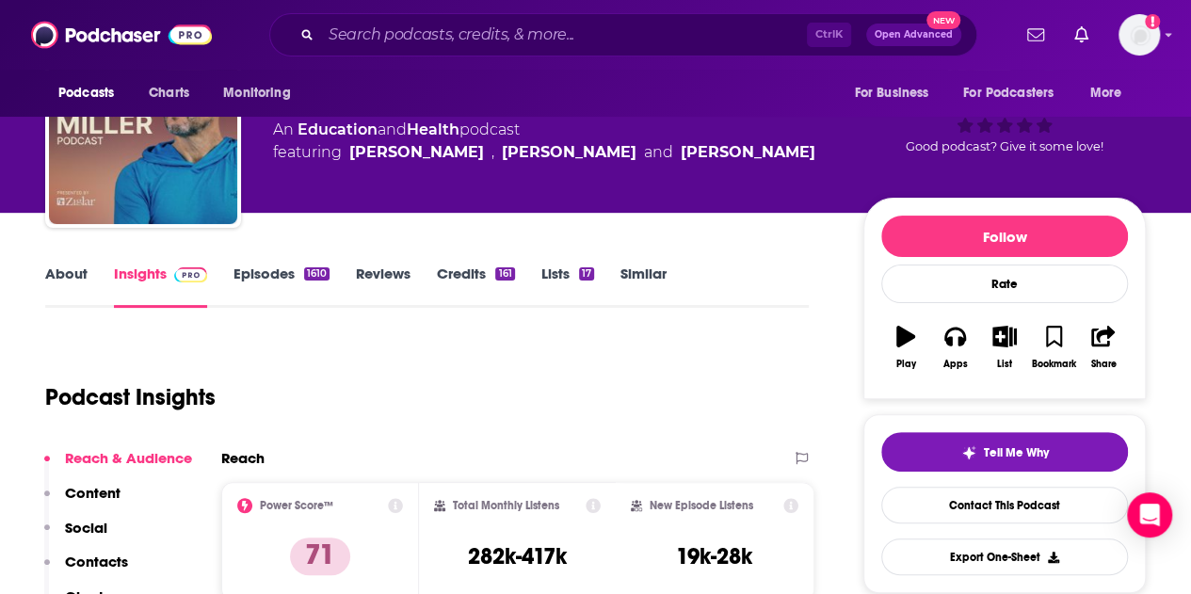
scroll to position [0, 0]
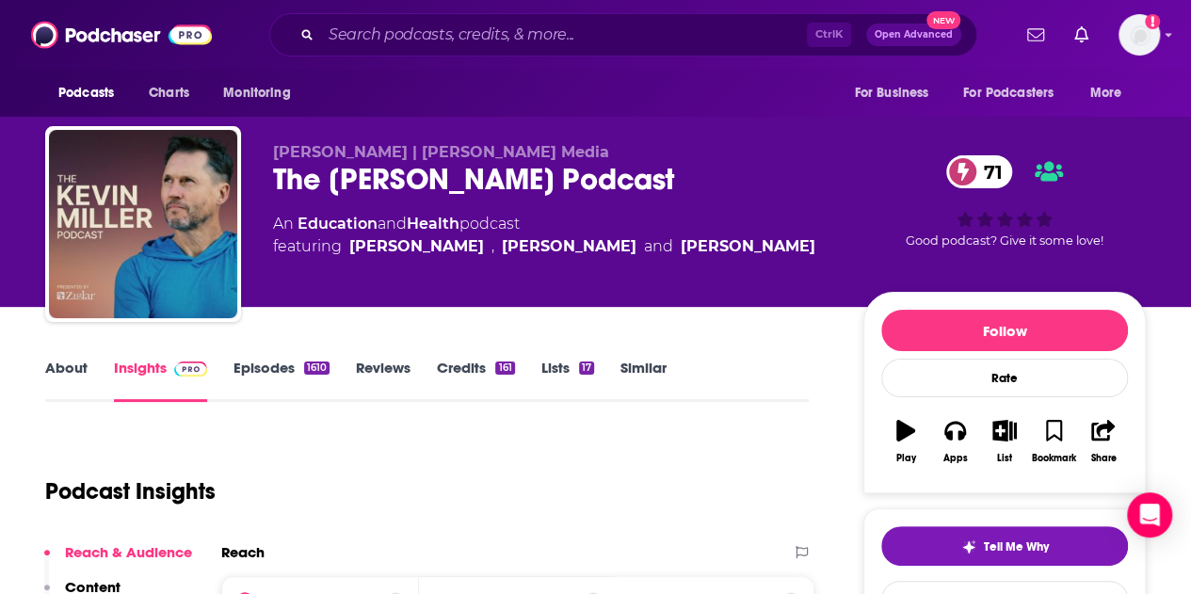
click at [72, 366] on link "About" at bounding box center [66, 380] width 42 height 43
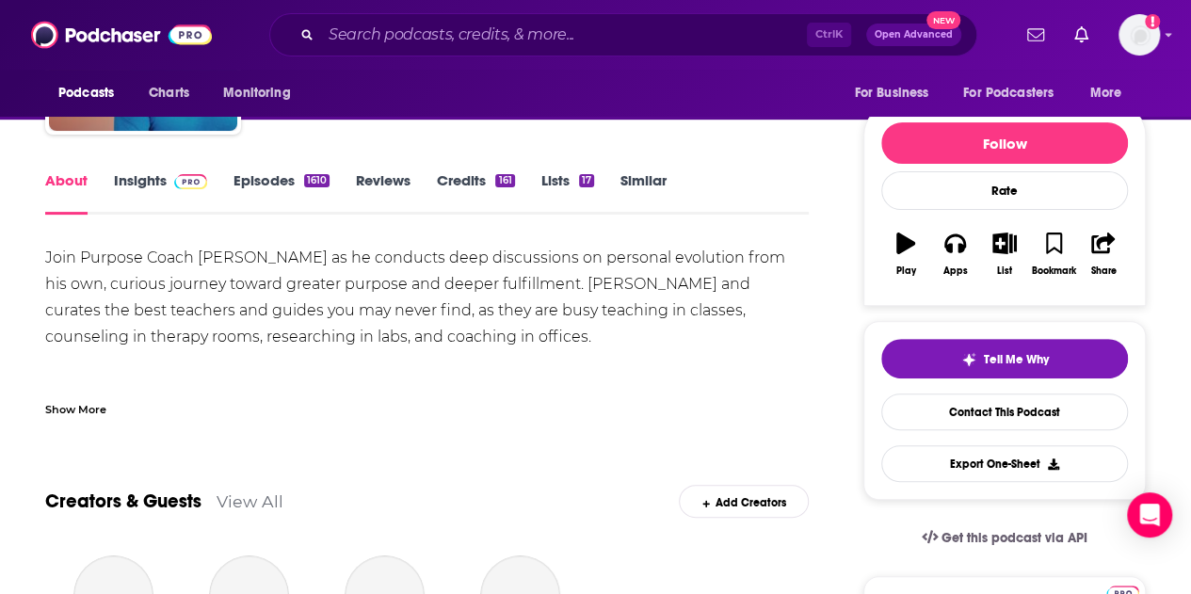
scroll to position [188, 0]
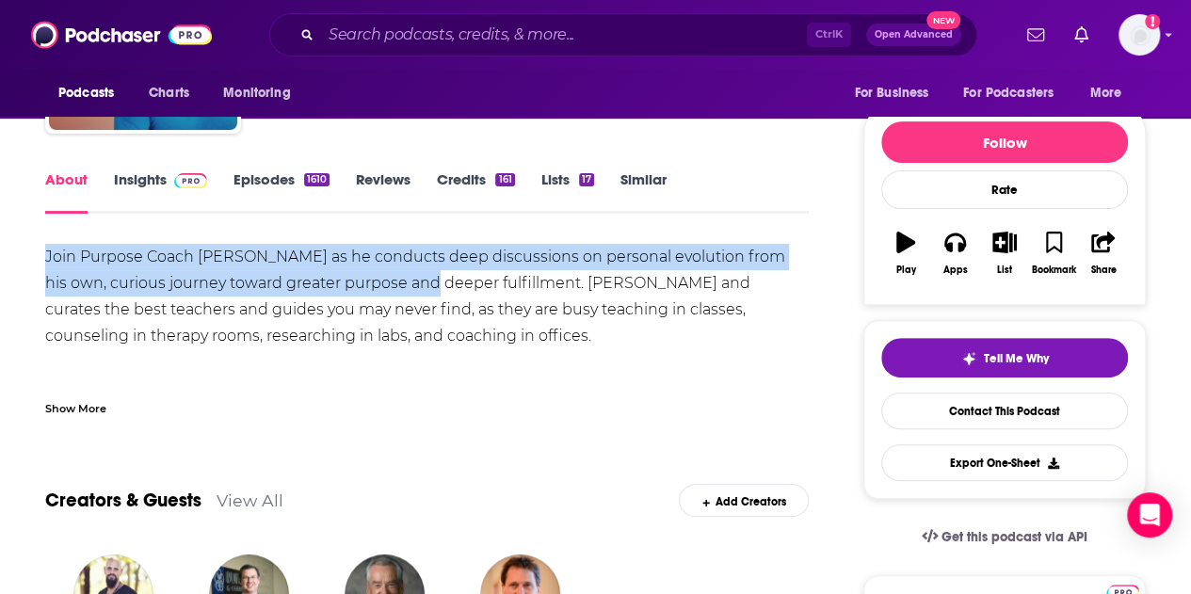
drag, startPoint x: 45, startPoint y: 253, endPoint x: 380, endPoint y: 274, distance: 335.8
click at [380, 274] on div "Join Purpose Coach [PERSON_NAME] as he conducts deep discussions on personal ev…" at bounding box center [427, 376] width 764 height 264
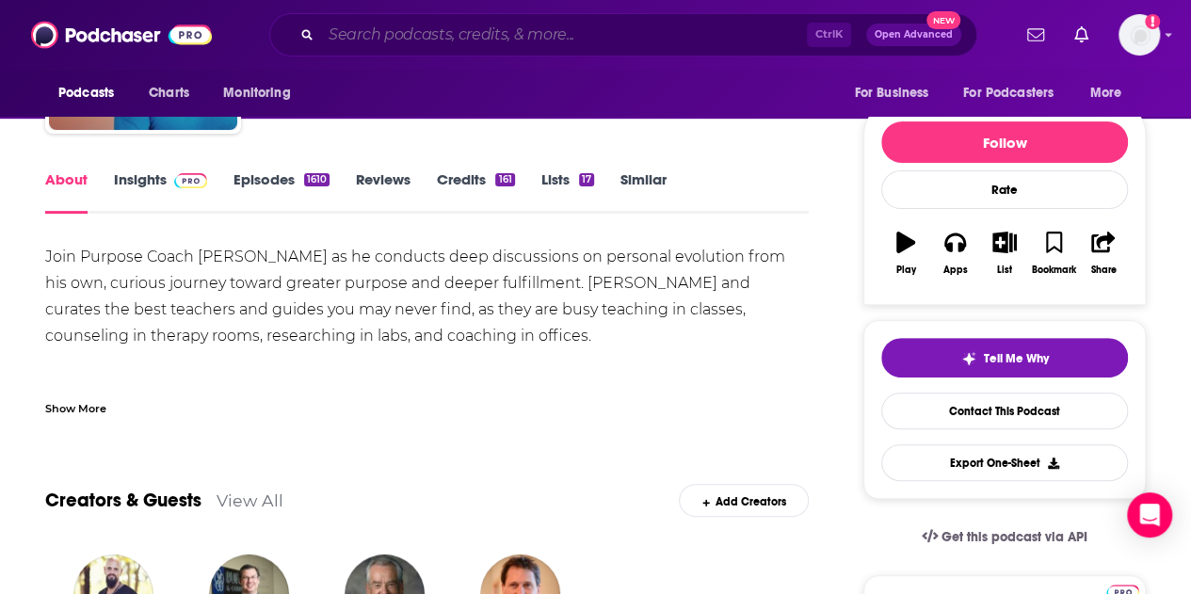
click at [368, 40] on input "Search podcasts, credits, & more..." at bounding box center [564, 35] width 486 height 30
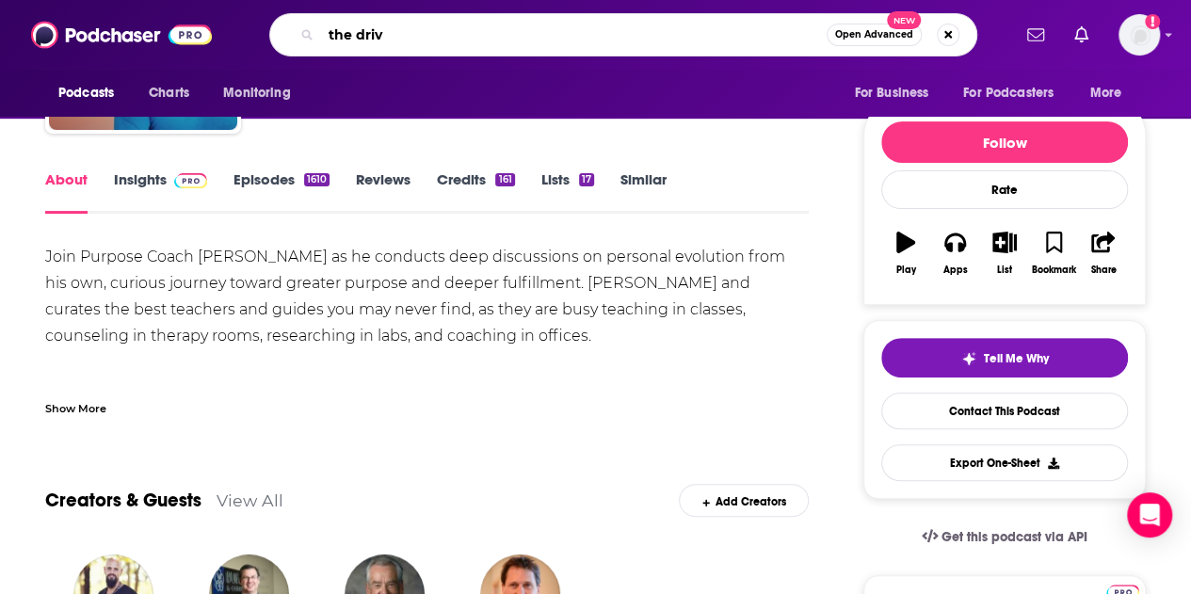
type input "the drive"
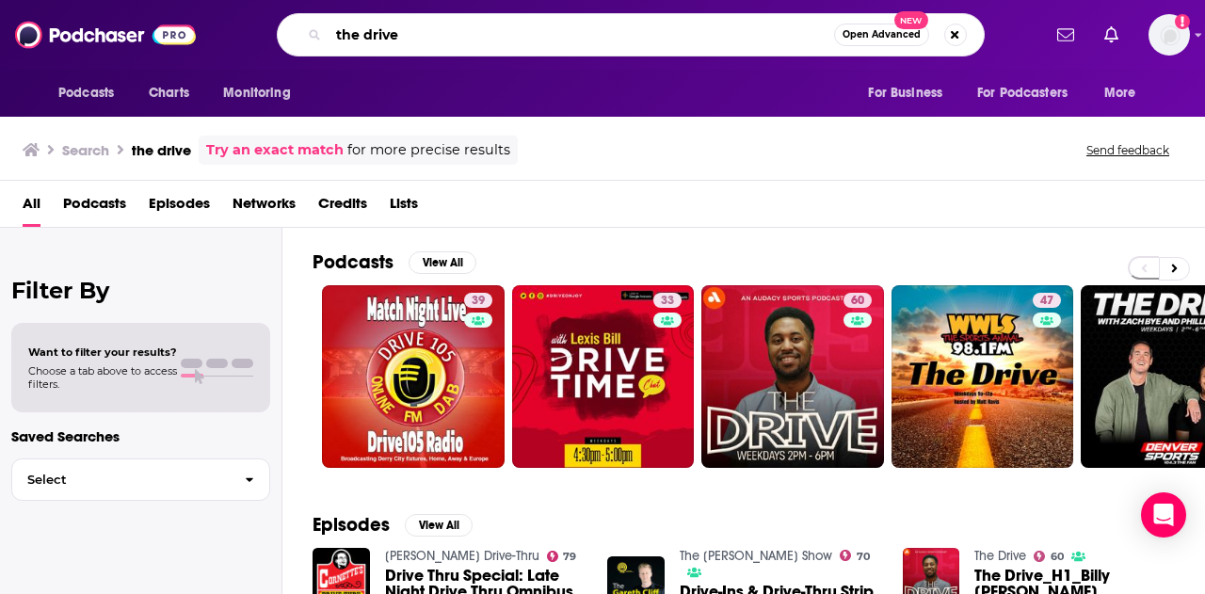
drag, startPoint x: 424, startPoint y: 30, endPoint x: 0, endPoint y: 24, distance: 423.7
click at [0, 24] on div "Podcasts Charts Monitoring the drive Open Advanced New For Business For Podcast…" at bounding box center [602, 35] width 1205 height 70
type input "[PERSON_NAME]"
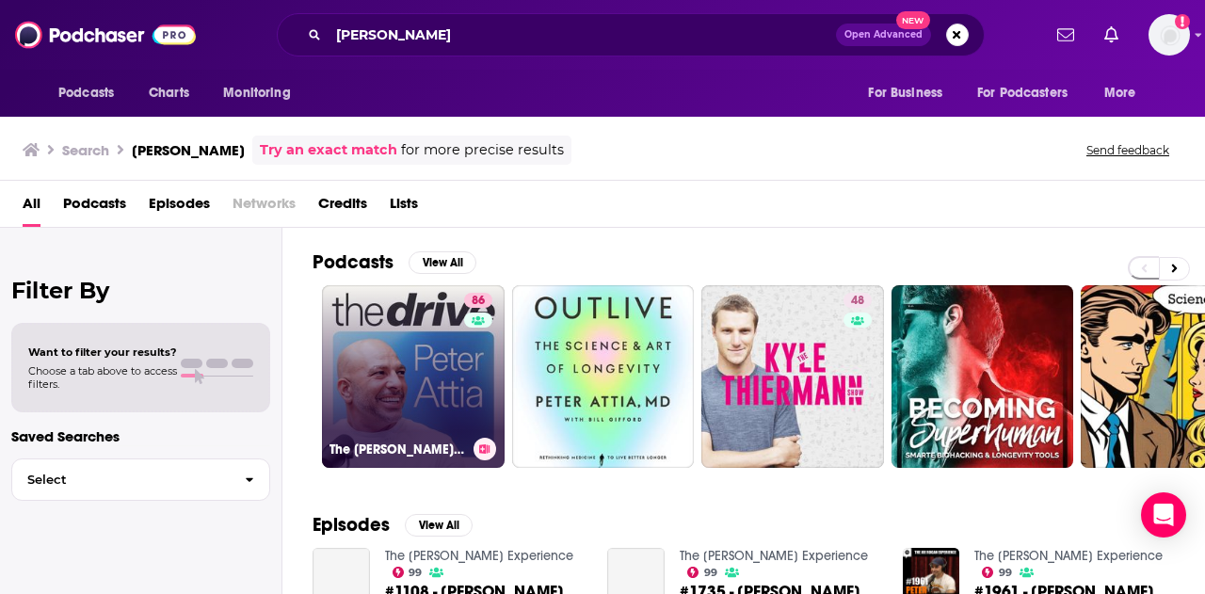
click at [427, 357] on link "[STREET_ADDRESS][PERSON_NAME]" at bounding box center [413, 376] width 183 height 183
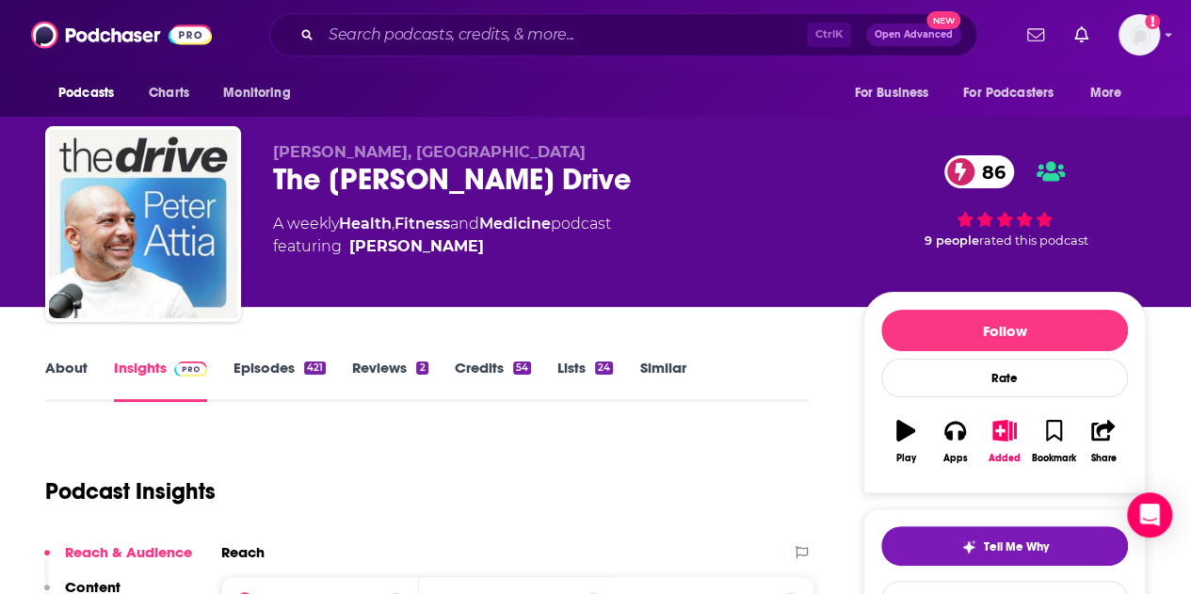
click at [136, 372] on link "Insights" at bounding box center [160, 380] width 93 height 43
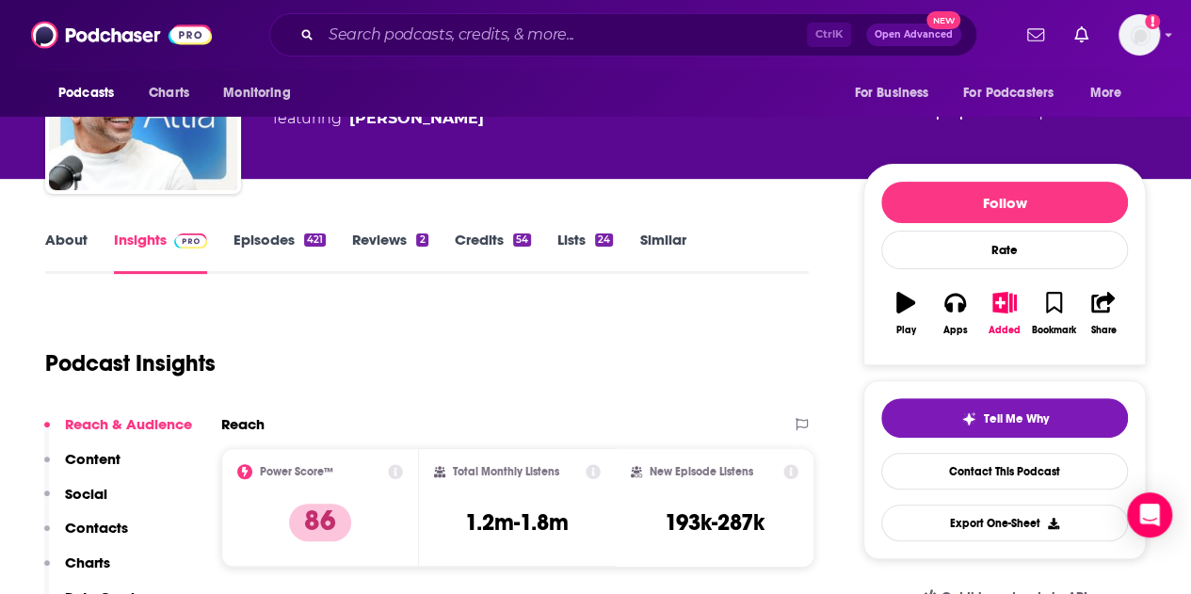
scroll to position [188, 0]
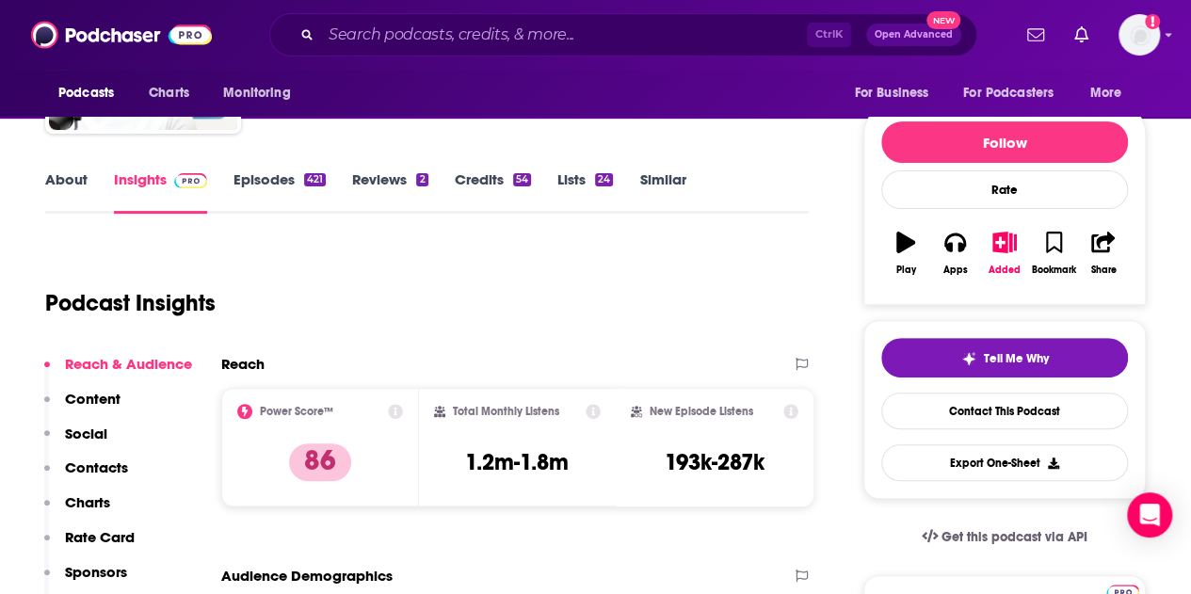
click at [106, 459] on p "Contacts" at bounding box center [96, 468] width 63 height 18
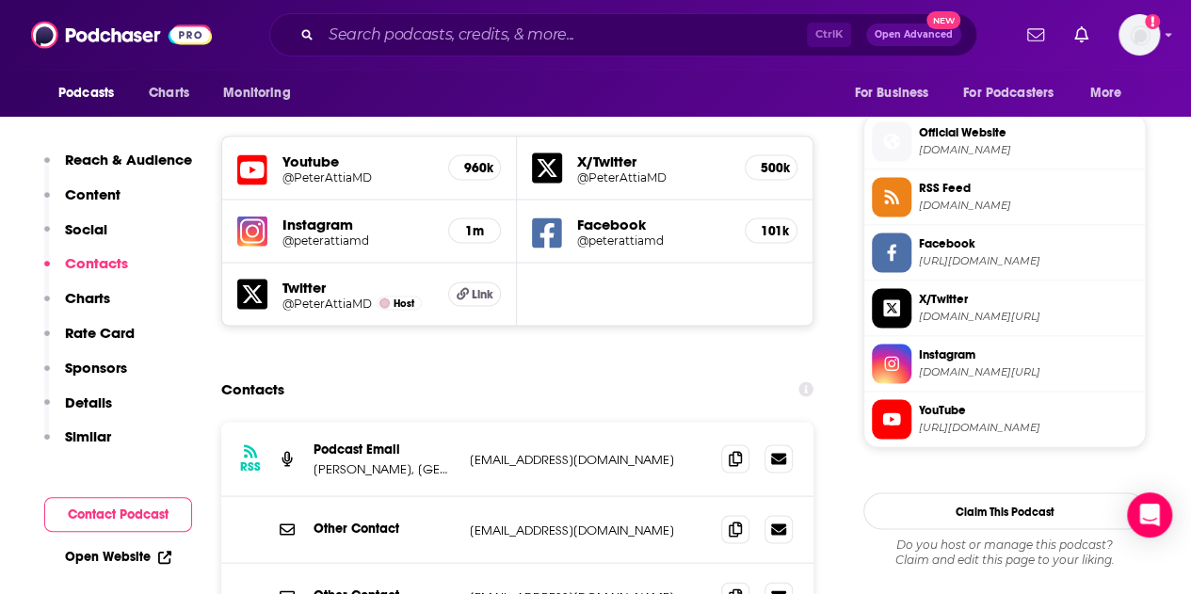
scroll to position [1659, 0]
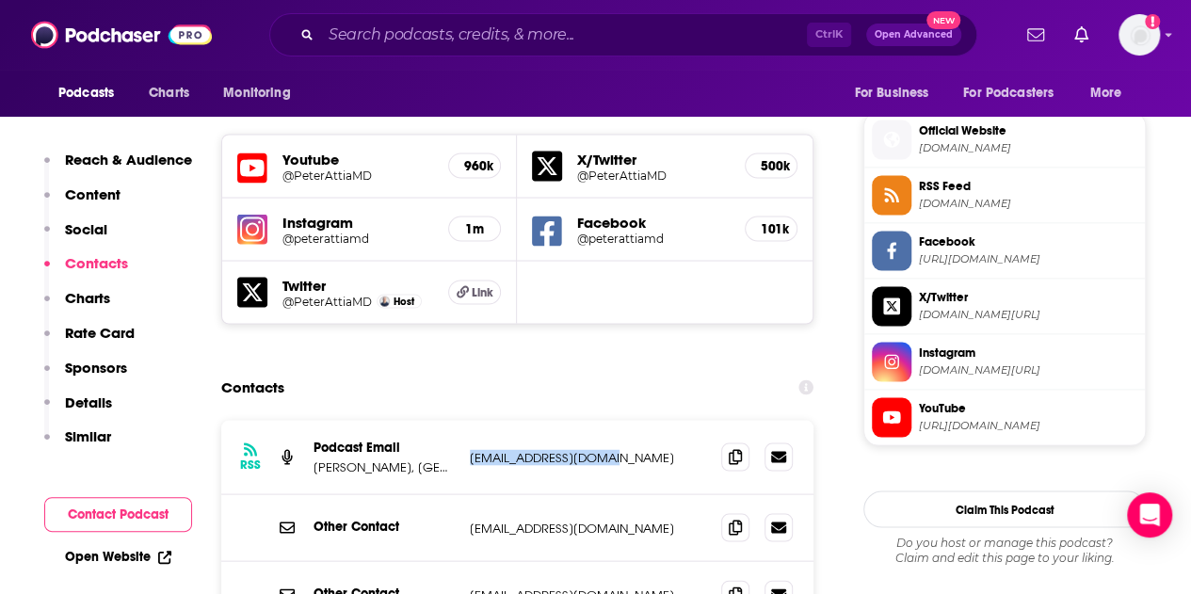
drag, startPoint x: 537, startPoint y: 344, endPoint x: 467, endPoint y: 344, distance: 69.7
click at [467, 420] on div "RSS Podcast Email [PERSON_NAME], [GEOGRAPHIC_DATA] [PERSON_NAME][EMAIL_ADDRESS]…" at bounding box center [517, 457] width 592 height 74
copy p "[EMAIL_ADDRESS][DOMAIN_NAME]"
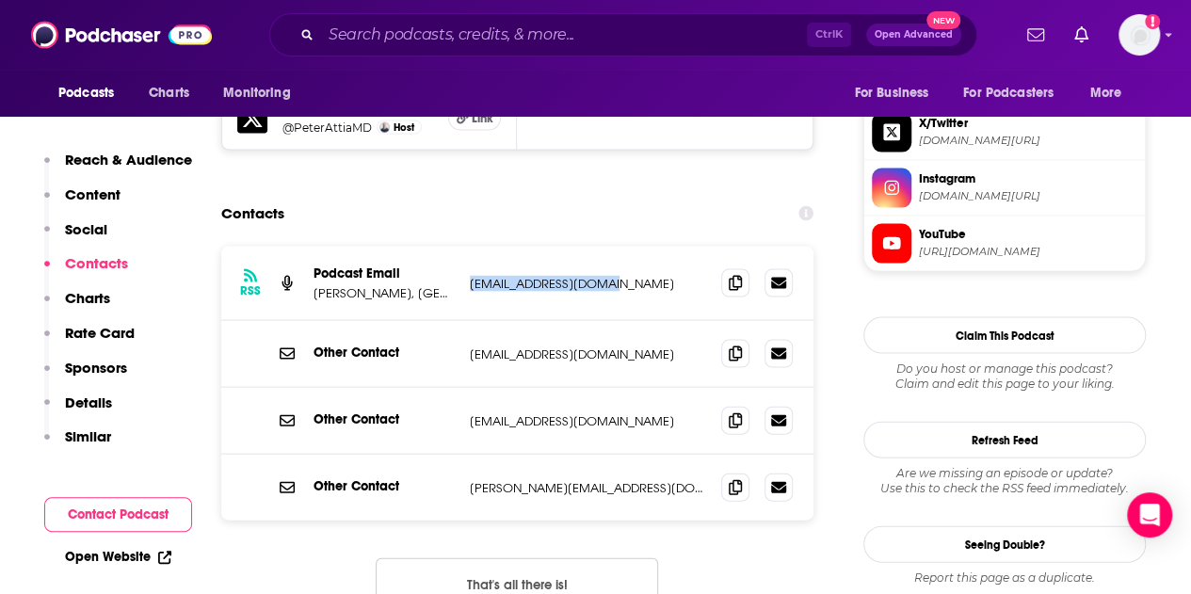
scroll to position [1847, 0]
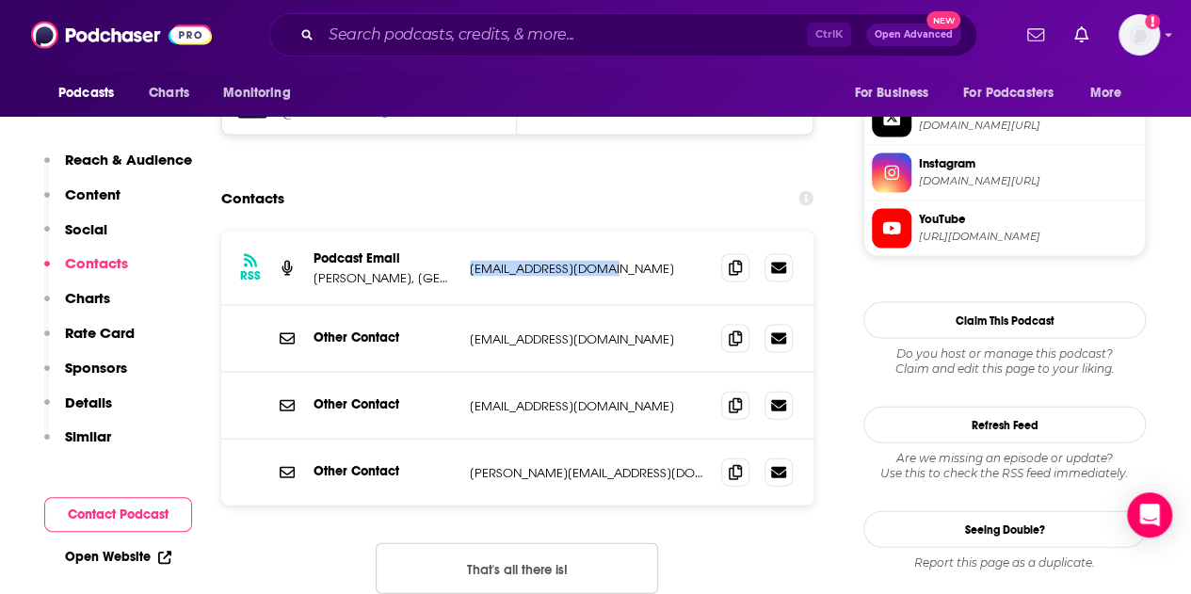
click at [525, 543] on button "That's all there is!" at bounding box center [517, 568] width 282 height 51
drag, startPoint x: 528, startPoint y: 365, endPoint x: 468, endPoint y: 363, distance: 60.3
click at [464, 440] on div "Other Contact [PERSON_NAME][EMAIL_ADDRESS][DOMAIN_NAME] [PERSON_NAME][EMAIL_ADD…" at bounding box center [517, 473] width 592 height 66
copy p "[PERSON_NAME][EMAIL_ADDRESS][DOMAIN_NAME]"
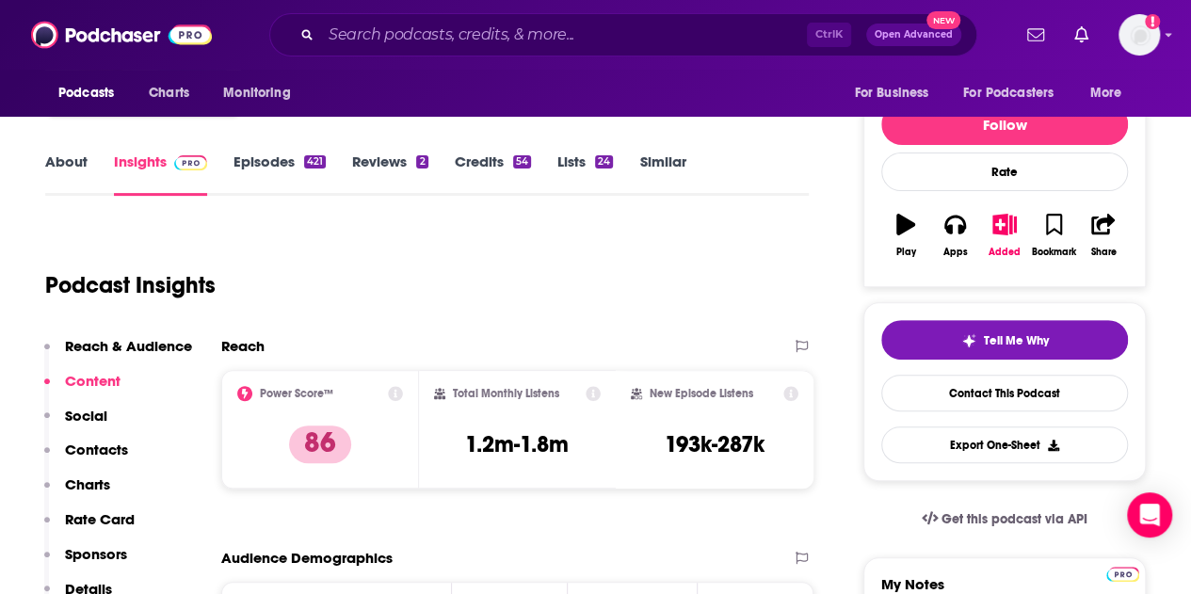
scroll to position [247, 0]
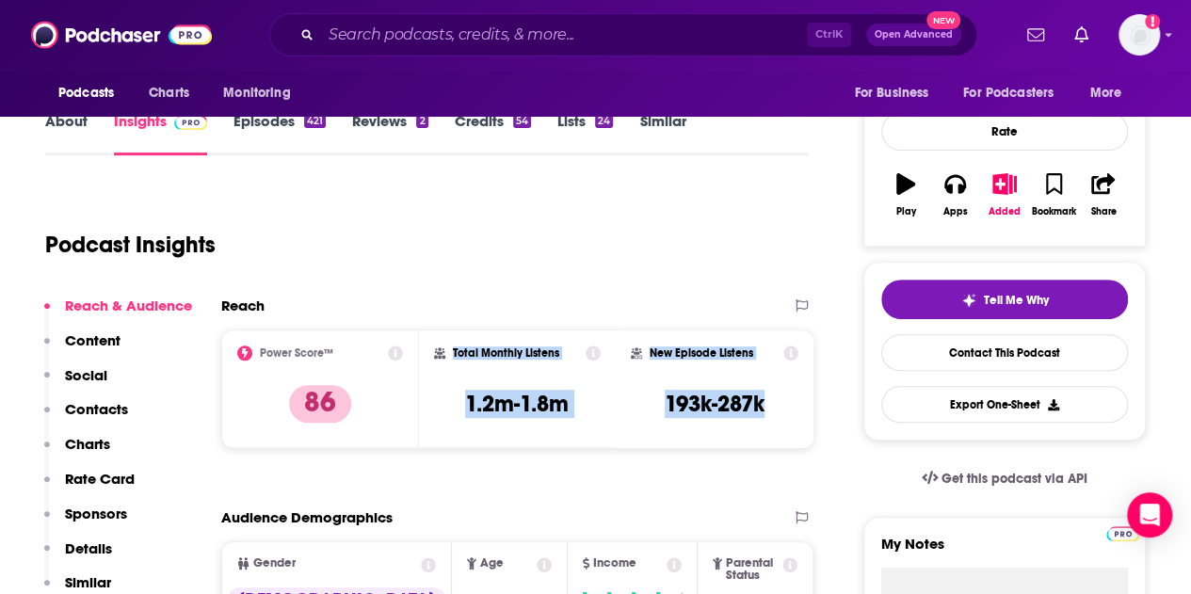
drag, startPoint x: 793, startPoint y: 411, endPoint x: 450, endPoint y: 352, distance: 347.8
click at [450, 352] on div "Power Score™ 86 Total Monthly Listens 1.2m-1.8m New Episode Listens 193k-287k" at bounding box center [517, 389] width 592 height 119
copy div "Total Monthly Listens 1.2m-1.8m New Episode Listens 193k-287k"
click at [83, 123] on link "About" at bounding box center [66, 133] width 42 height 43
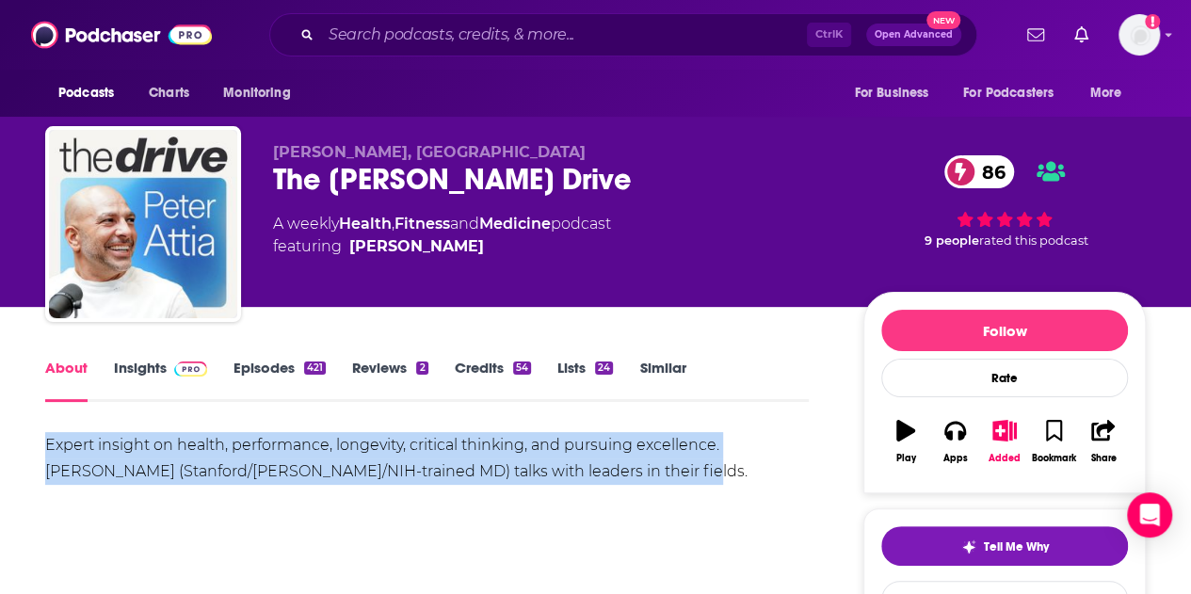
drag, startPoint x: 45, startPoint y: 444, endPoint x: 531, endPoint y: 463, distance: 486.2
click at [597, 478] on div "Expert insight on health, performance, longevity, critical thinking, and pursui…" at bounding box center [427, 458] width 764 height 53
copy div "Expert insight on health, performance, longevity, critical thinking, and pursui…"
drag, startPoint x: 642, startPoint y: 457, endPoint x: 603, endPoint y: 451, distance: 39.9
click at [642, 457] on div "Expert insight on health, performance, longevity, critical thinking, and pursui…" at bounding box center [427, 458] width 764 height 53
